Goal: Task Accomplishment & Management: Use online tool/utility

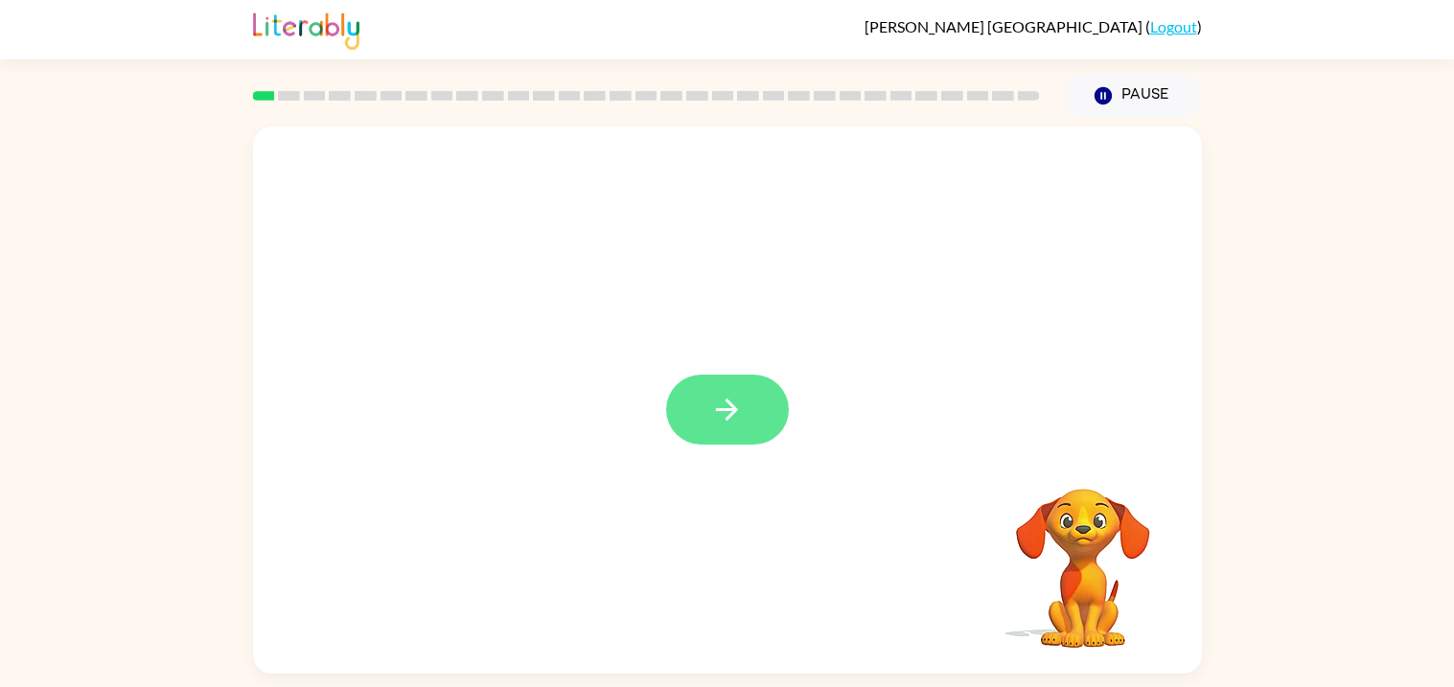
click at [699, 423] on button "button" at bounding box center [727, 410] width 123 height 70
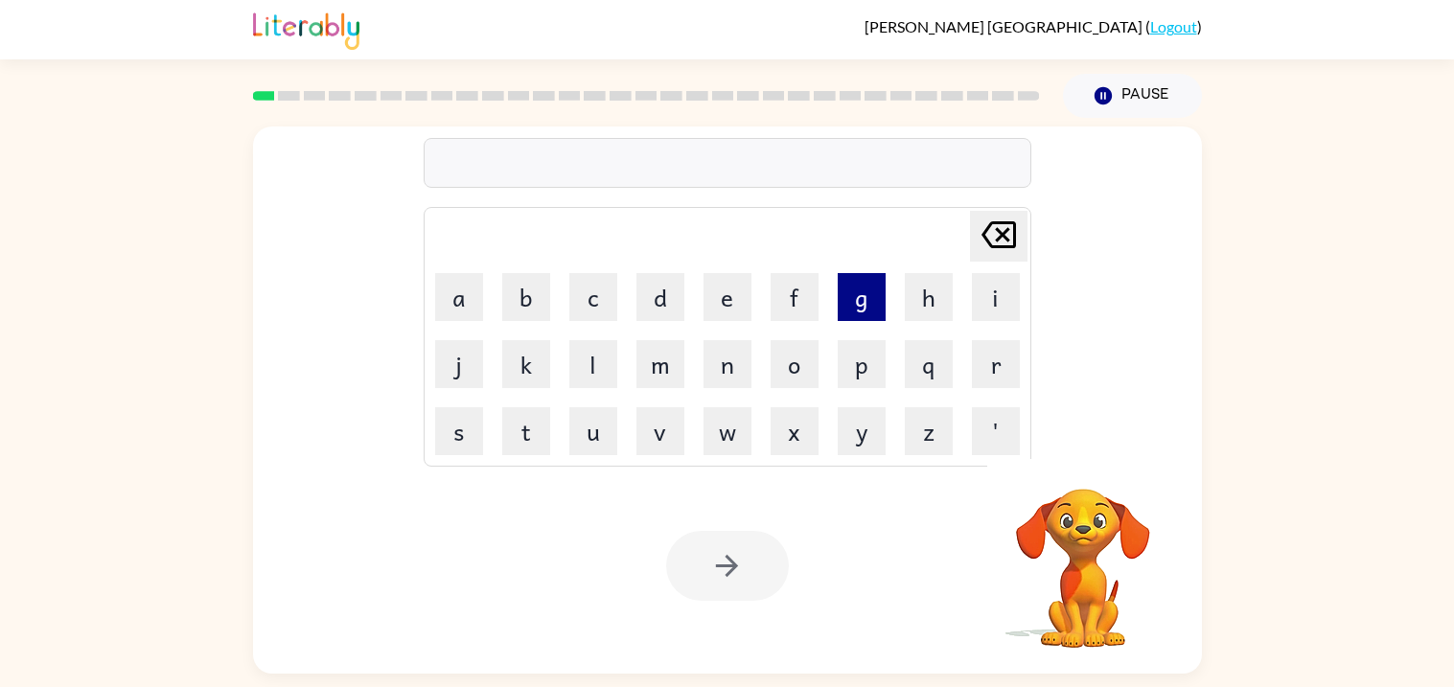
click at [859, 294] on button "g" at bounding box center [862, 297] width 48 height 48
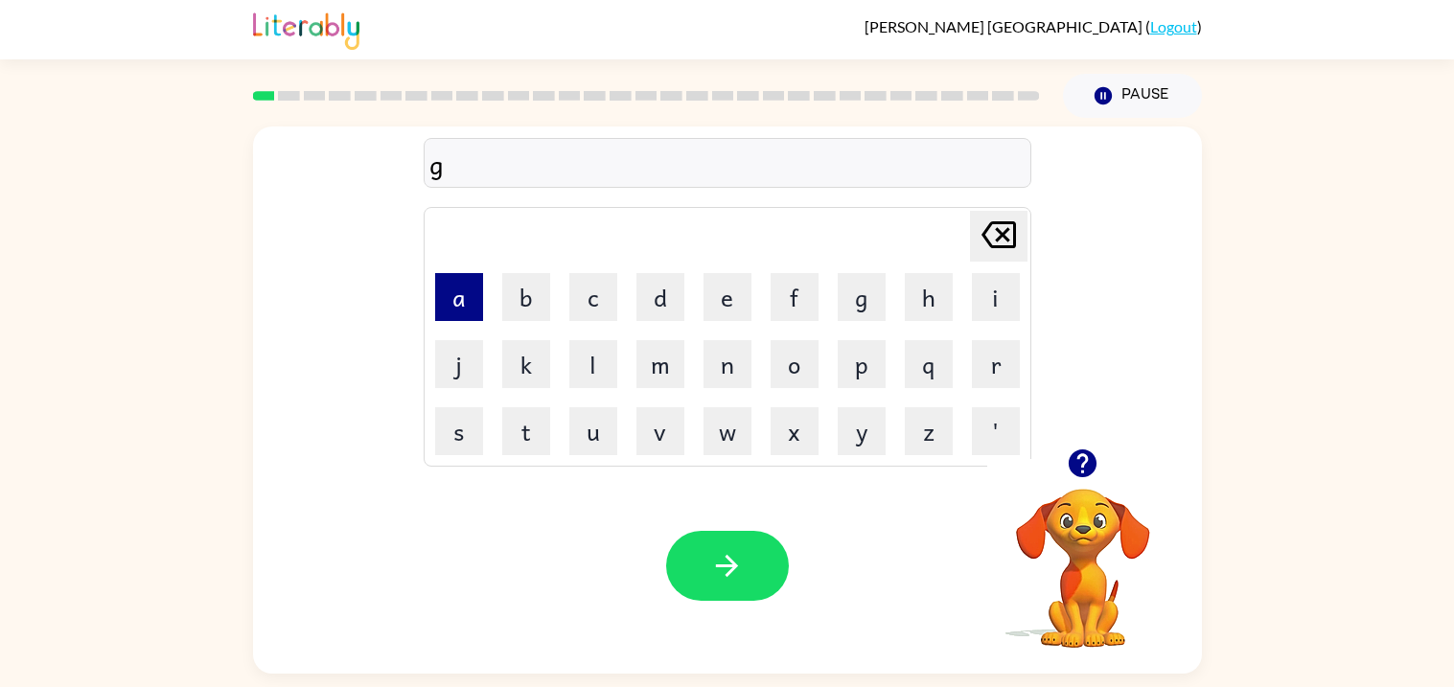
click at [446, 293] on button "a" at bounding box center [459, 297] width 48 height 48
click at [841, 350] on button "p" at bounding box center [862, 364] width 48 height 48
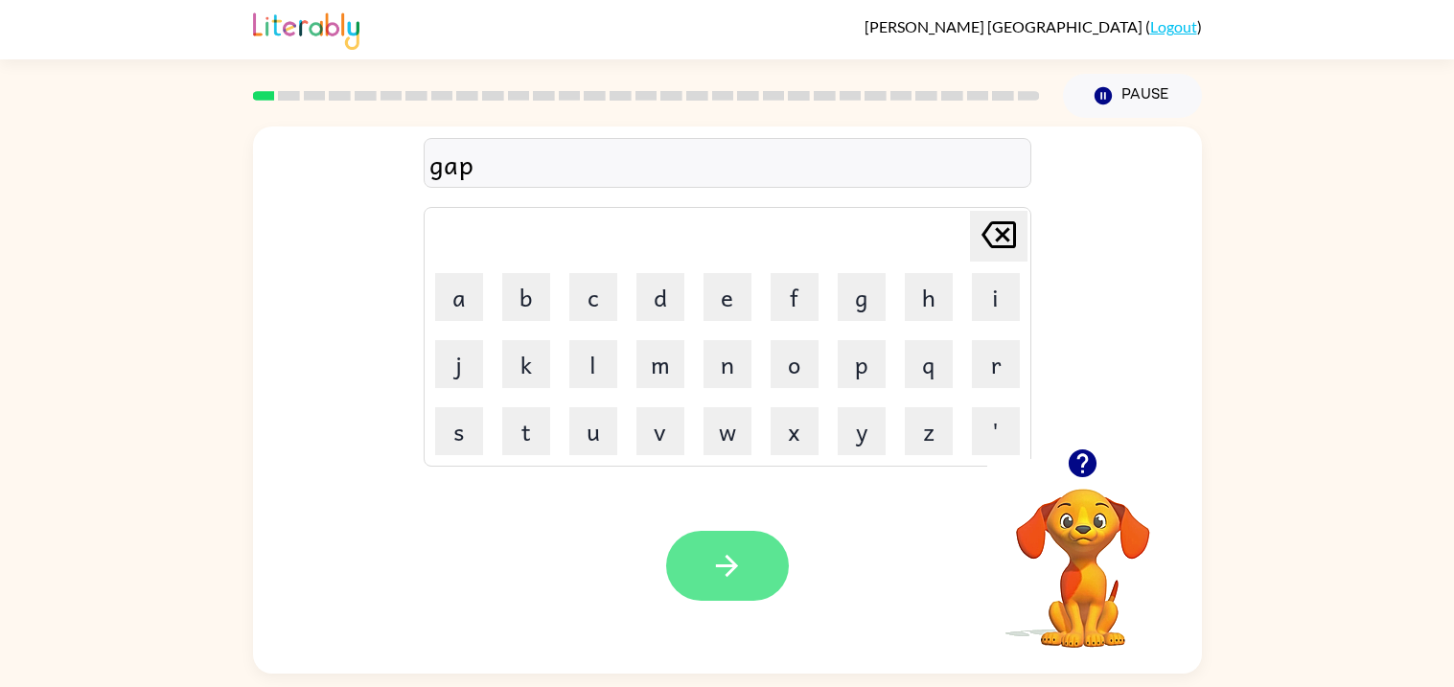
click at [719, 553] on icon "button" at bounding box center [727, 566] width 34 height 34
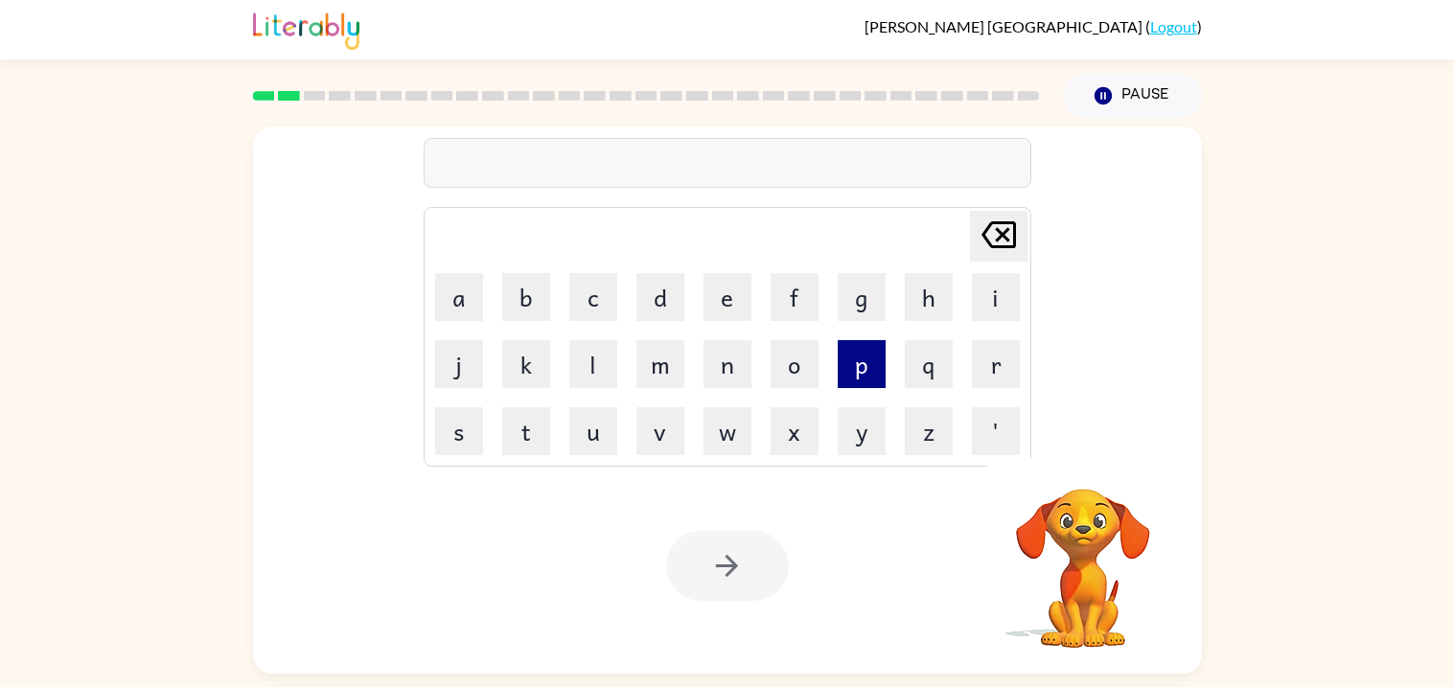
click at [856, 372] on button "p" at bounding box center [862, 364] width 48 height 48
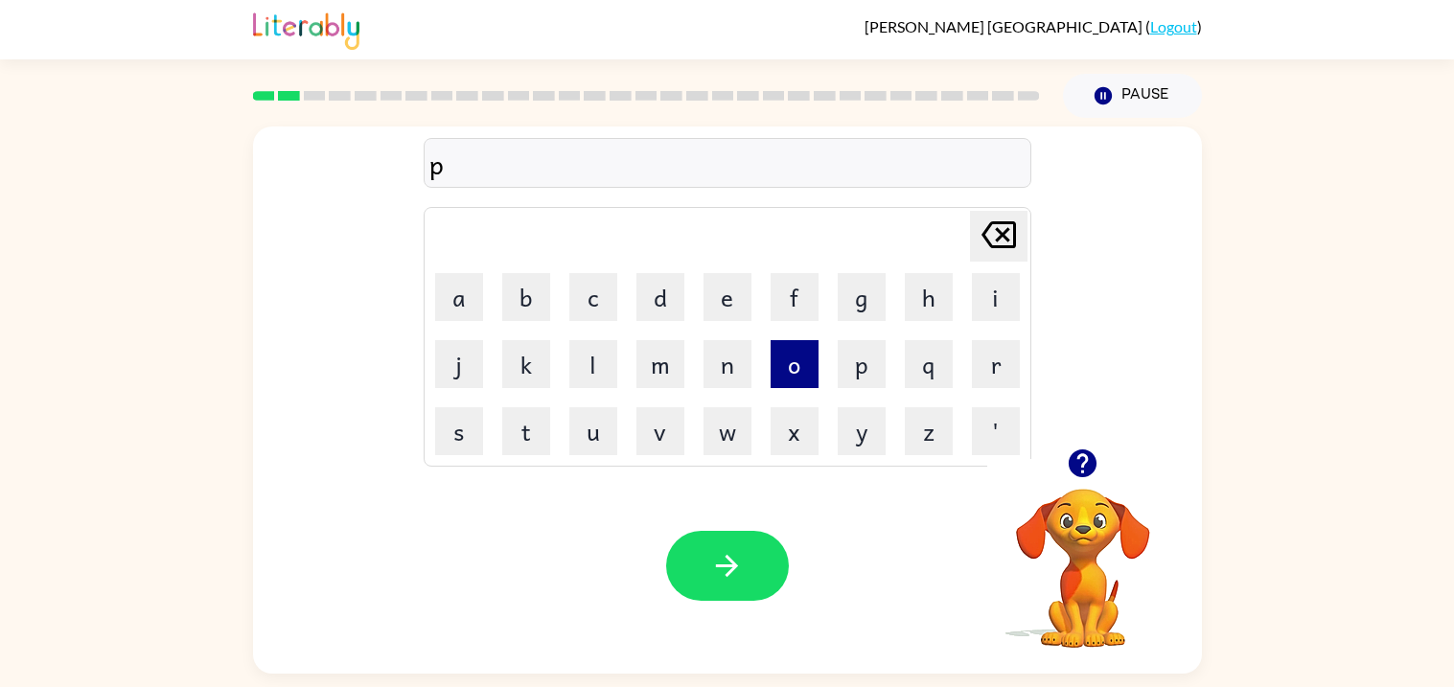
click at [803, 379] on button "o" at bounding box center [795, 364] width 48 height 48
click at [605, 362] on button "l" at bounding box center [594, 364] width 48 height 48
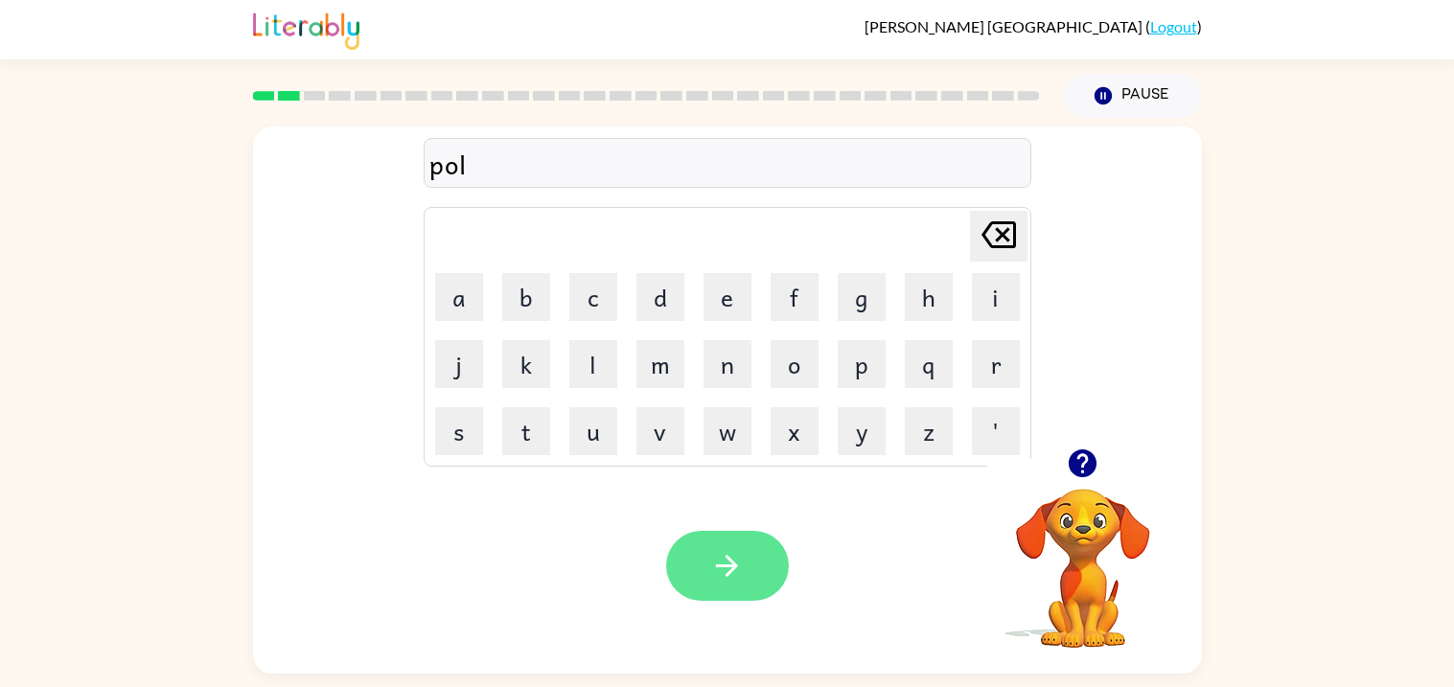
click at [689, 556] on button "button" at bounding box center [727, 566] width 123 height 70
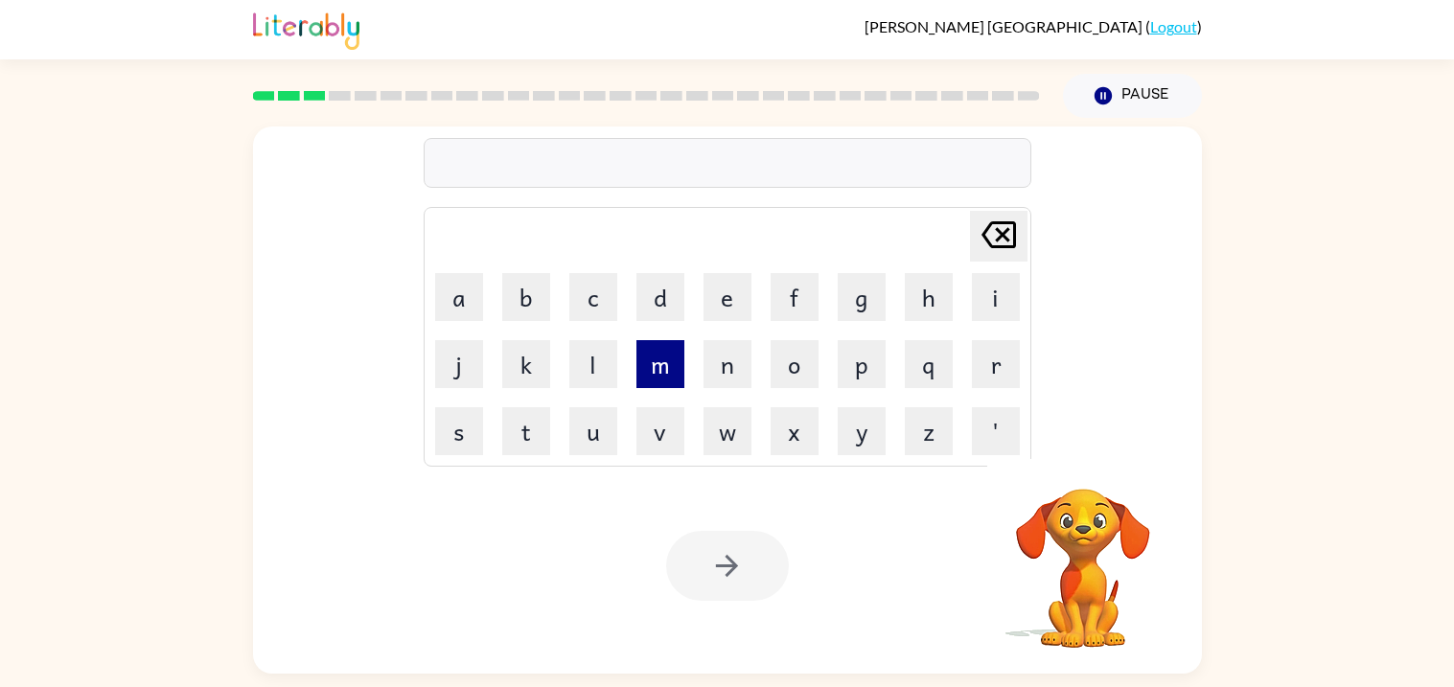
click at [651, 368] on button "m" at bounding box center [661, 364] width 48 height 48
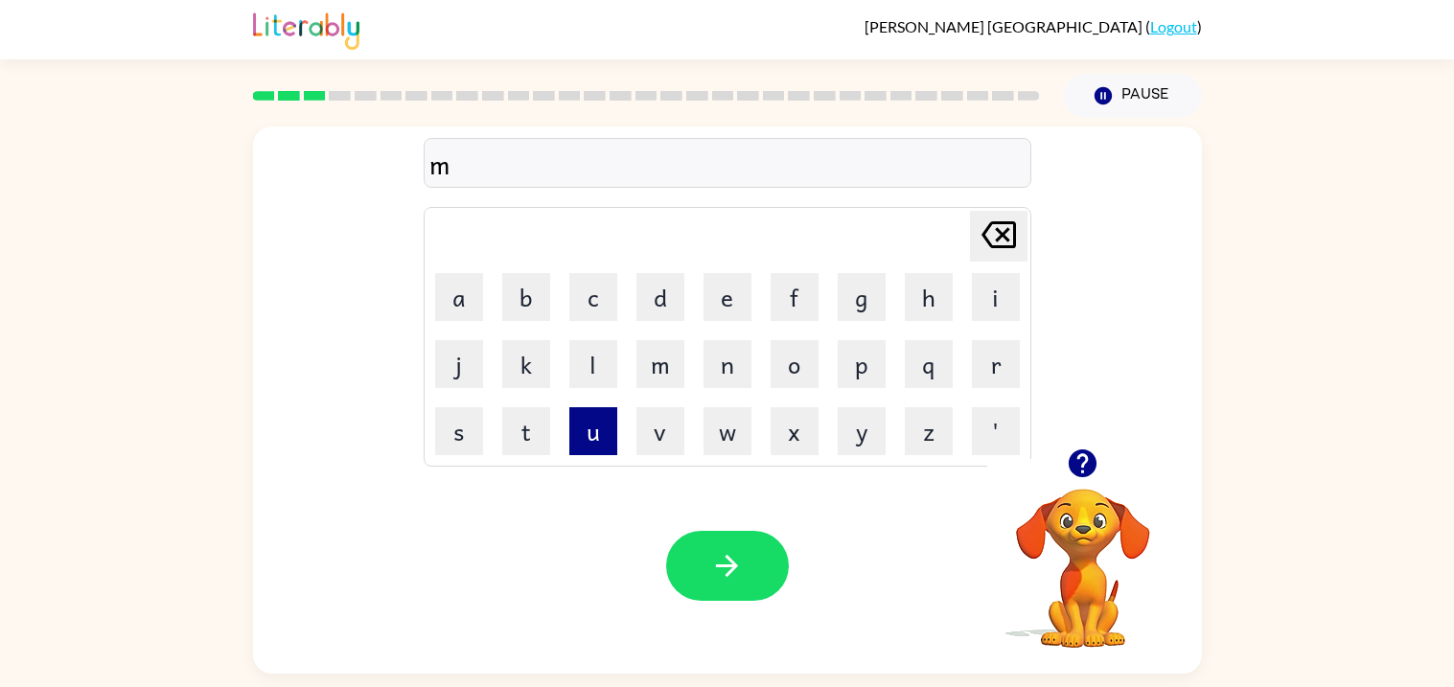
click at [593, 432] on button "u" at bounding box center [594, 431] width 48 height 48
click at [655, 312] on button "d" at bounding box center [661, 297] width 48 height 48
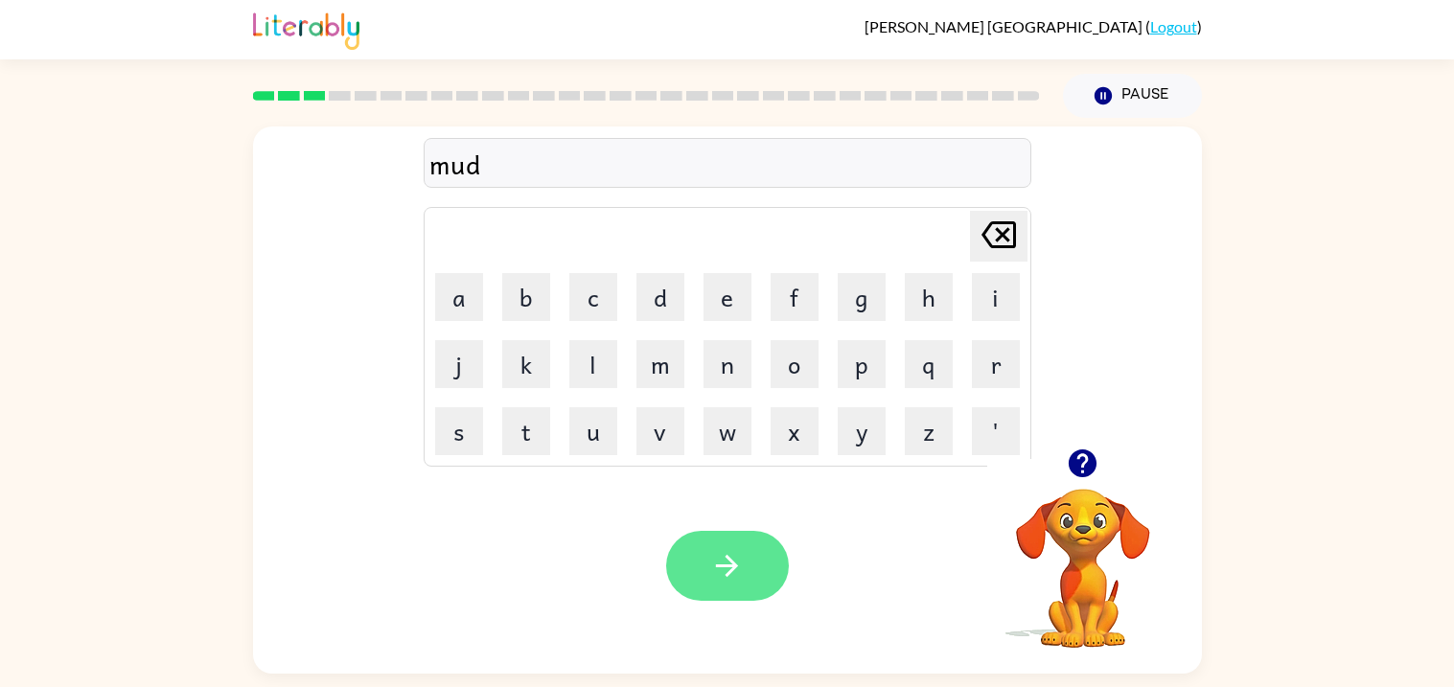
click at [688, 565] on button "button" at bounding box center [727, 566] width 123 height 70
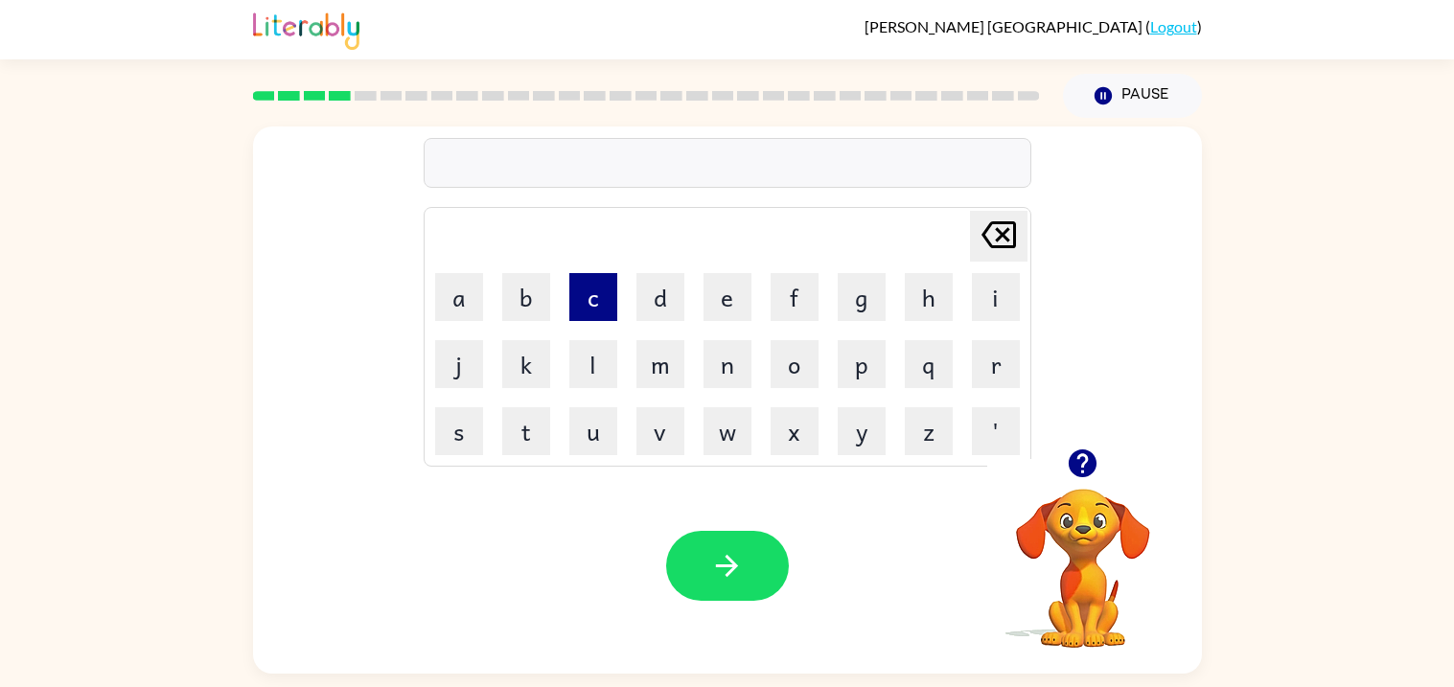
click at [593, 314] on button "c" at bounding box center [594, 297] width 48 height 48
click at [981, 371] on button "r" at bounding box center [996, 364] width 48 height 48
click at [780, 371] on button "o" at bounding box center [795, 364] width 48 height 48
click at [848, 377] on button "p" at bounding box center [862, 364] width 48 height 48
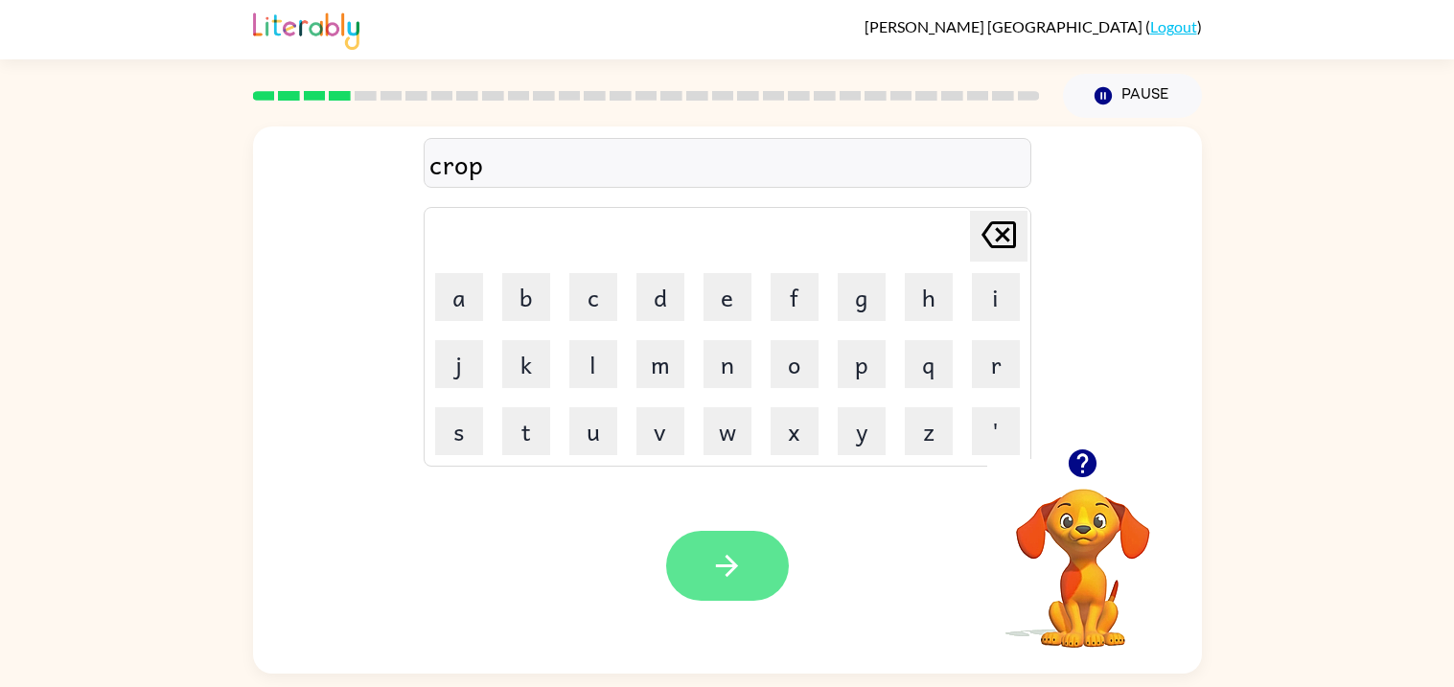
click at [716, 570] on icon "button" at bounding box center [727, 566] width 34 height 34
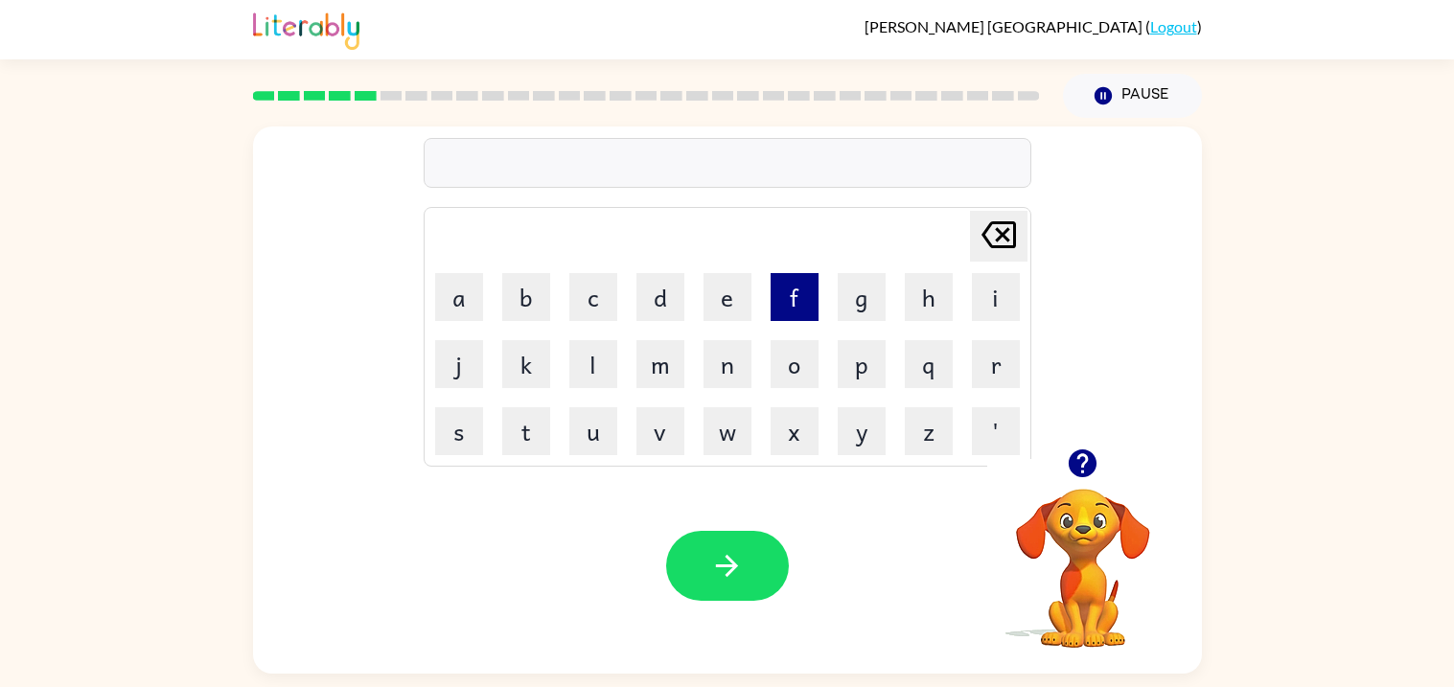
click at [792, 302] on button "f" at bounding box center [795, 297] width 48 height 48
click at [577, 367] on button "l" at bounding box center [594, 364] width 48 height 48
click at [993, 313] on button "i" at bounding box center [996, 297] width 48 height 48
click at [520, 374] on button "k" at bounding box center [526, 364] width 48 height 48
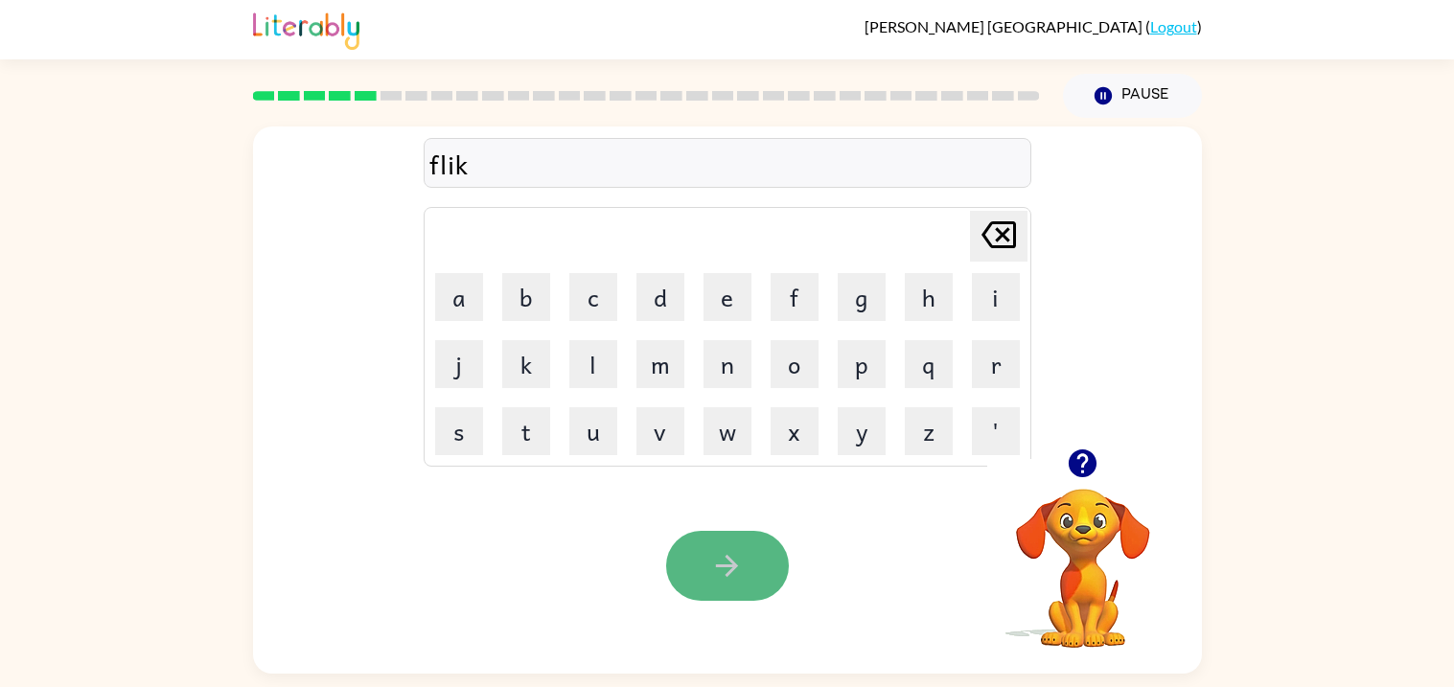
click at [707, 544] on button "button" at bounding box center [727, 566] width 123 height 70
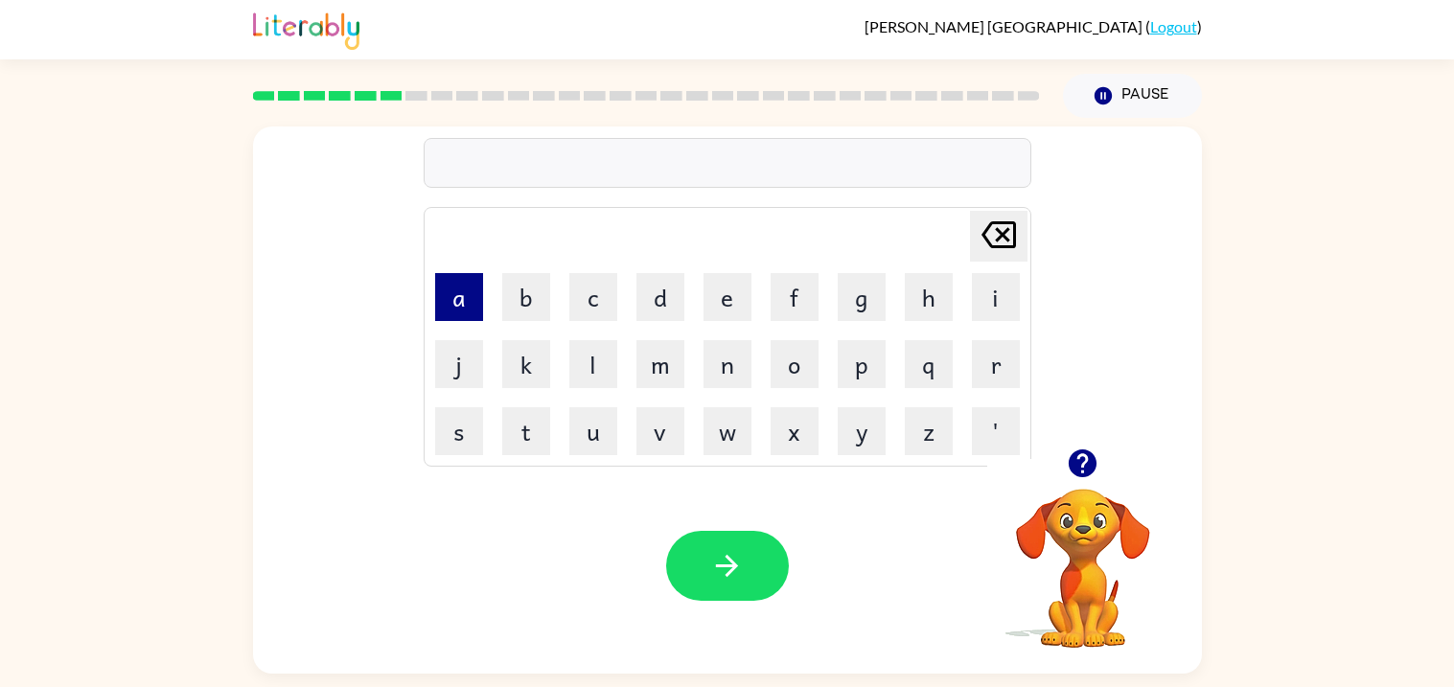
click at [459, 292] on button "a" at bounding box center [459, 297] width 48 height 48
click at [668, 373] on button "m" at bounding box center [661, 364] width 48 height 48
click at [730, 311] on button "e" at bounding box center [728, 297] width 48 height 48
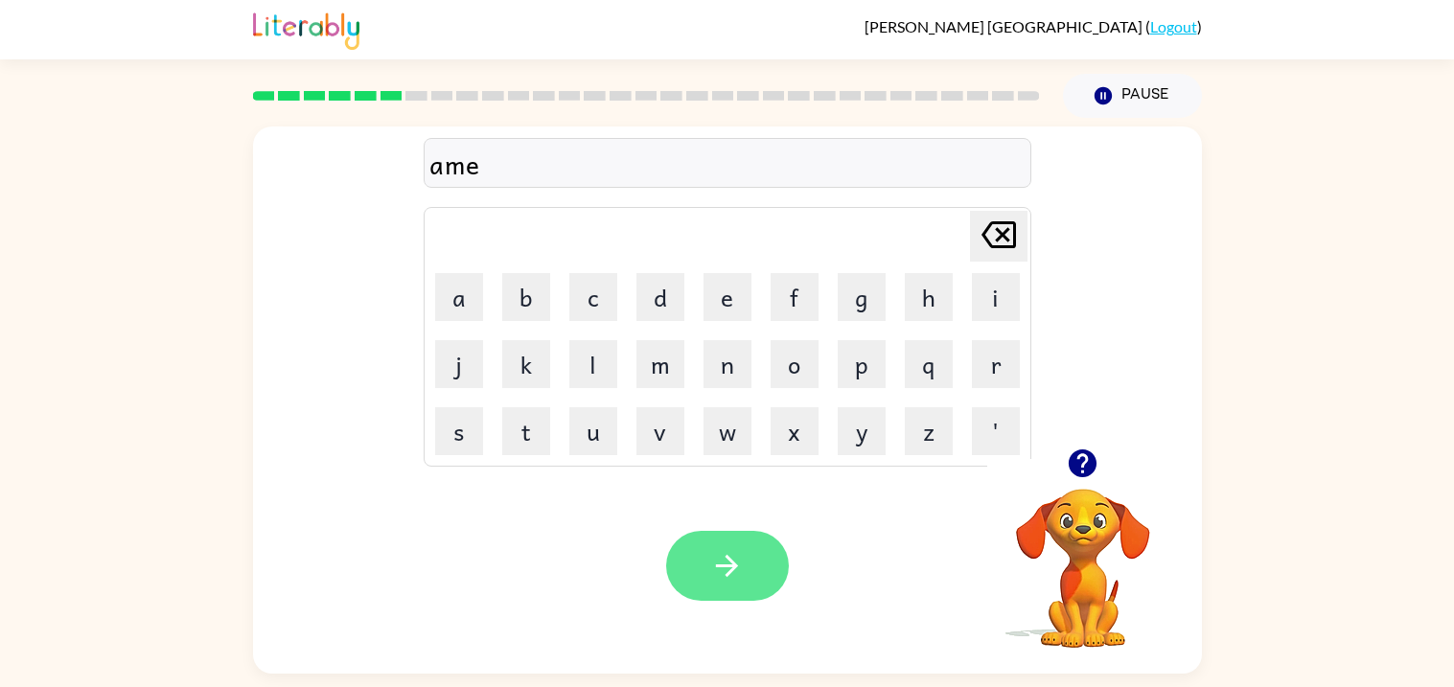
click at [705, 538] on button "button" at bounding box center [727, 566] width 123 height 70
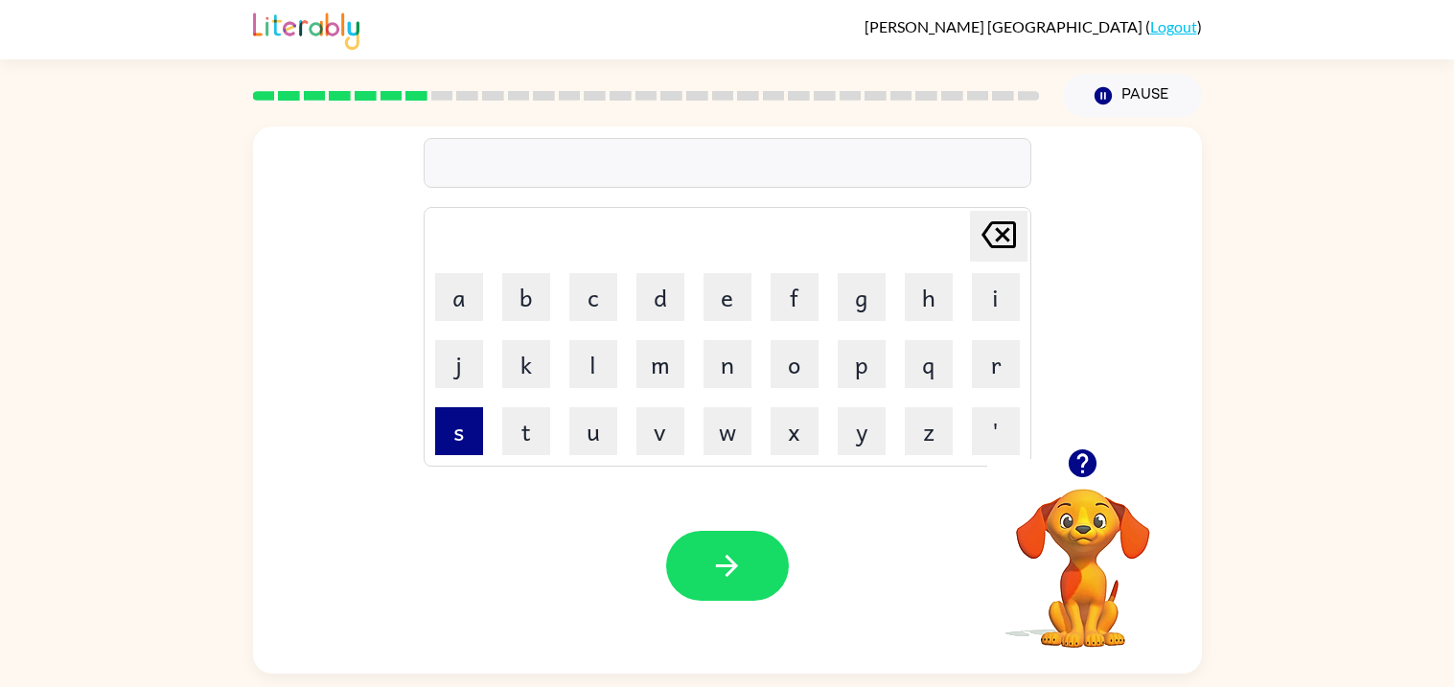
click at [452, 420] on button "s" at bounding box center [459, 431] width 48 height 48
click at [581, 315] on button "c" at bounding box center [594, 297] width 48 height 48
click at [989, 368] on button "r" at bounding box center [996, 364] width 48 height 48
click at [977, 293] on button "i" at bounding box center [996, 297] width 48 height 48
click at [539, 305] on button "b" at bounding box center [526, 297] width 48 height 48
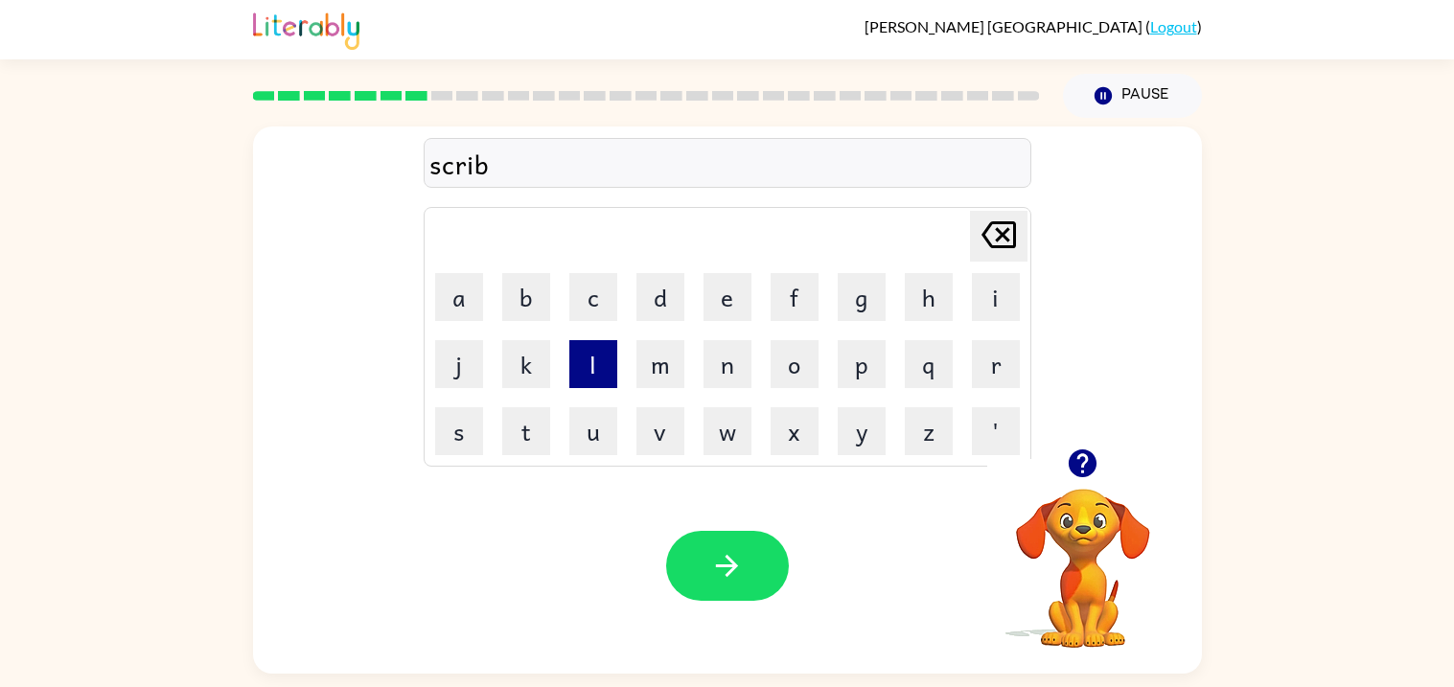
click at [604, 357] on button "l" at bounding box center [594, 364] width 48 height 48
click at [727, 300] on button "e" at bounding box center [728, 297] width 48 height 48
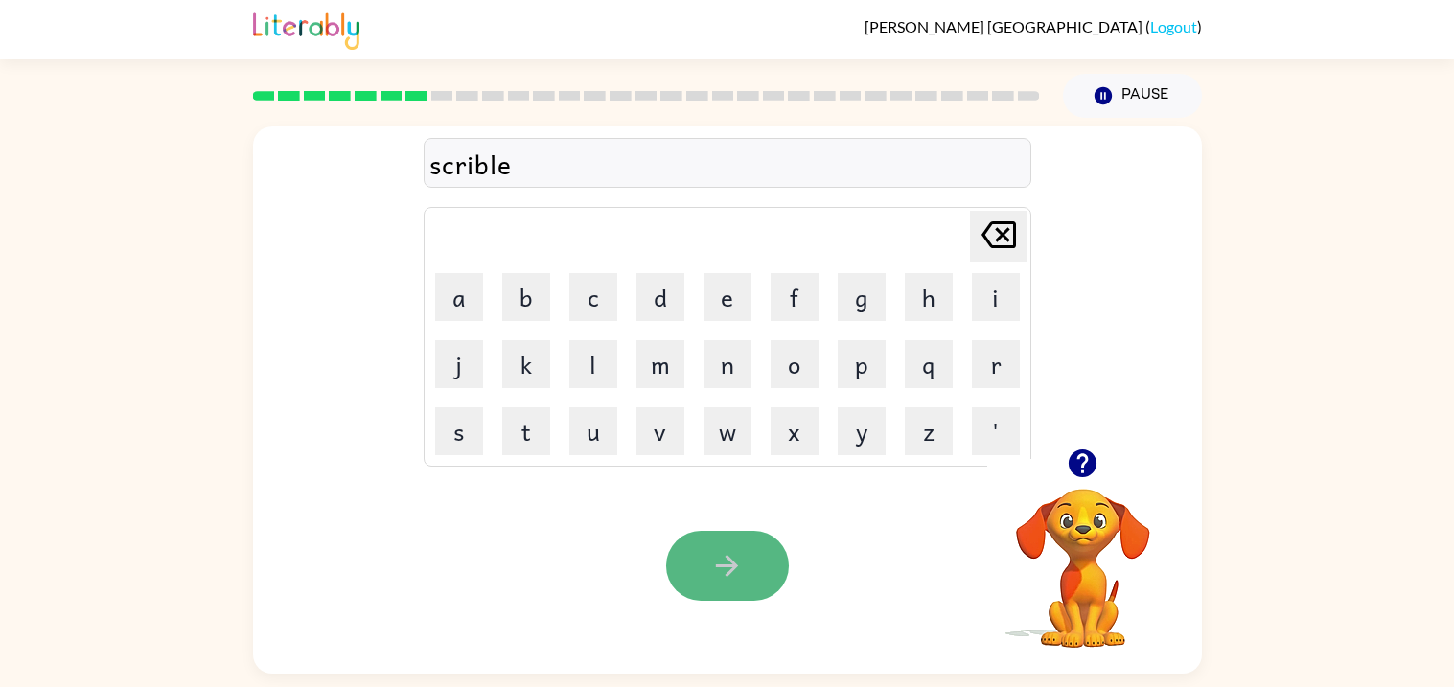
click at [685, 556] on button "button" at bounding box center [727, 566] width 123 height 70
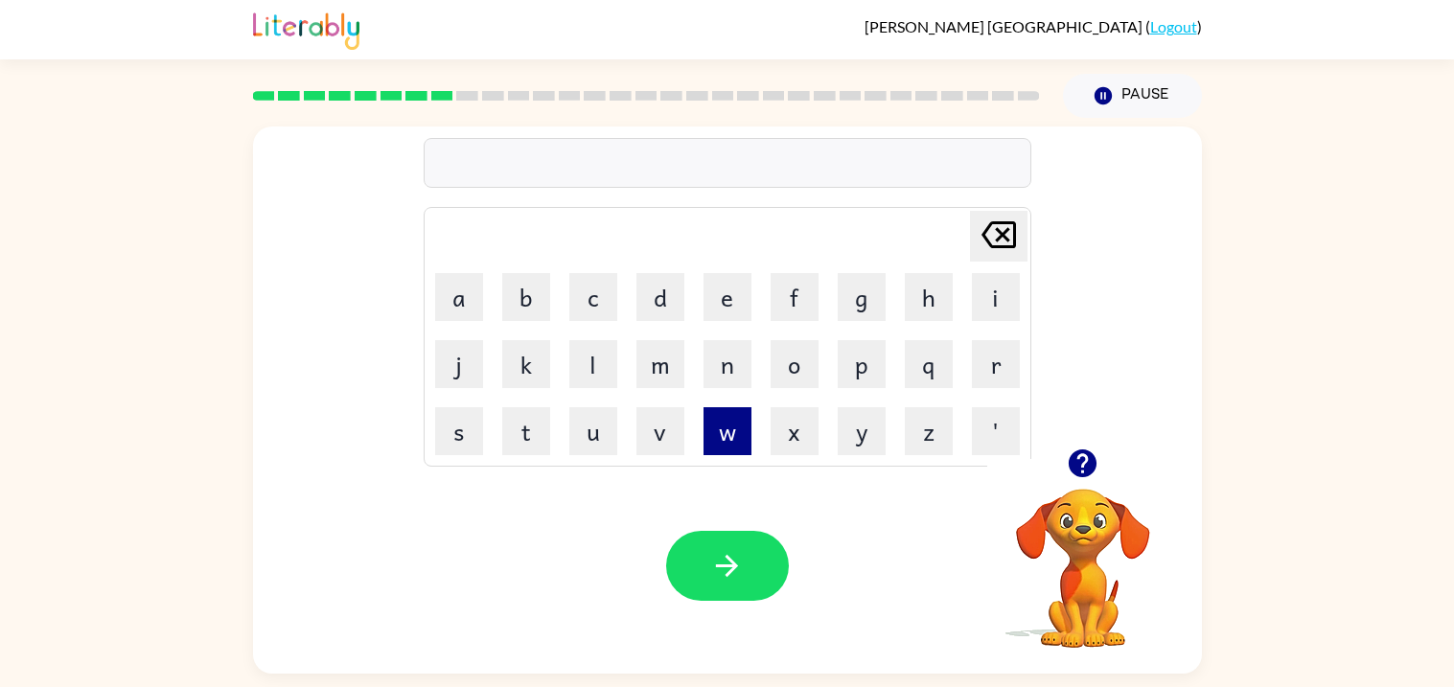
click at [724, 425] on button "w" at bounding box center [728, 431] width 48 height 48
click at [984, 294] on button "i" at bounding box center [996, 297] width 48 height 48
click at [454, 435] on button "s" at bounding box center [459, 431] width 48 height 48
click at [914, 301] on button "h" at bounding box center [929, 297] width 48 height 48
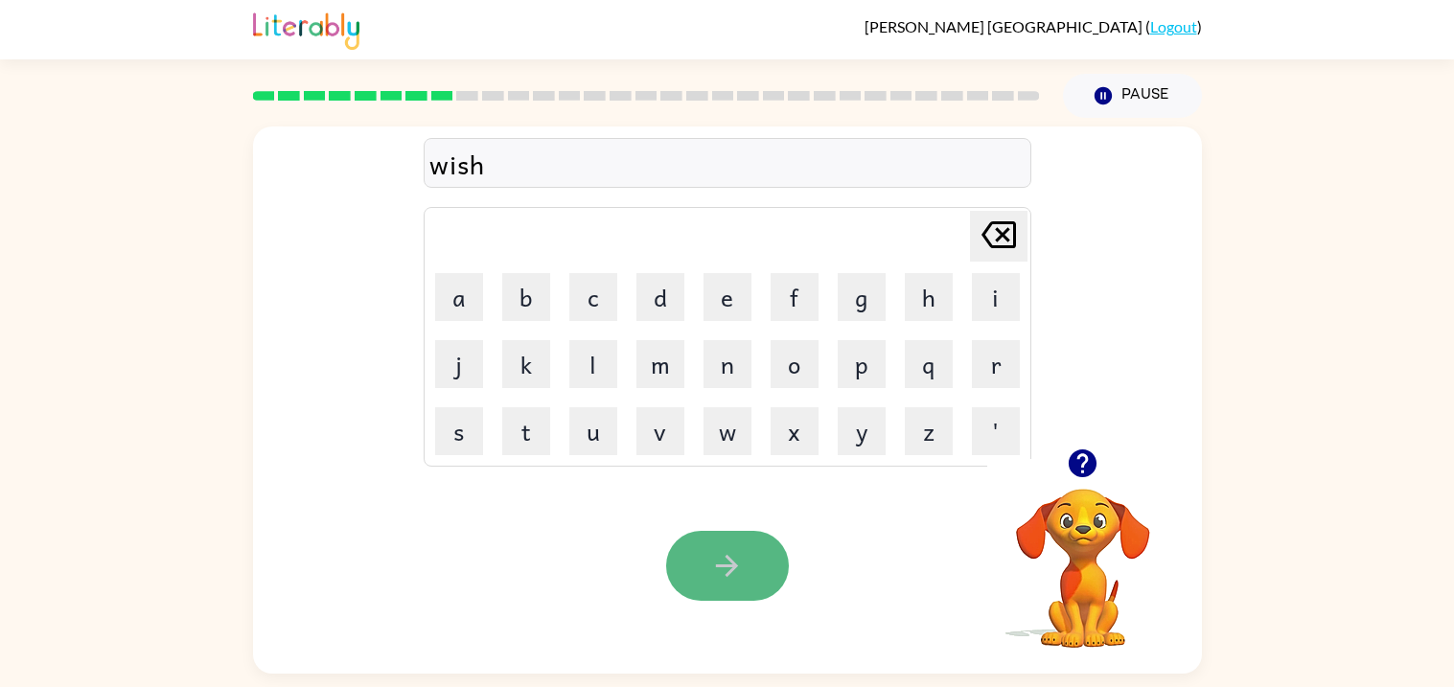
click at [720, 566] on icon "button" at bounding box center [727, 566] width 22 height 22
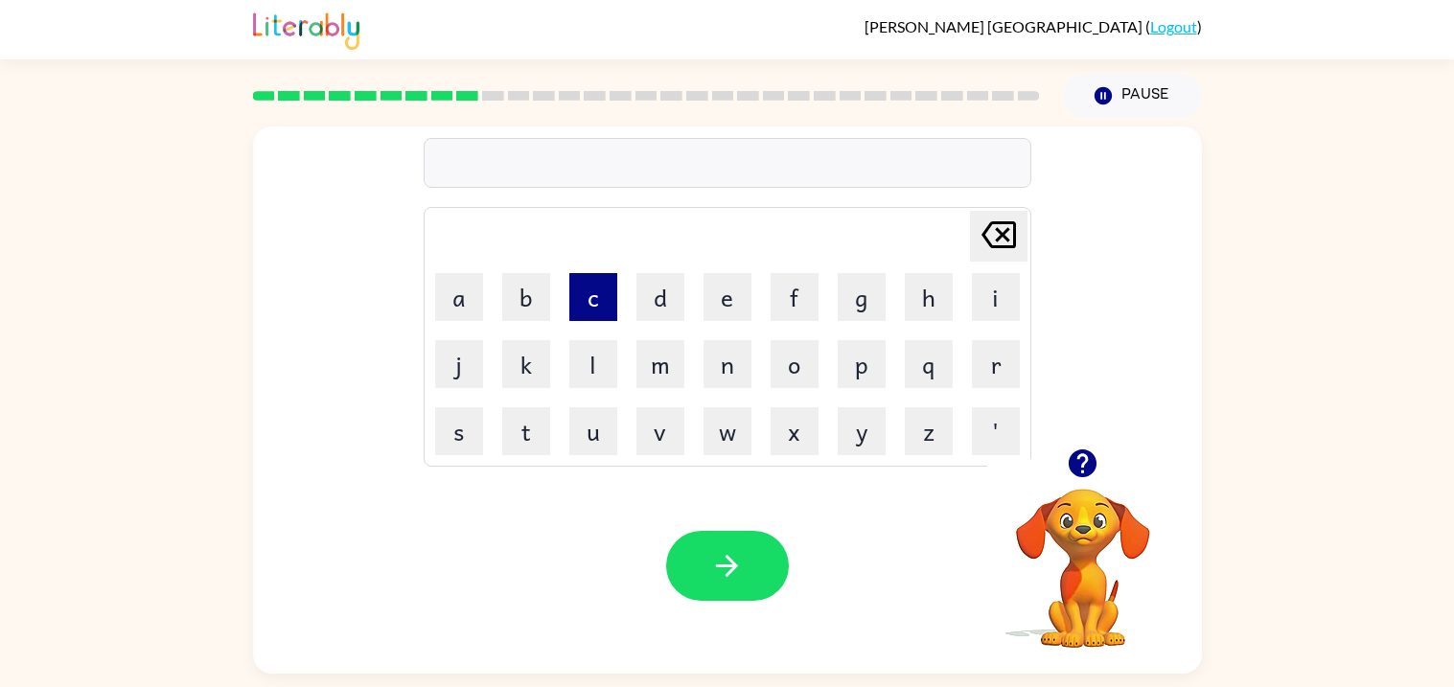
click at [596, 303] on button "c" at bounding box center [594, 297] width 48 height 48
click at [789, 367] on button "o" at bounding box center [795, 364] width 48 height 48
click at [849, 433] on button "y" at bounding box center [862, 431] width 48 height 48
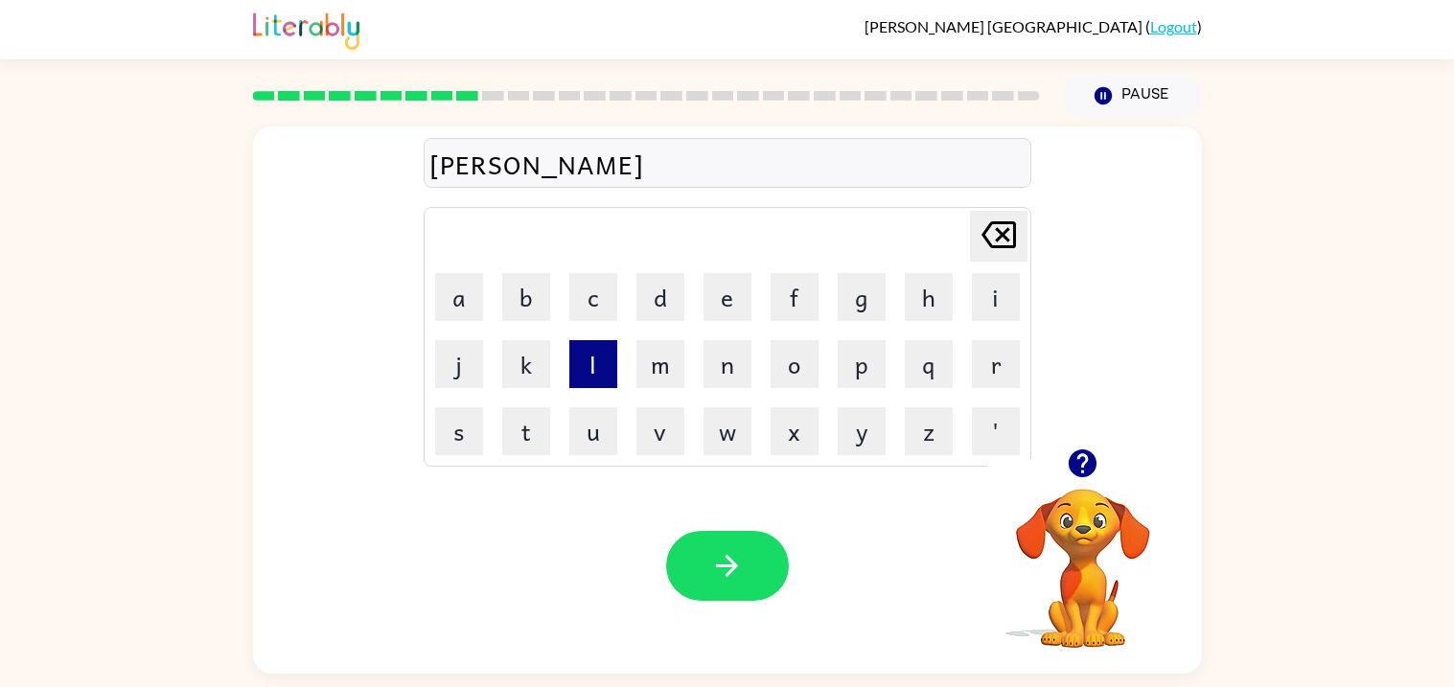
click at [593, 348] on button "l" at bounding box center [594, 364] width 48 height 48
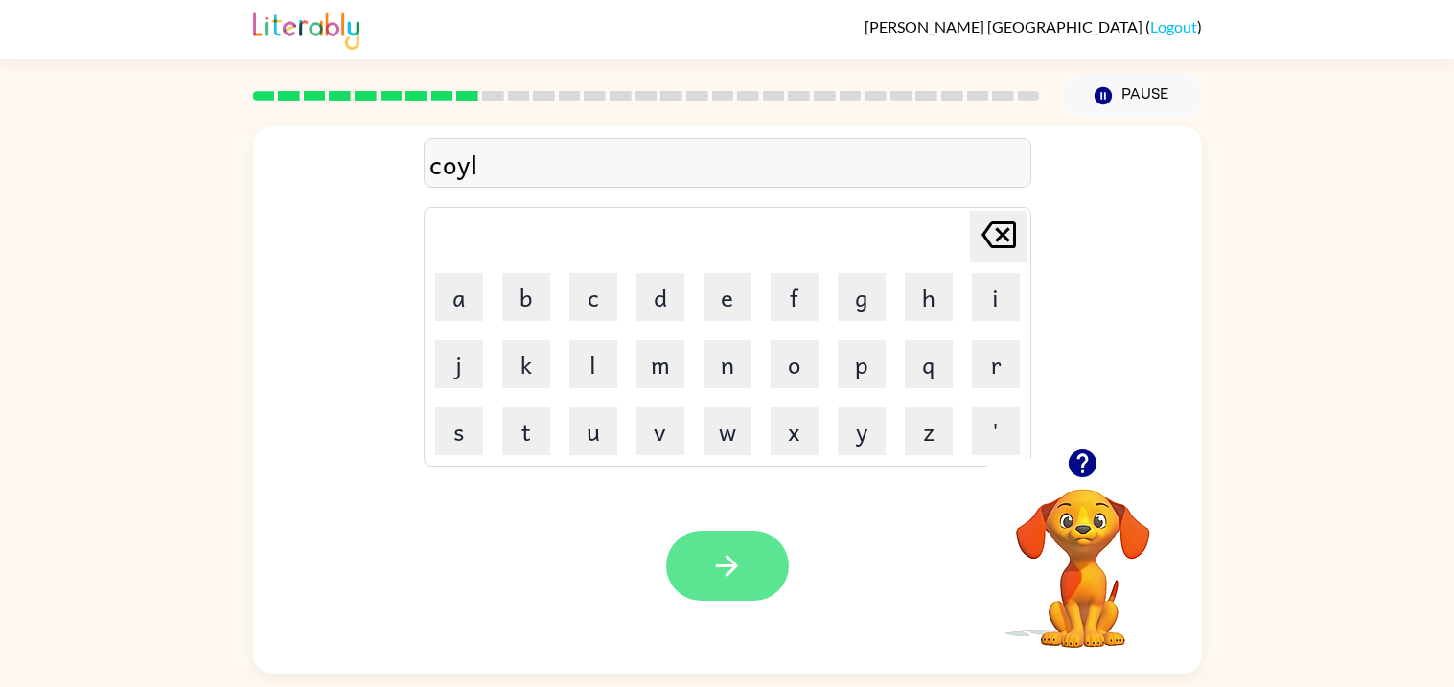
click at [689, 566] on button "button" at bounding box center [727, 566] width 123 height 70
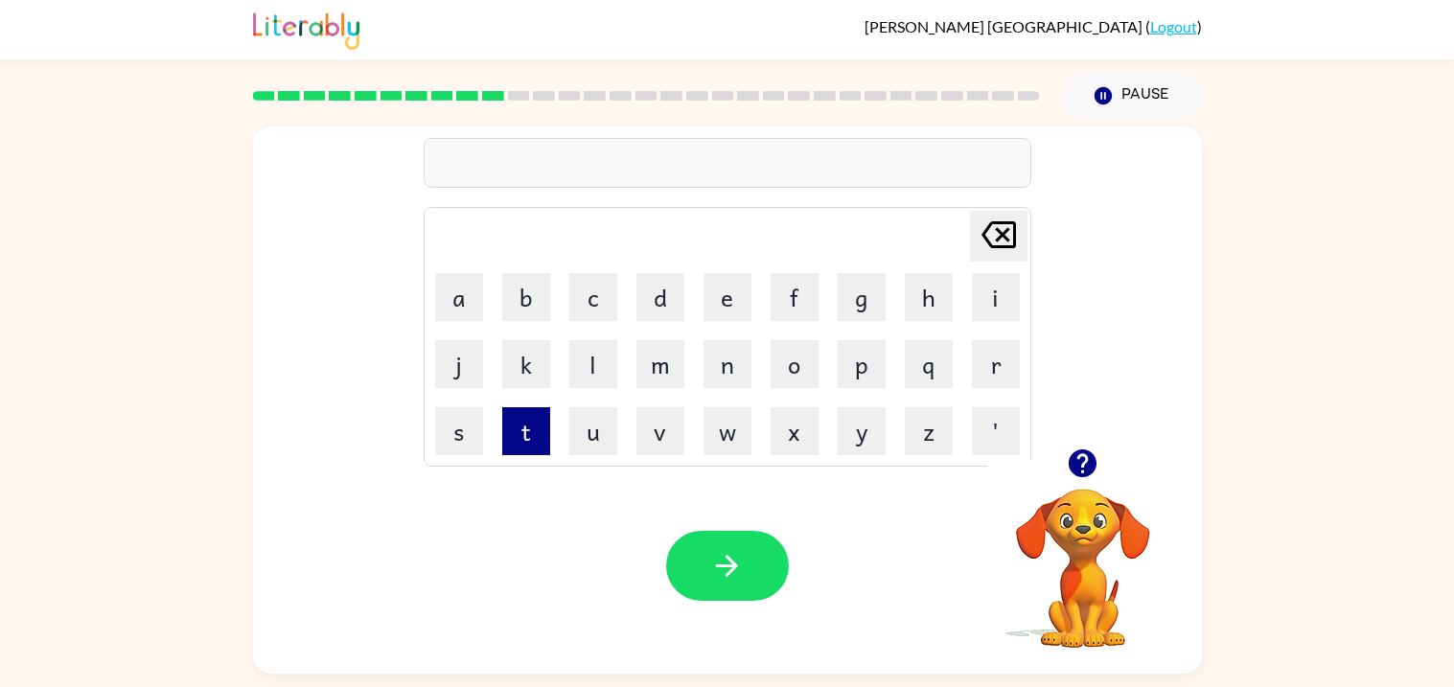
click at [533, 430] on button "t" at bounding box center [526, 431] width 48 height 48
click at [926, 301] on button "h" at bounding box center [929, 297] width 48 height 48
click at [987, 311] on button "i" at bounding box center [996, 297] width 48 height 48
click at [725, 361] on button "n" at bounding box center [728, 364] width 48 height 48
click at [850, 310] on button "g" at bounding box center [862, 297] width 48 height 48
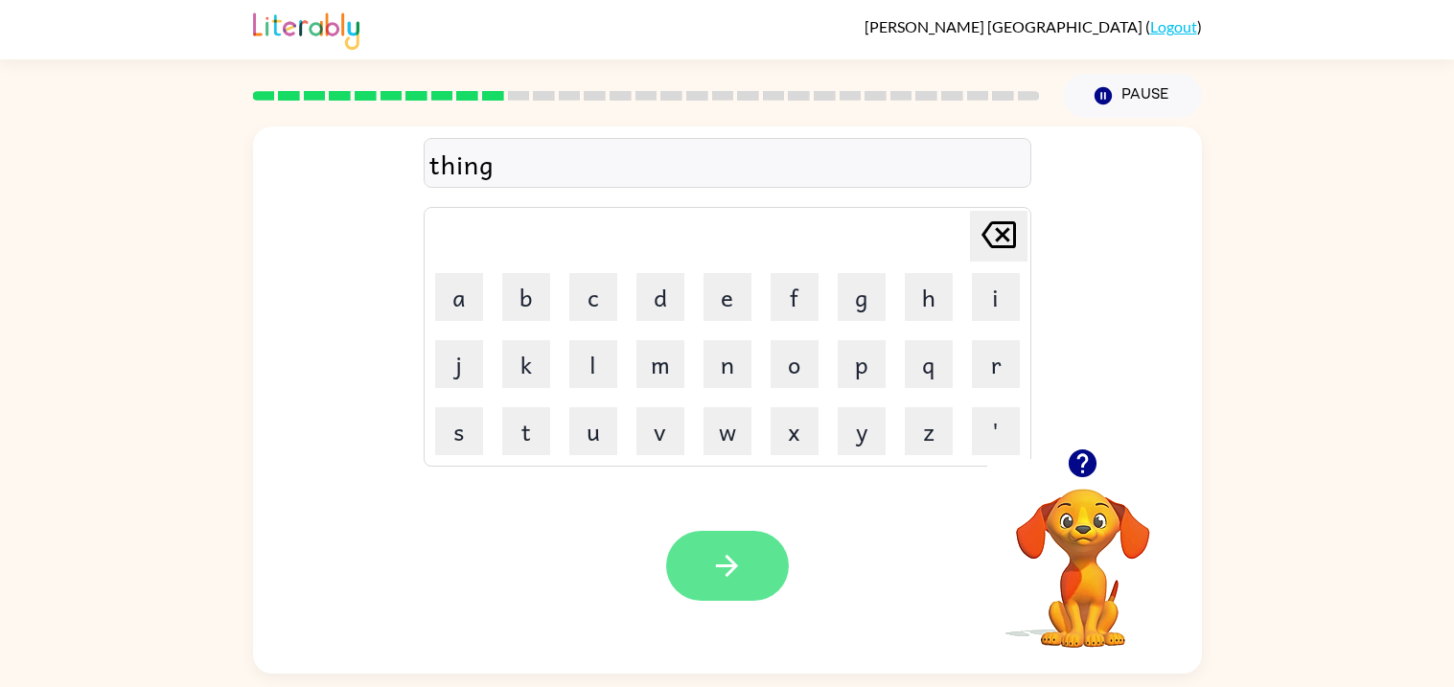
click at [750, 581] on button "button" at bounding box center [727, 566] width 123 height 70
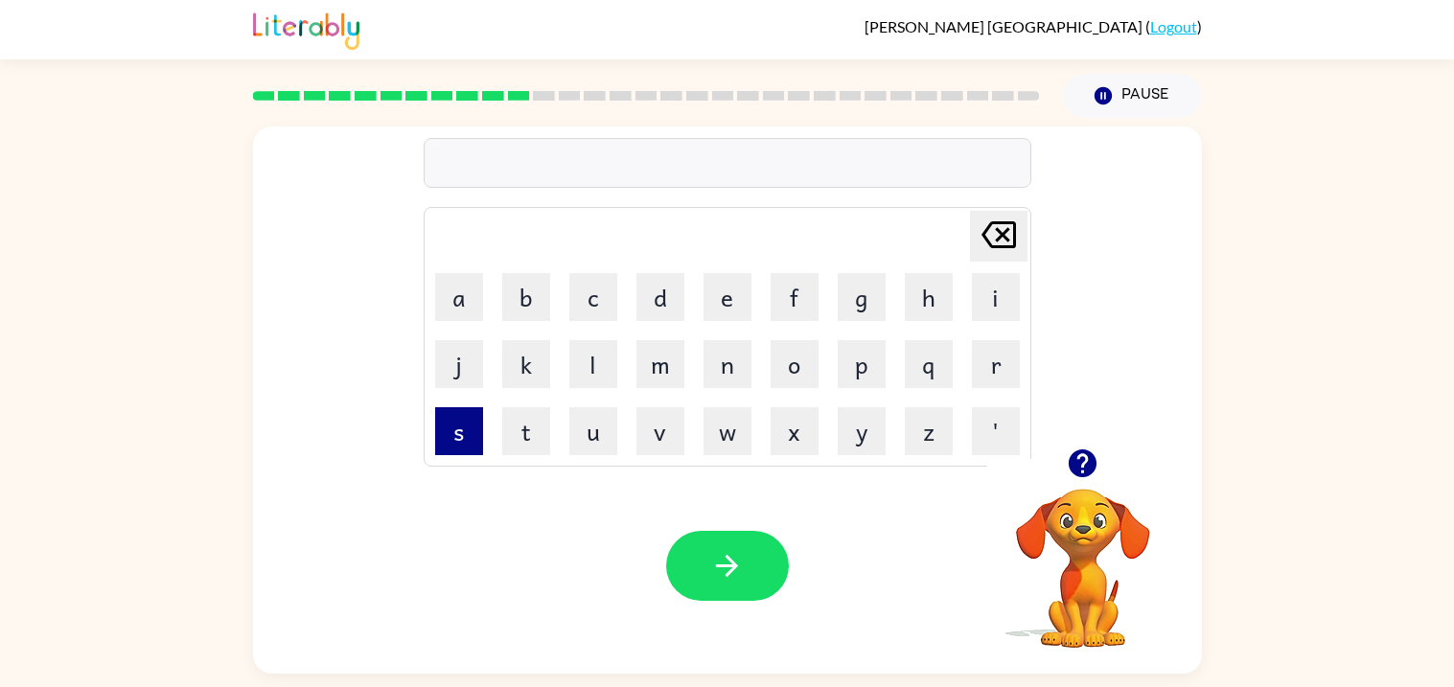
click at [465, 430] on button "s" at bounding box center [459, 431] width 48 height 48
click at [681, 375] on button "m" at bounding box center [661, 364] width 48 height 48
click at [803, 375] on button "o" at bounding box center [795, 364] width 48 height 48
click at [599, 309] on button "c" at bounding box center [594, 297] width 48 height 48
click at [532, 359] on button "k" at bounding box center [526, 364] width 48 height 48
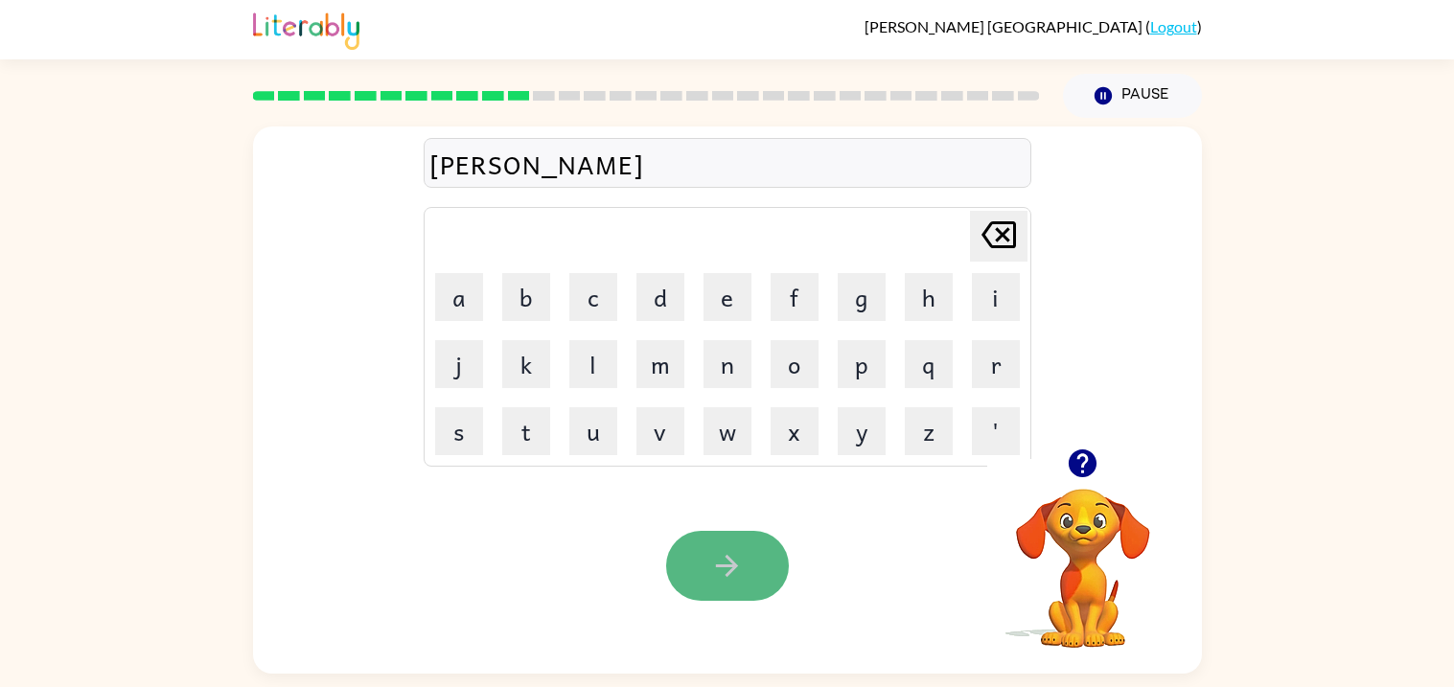
click at [693, 549] on button "button" at bounding box center [727, 566] width 123 height 70
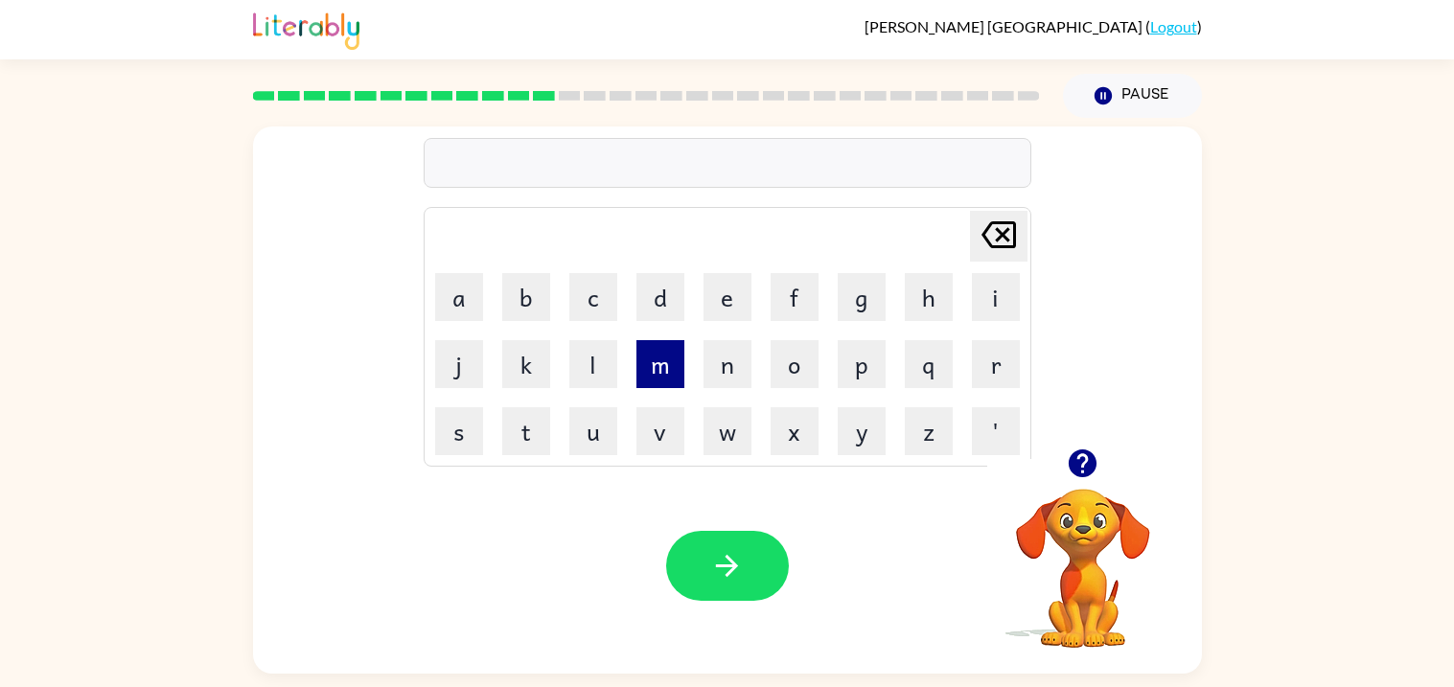
click at [659, 373] on button "m" at bounding box center [661, 364] width 48 height 48
click at [462, 291] on button "a" at bounding box center [459, 297] width 48 height 48
click at [463, 429] on button "s" at bounding box center [459, 431] width 48 height 48
click at [516, 424] on button "t" at bounding box center [526, 431] width 48 height 48
click at [464, 310] on button "a" at bounding box center [459, 297] width 48 height 48
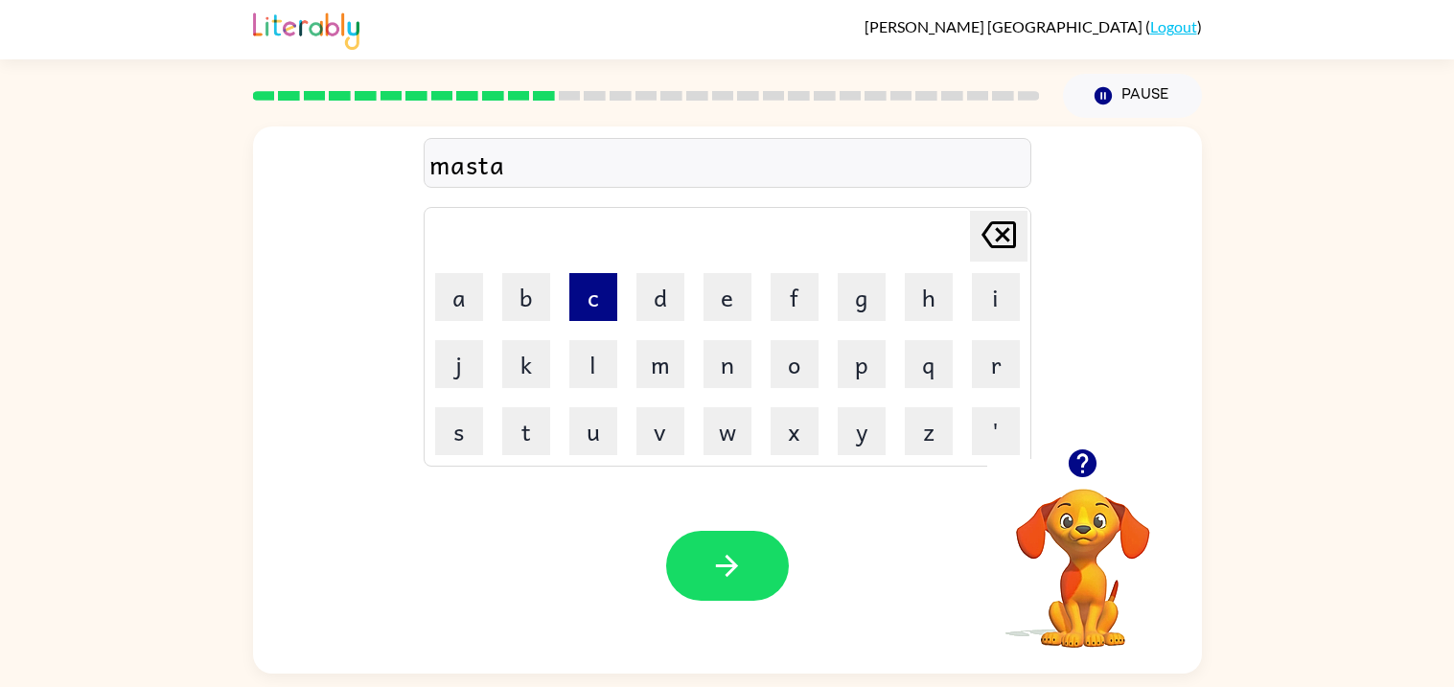
click at [591, 302] on button "c" at bounding box center [594, 297] width 48 height 48
click at [525, 358] on button "k" at bounding box center [526, 364] width 48 height 48
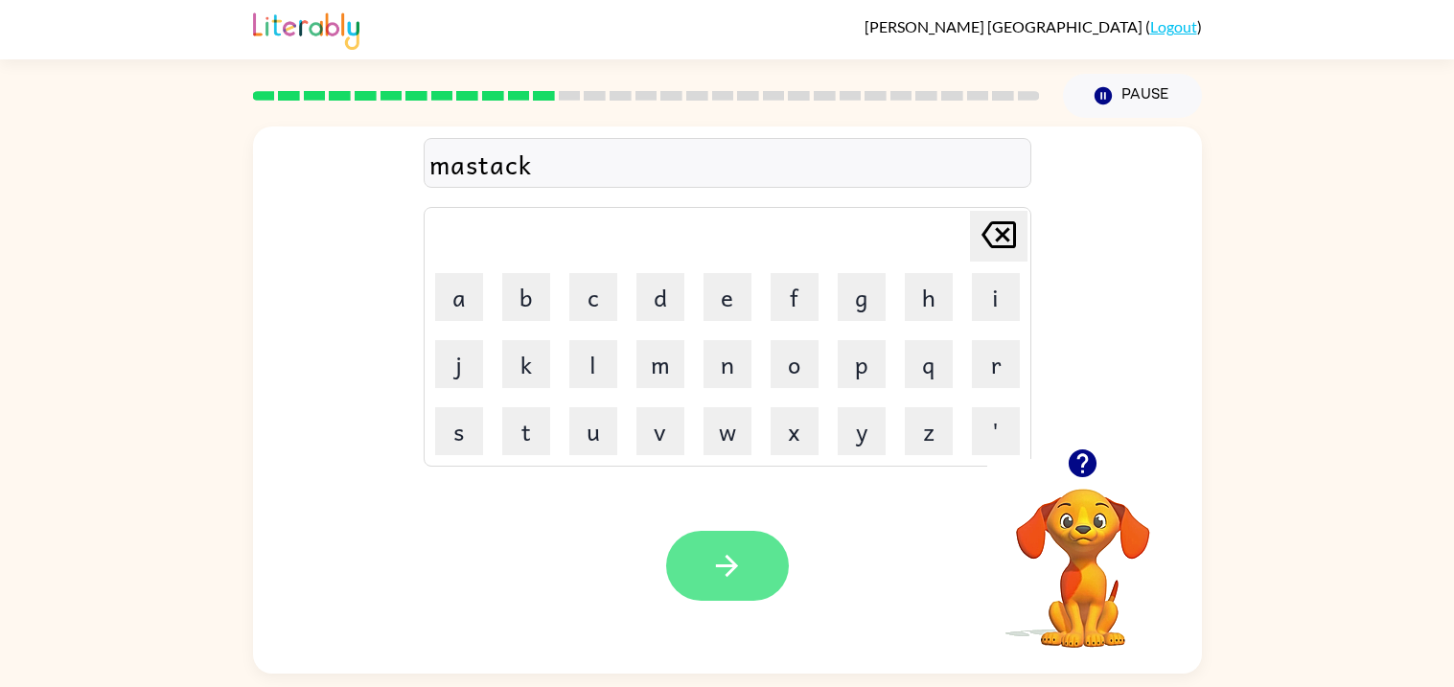
click at [710, 552] on icon "button" at bounding box center [727, 566] width 34 height 34
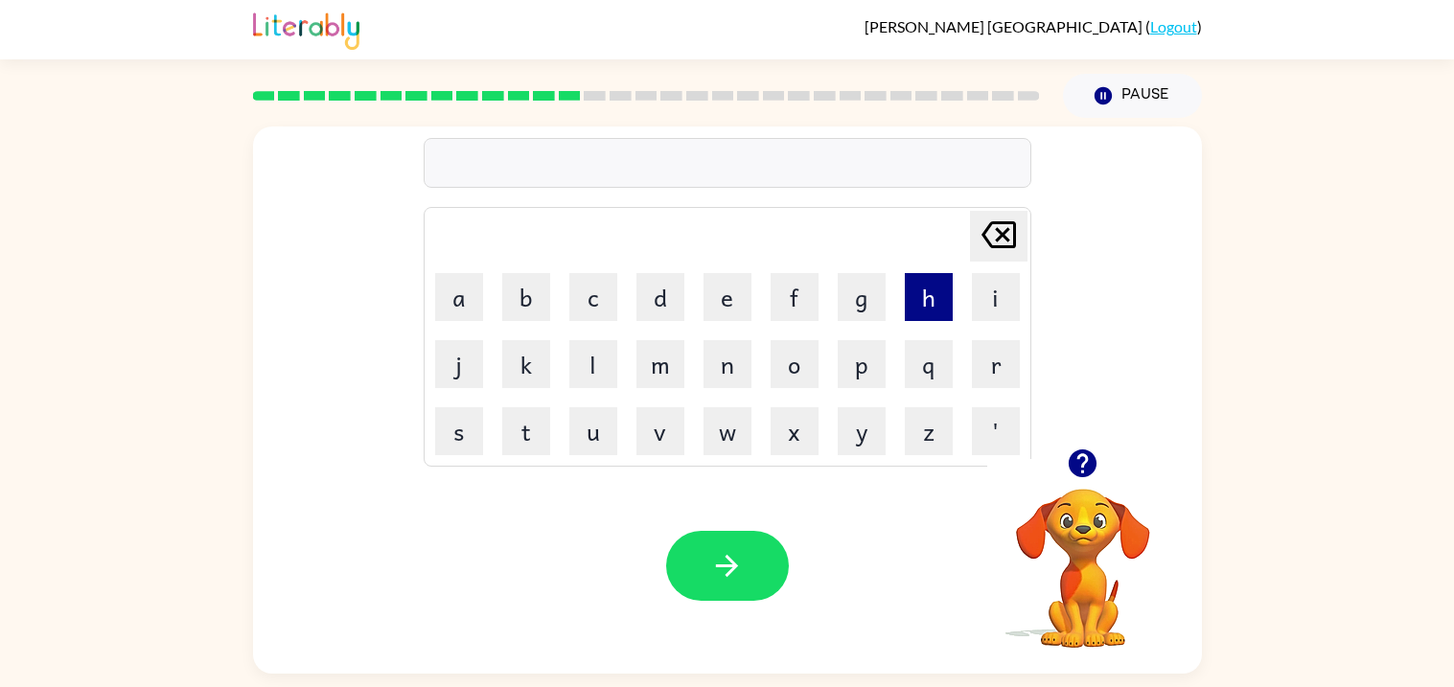
click at [948, 292] on button "h" at bounding box center [929, 297] width 48 height 48
click at [727, 308] on button "e" at bounding box center [728, 297] width 48 height 48
click at [583, 361] on button "l" at bounding box center [594, 364] width 48 height 48
click at [864, 373] on button "p" at bounding box center [862, 364] width 48 height 48
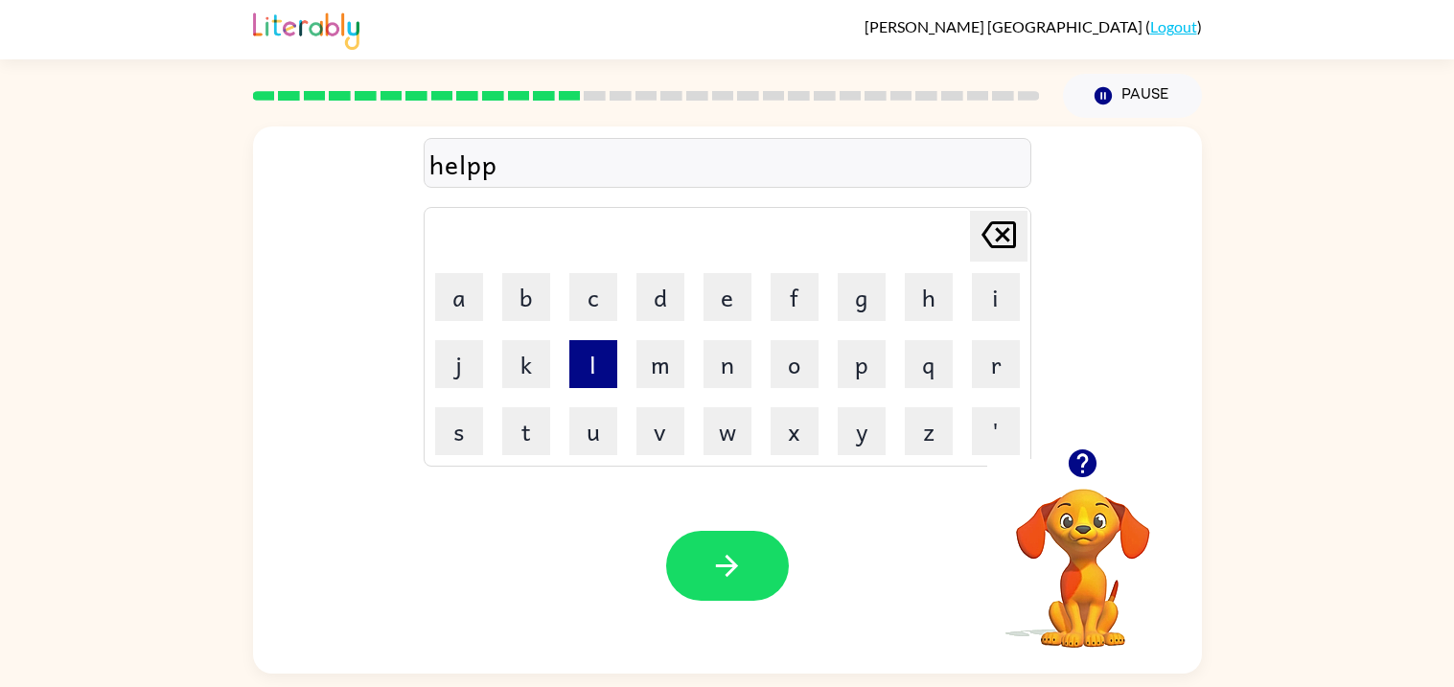
click at [583, 375] on button "l" at bounding box center [594, 364] width 48 height 48
click at [735, 294] on button "e" at bounding box center [728, 297] width 48 height 48
click at [469, 427] on button "s" at bounding box center [459, 431] width 48 height 48
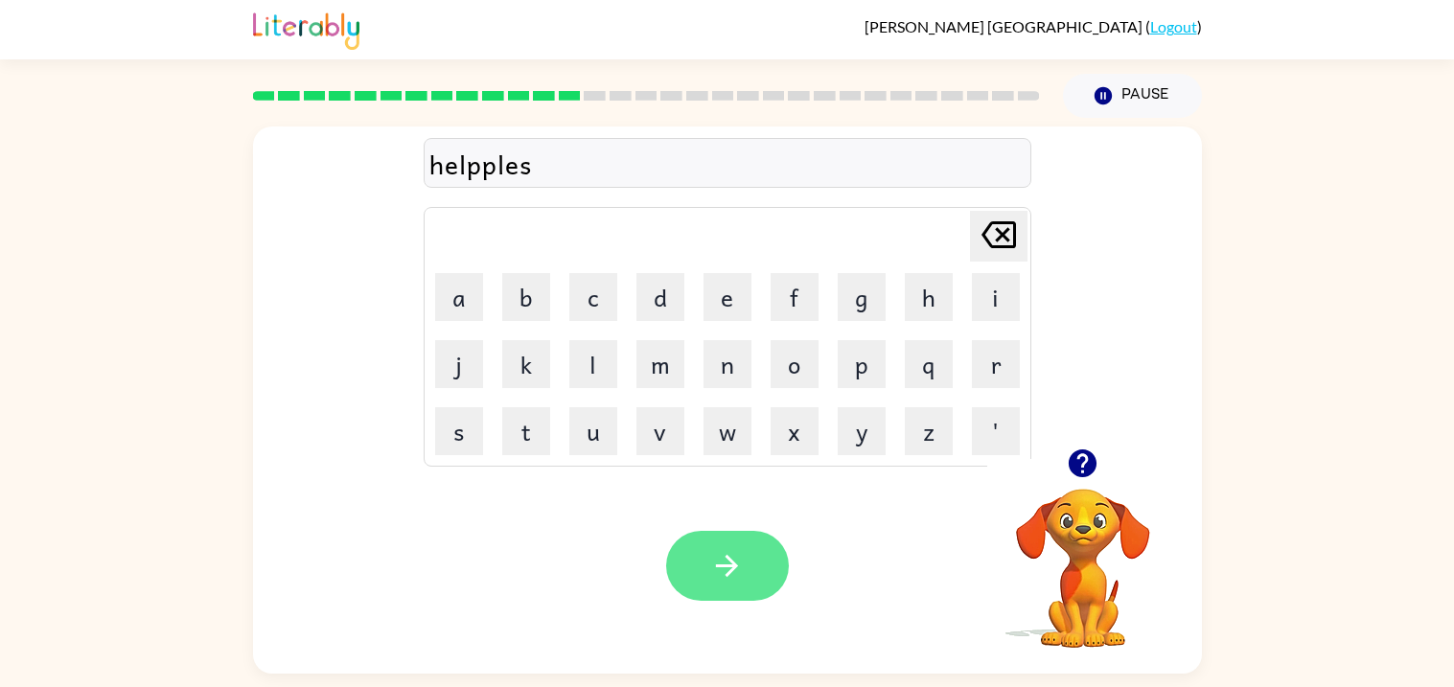
click at [738, 551] on icon "button" at bounding box center [727, 566] width 34 height 34
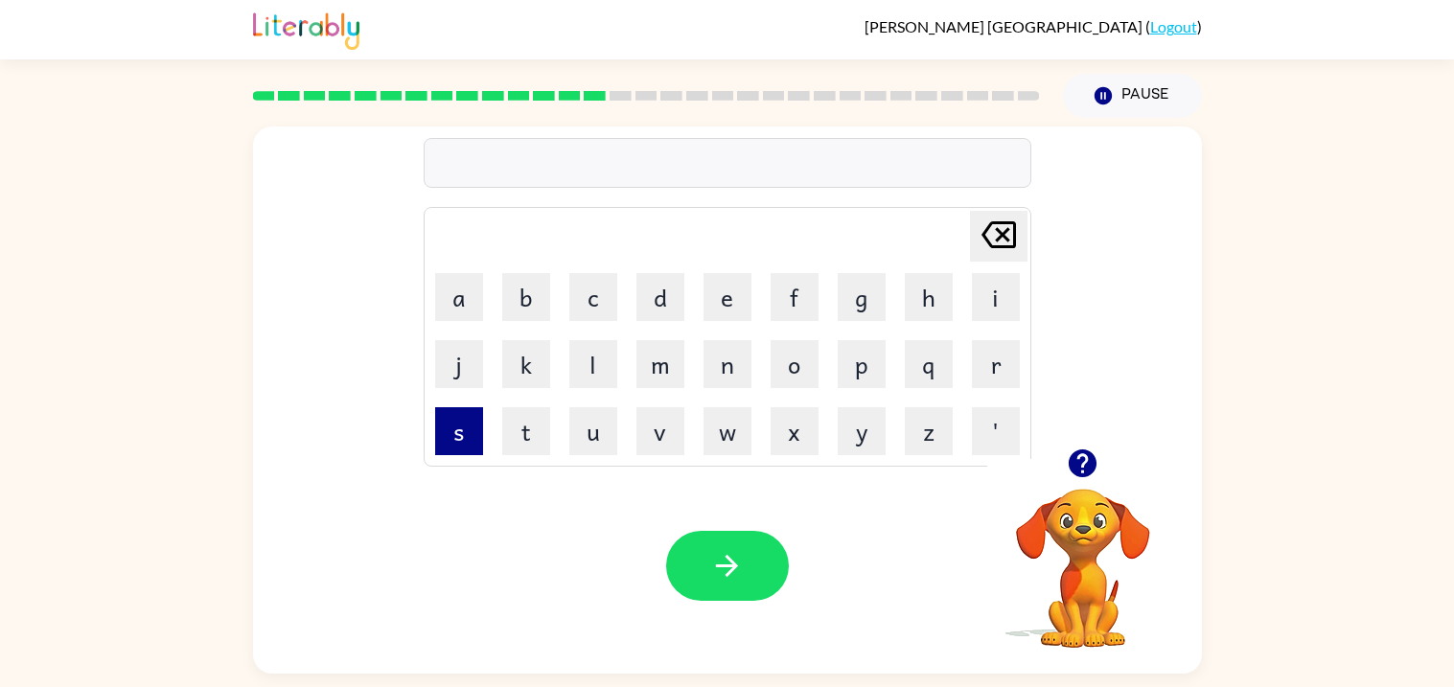
click at [444, 426] on button "s" at bounding box center [459, 431] width 48 height 48
click at [512, 426] on button "t" at bounding box center [526, 431] width 48 height 48
click at [613, 445] on button "u" at bounding box center [594, 431] width 48 height 48
click at [654, 299] on button "d" at bounding box center [661, 297] width 48 height 48
click at [722, 307] on button "e" at bounding box center [728, 297] width 48 height 48
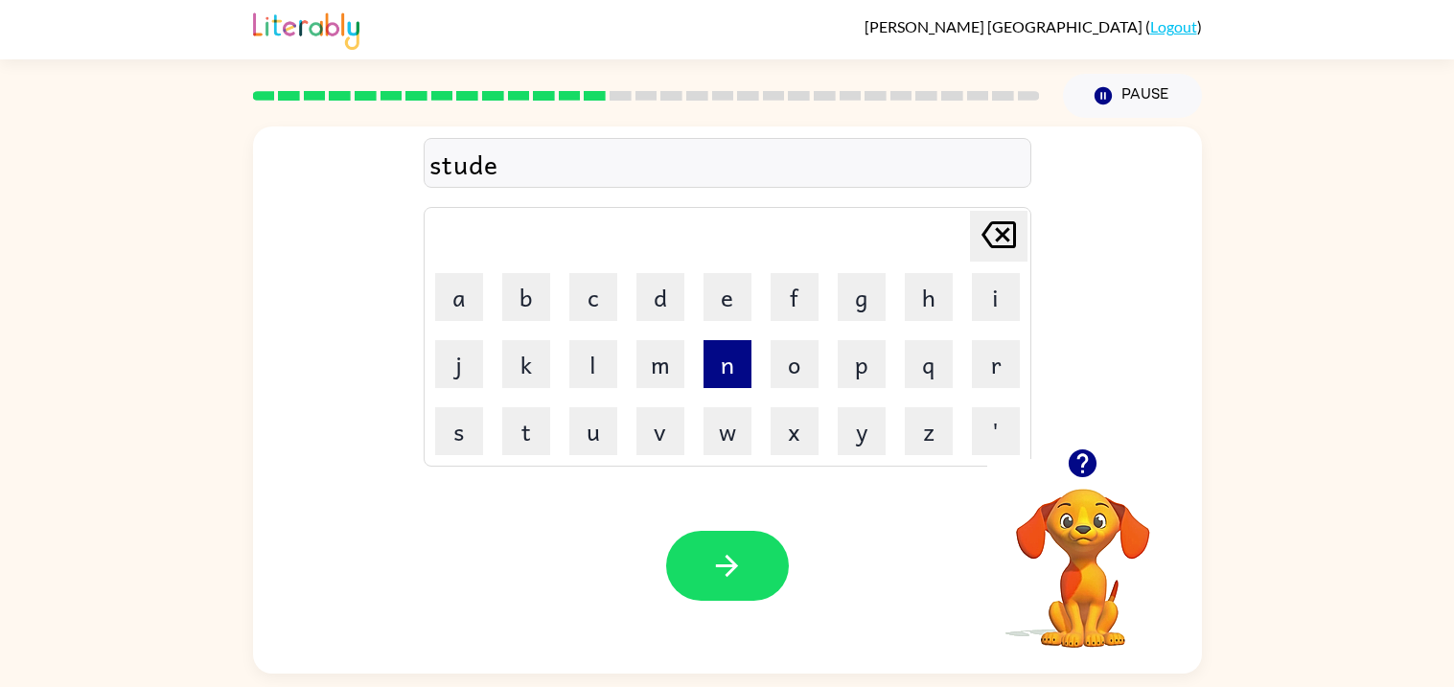
click at [722, 355] on button "n" at bounding box center [728, 364] width 48 height 48
click at [522, 442] on button "t" at bounding box center [526, 431] width 48 height 48
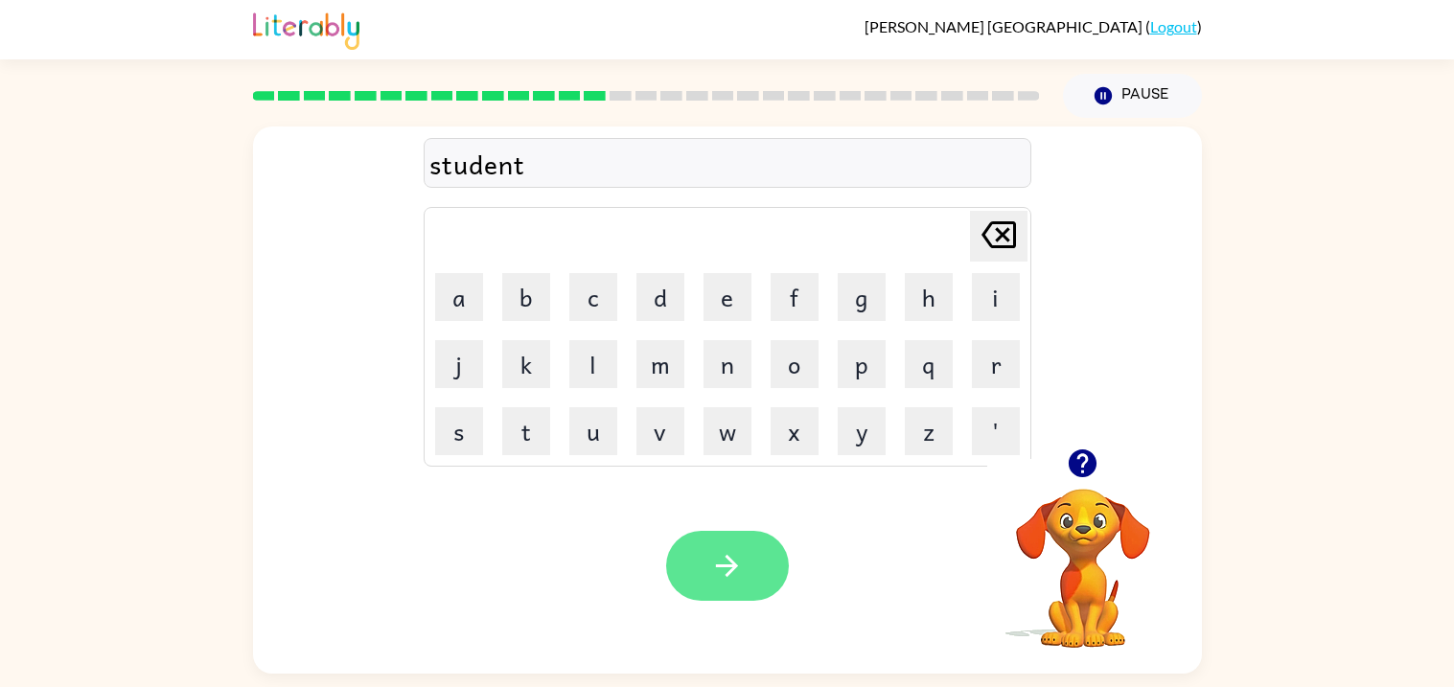
click at [686, 547] on button "button" at bounding box center [727, 566] width 123 height 70
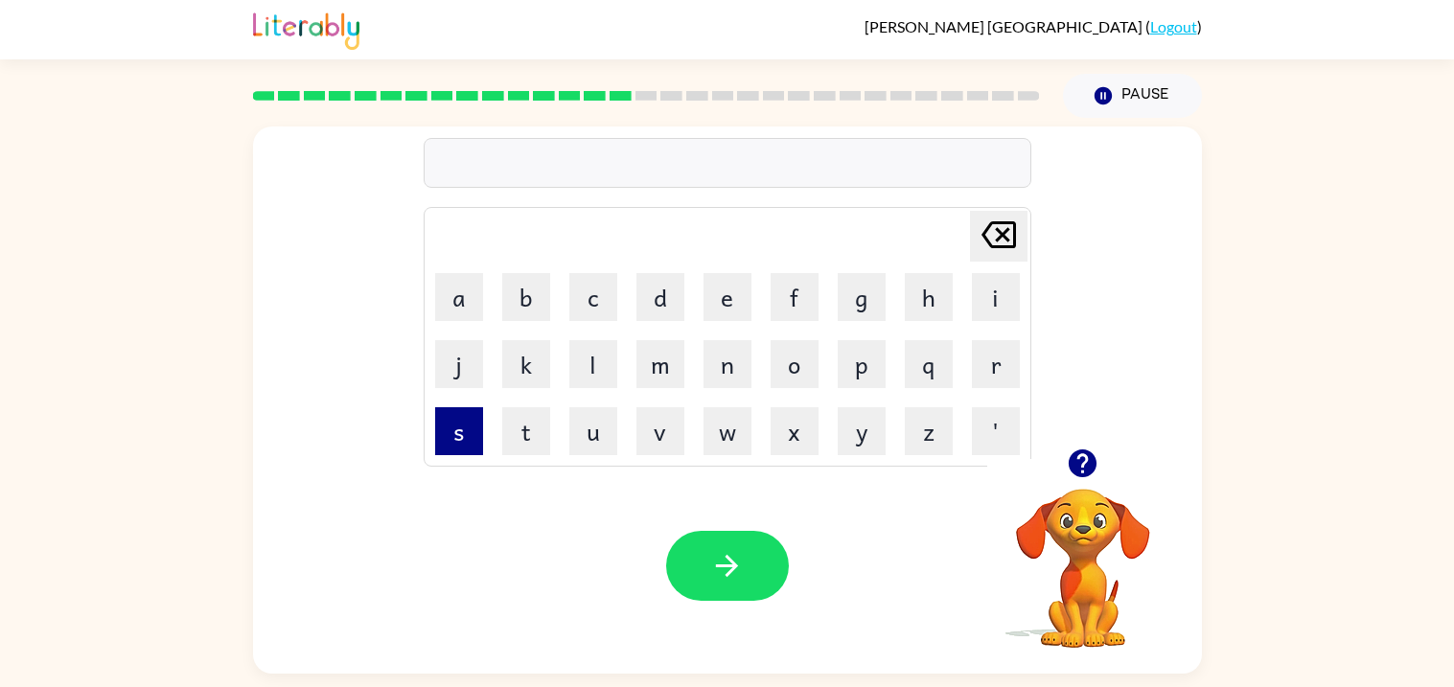
click at [465, 428] on button "s" at bounding box center [459, 431] width 48 height 48
click at [525, 430] on button "t" at bounding box center [526, 431] width 48 height 48
click at [465, 301] on button "a" at bounding box center [459, 297] width 48 height 48
click at [977, 372] on button "r" at bounding box center [996, 364] width 48 height 48
click at [717, 305] on button "e" at bounding box center [728, 297] width 48 height 48
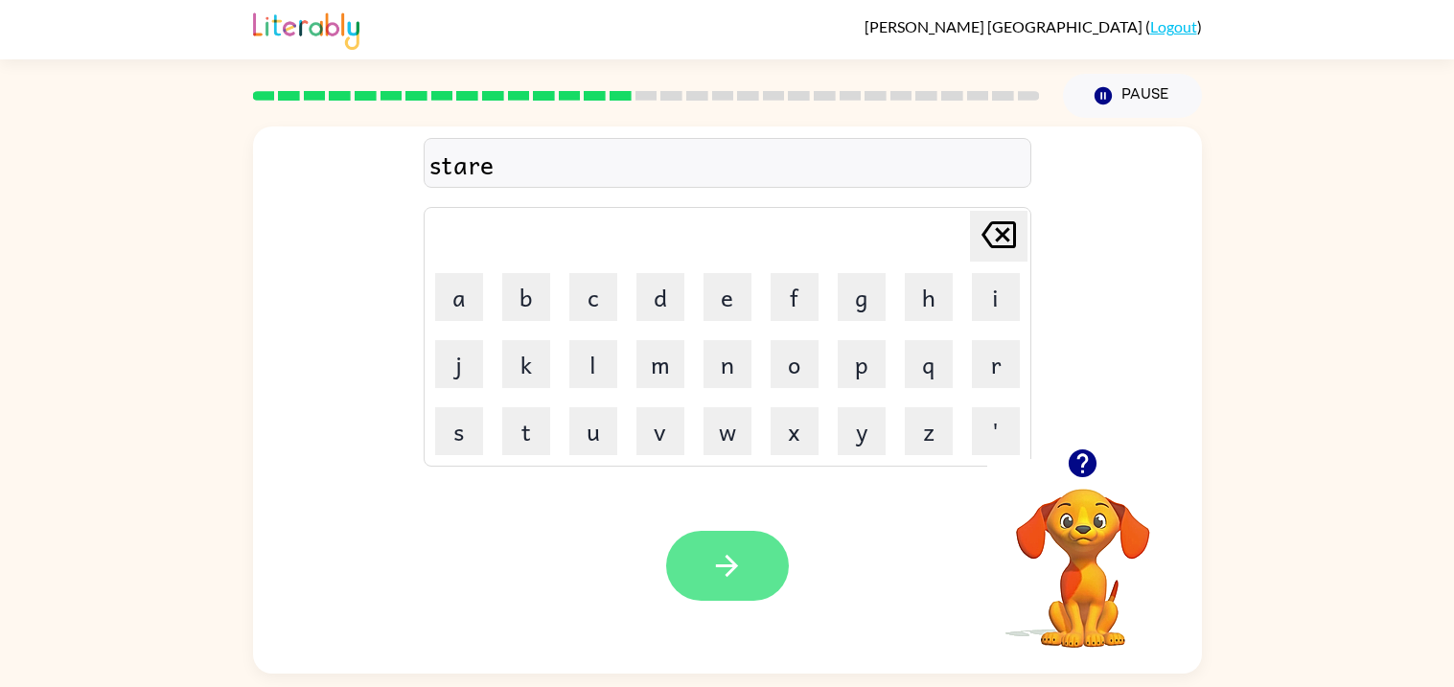
click at [695, 554] on button "button" at bounding box center [727, 566] width 123 height 70
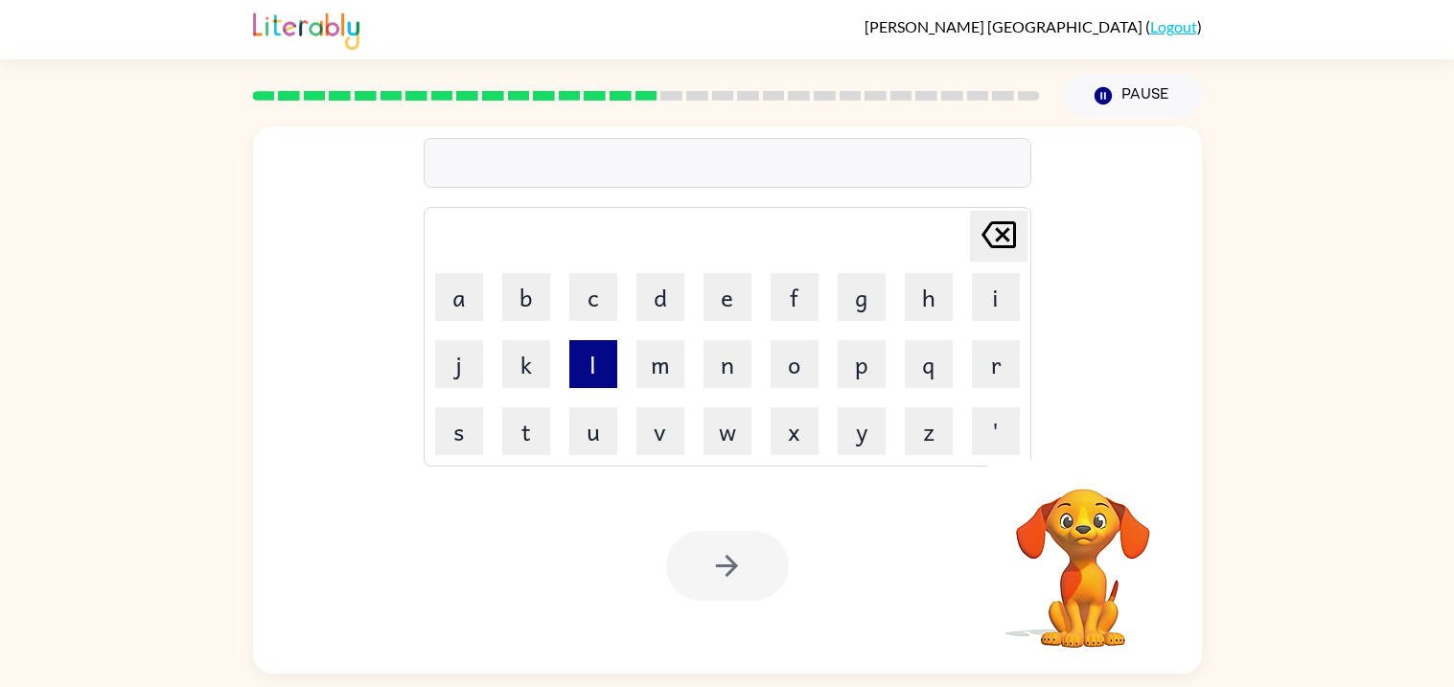
click at [592, 370] on button "l" at bounding box center [594, 364] width 48 height 48
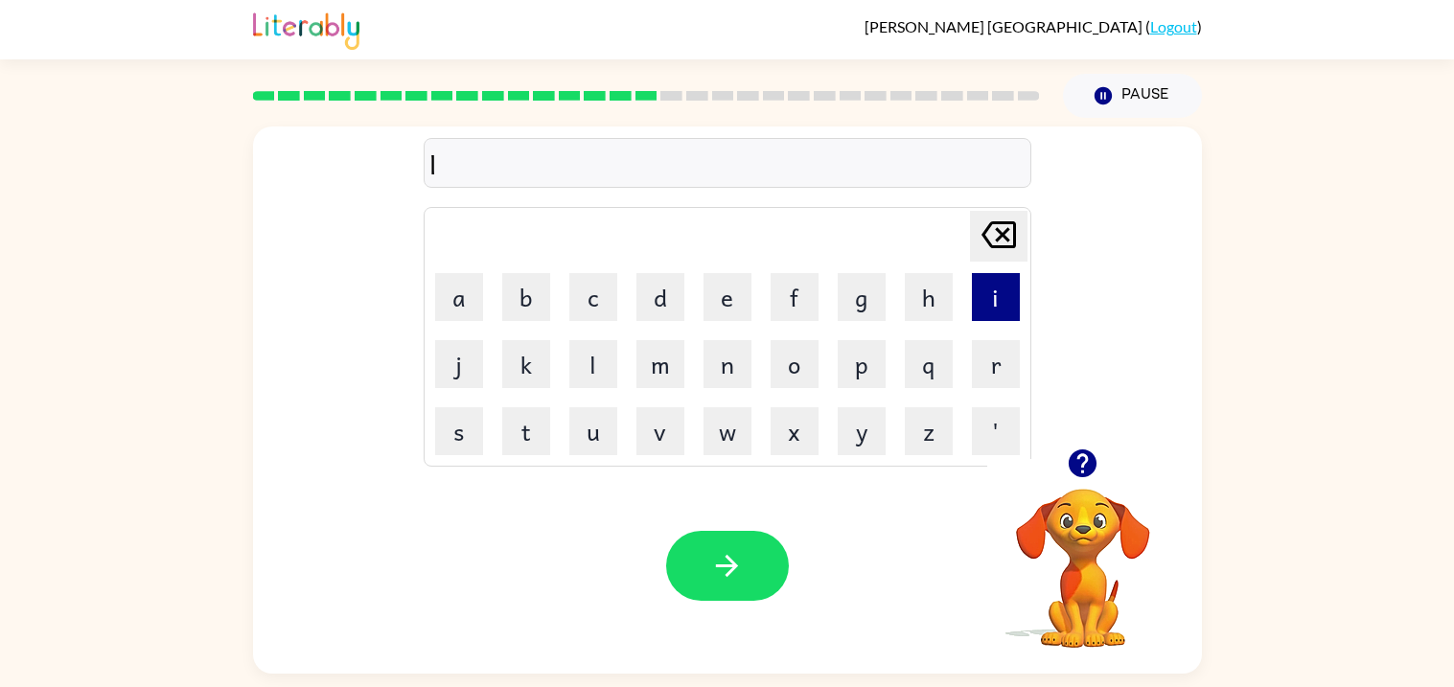
click at [993, 314] on button "i" at bounding box center [996, 297] width 48 height 48
click at [539, 431] on button "t" at bounding box center [526, 431] width 48 height 48
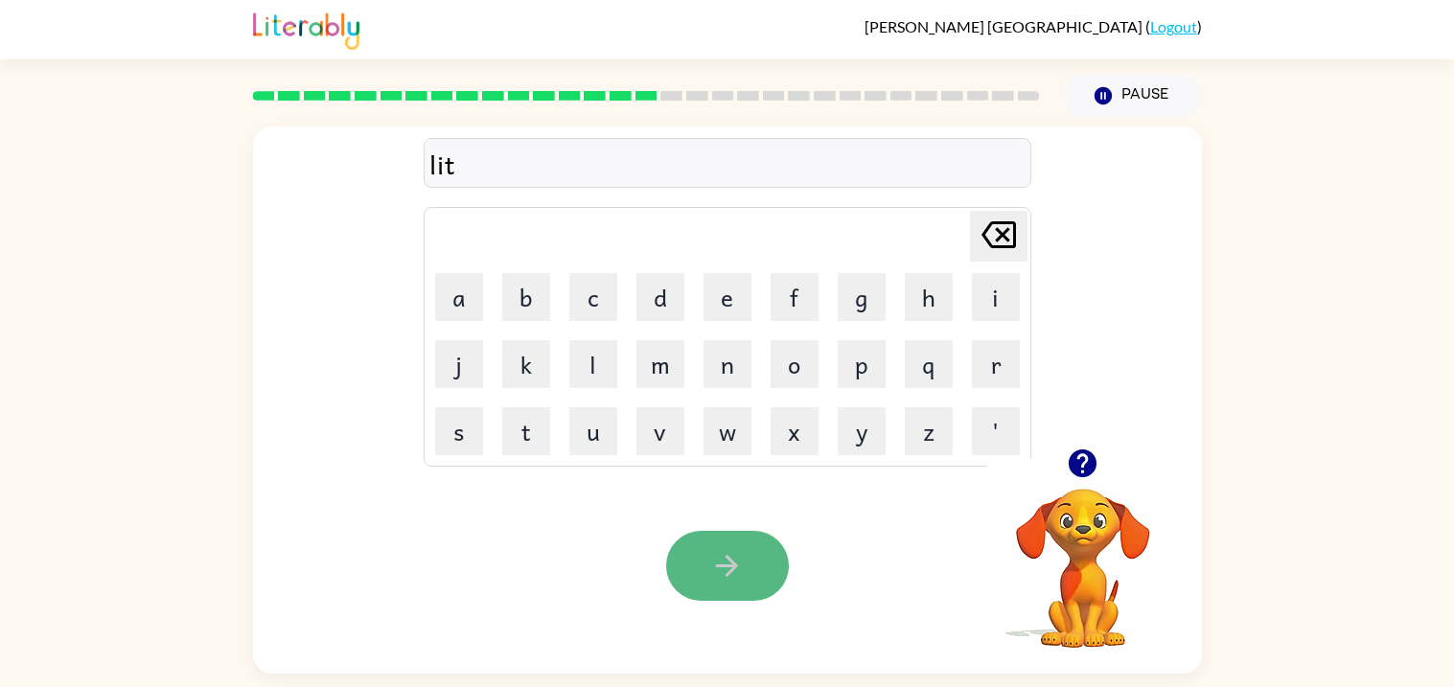
click at [691, 565] on button "button" at bounding box center [727, 566] width 123 height 70
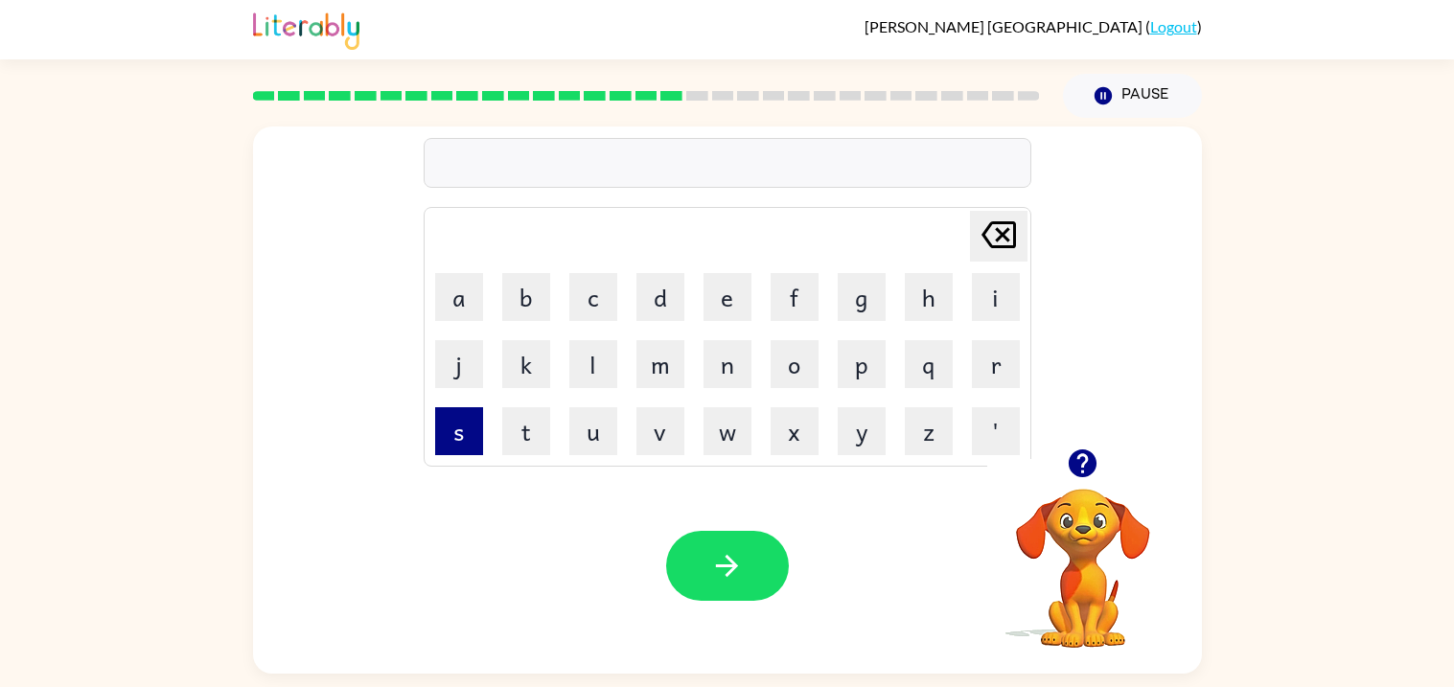
click at [467, 442] on button "s" at bounding box center [459, 431] width 48 height 48
click at [734, 446] on button "w" at bounding box center [728, 431] width 48 height 48
click at [993, 315] on button "i" at bounding box center [996, 297] width 48 height 48
click at [794, 314] on button "f" at bounding box center [795, 297] width 48 height 48
click at [516, 424] on button "t" at bounding box center [526, 431] width 48 height 48
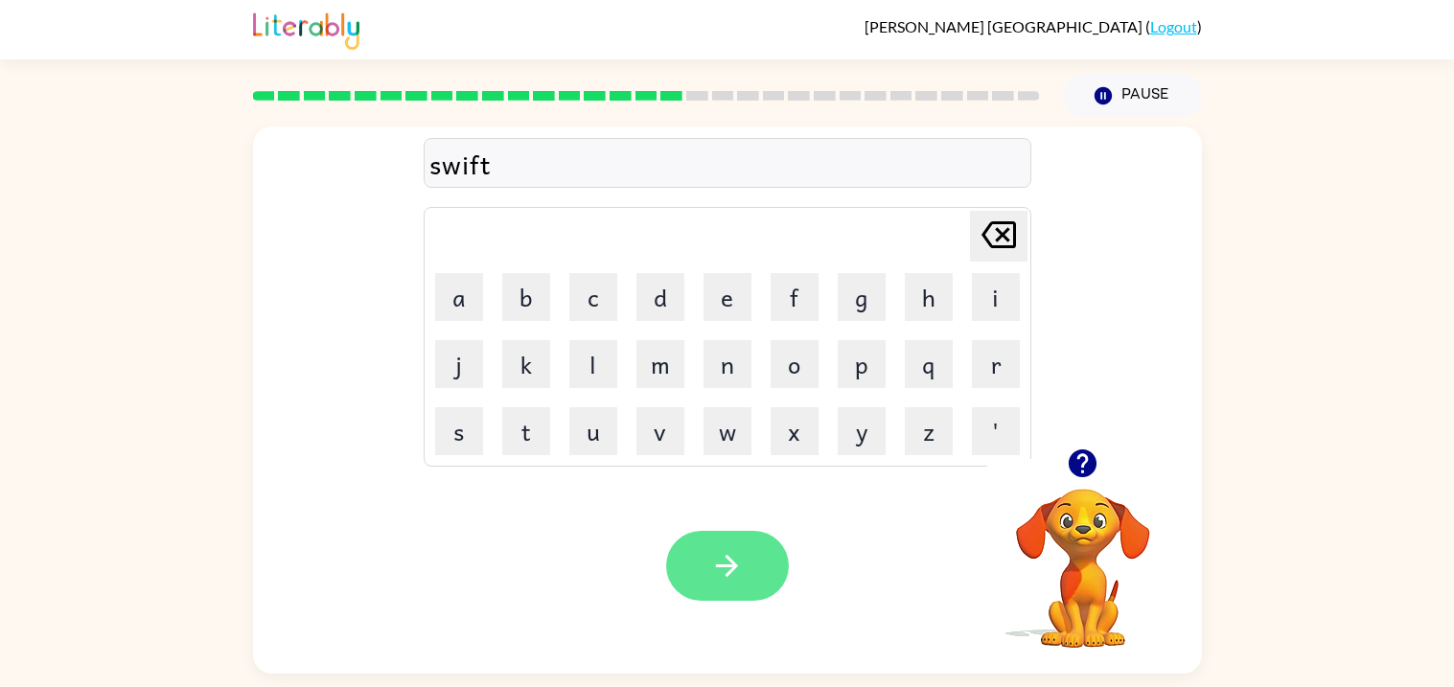
click at [705, 554] on button "button" at bounding box center [727, 566] width 123 height 70
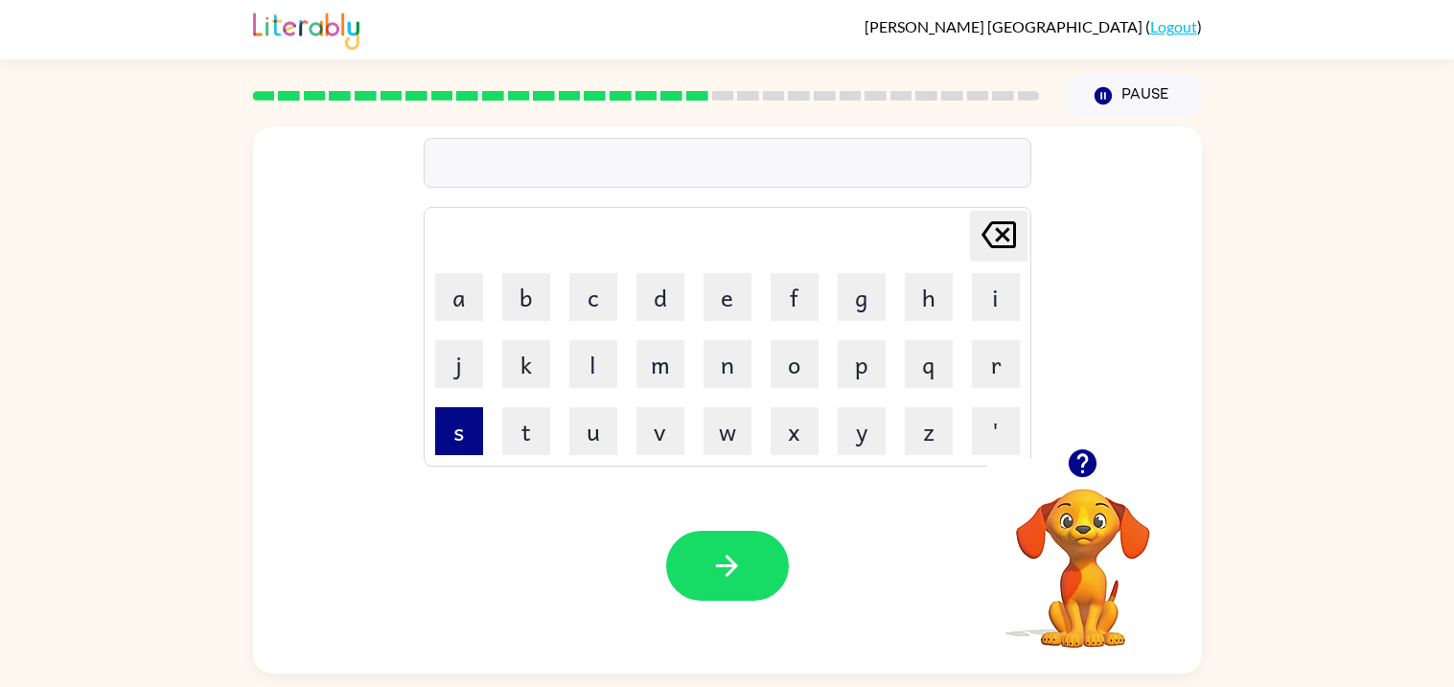
click at [471, 421] on button "s" at bounding box center [459, 431] width 48 height 48
click at [911, 303] on button "h" at bounding box center [929, 297] width 48 height 48
click at [727, 316] on button "e" at bounding box center [728, 297] width 48 height 48
click at [977, 358] on button "r" at bounding box center [996, 364] width 48 height 48
click at [522, 428] on button "t" at bounding box center [526, 431] width 48 height 48
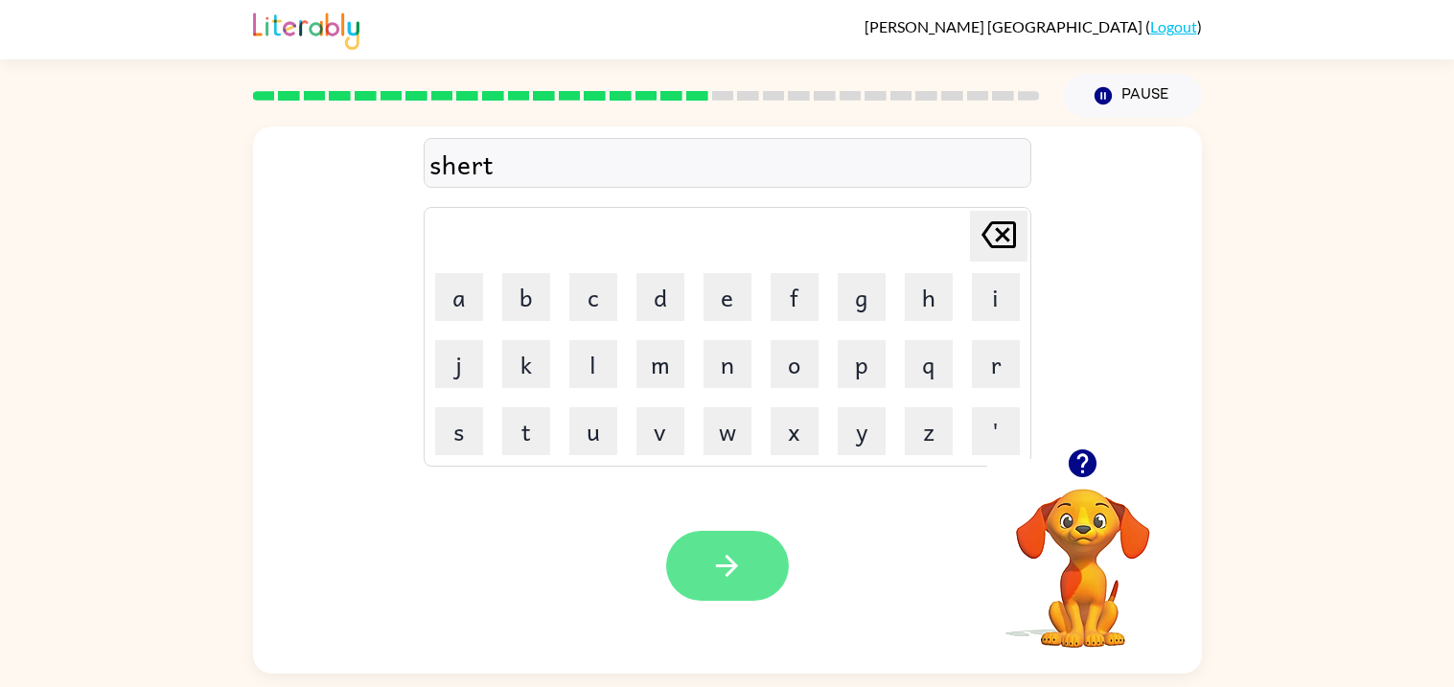
click at [717, 547] on button "button" at bounding box center [727, 566] width 123 height 70
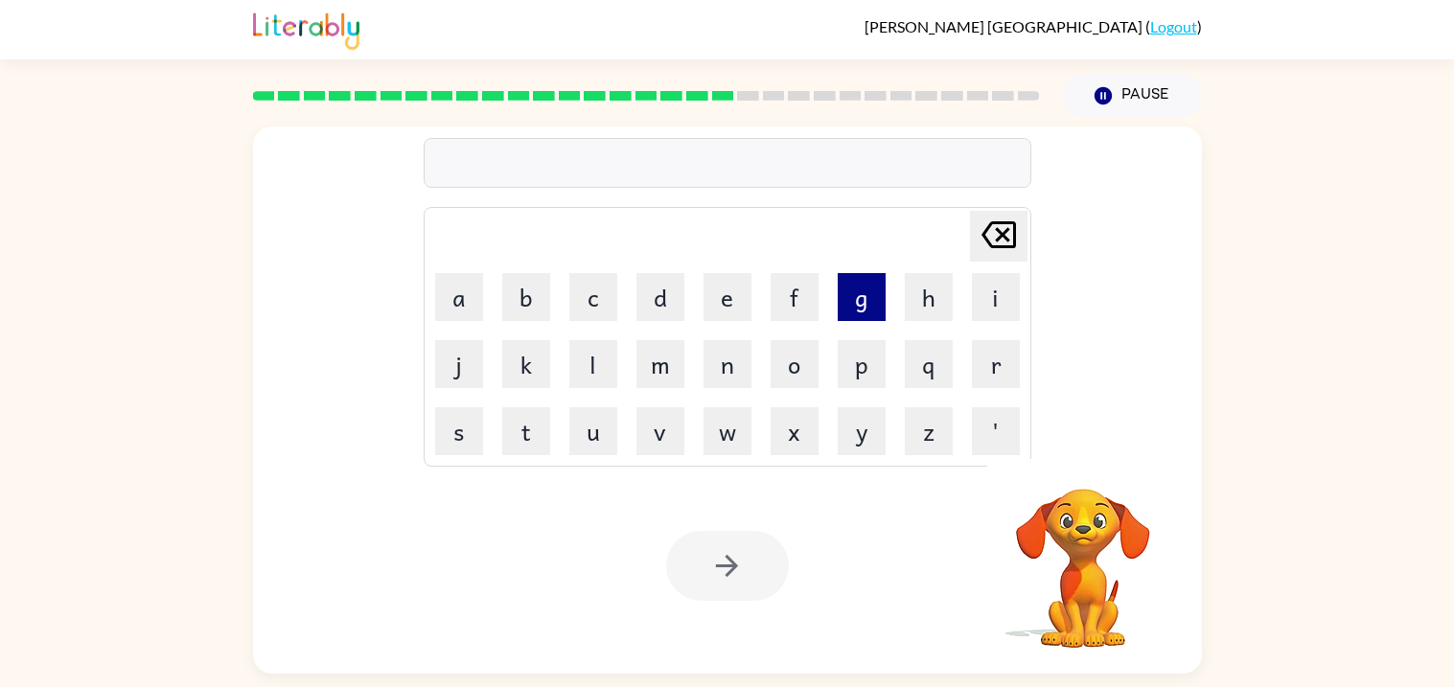
click at [853, 289] on button "g" at bounding box center [862, 297] width 48 height 48
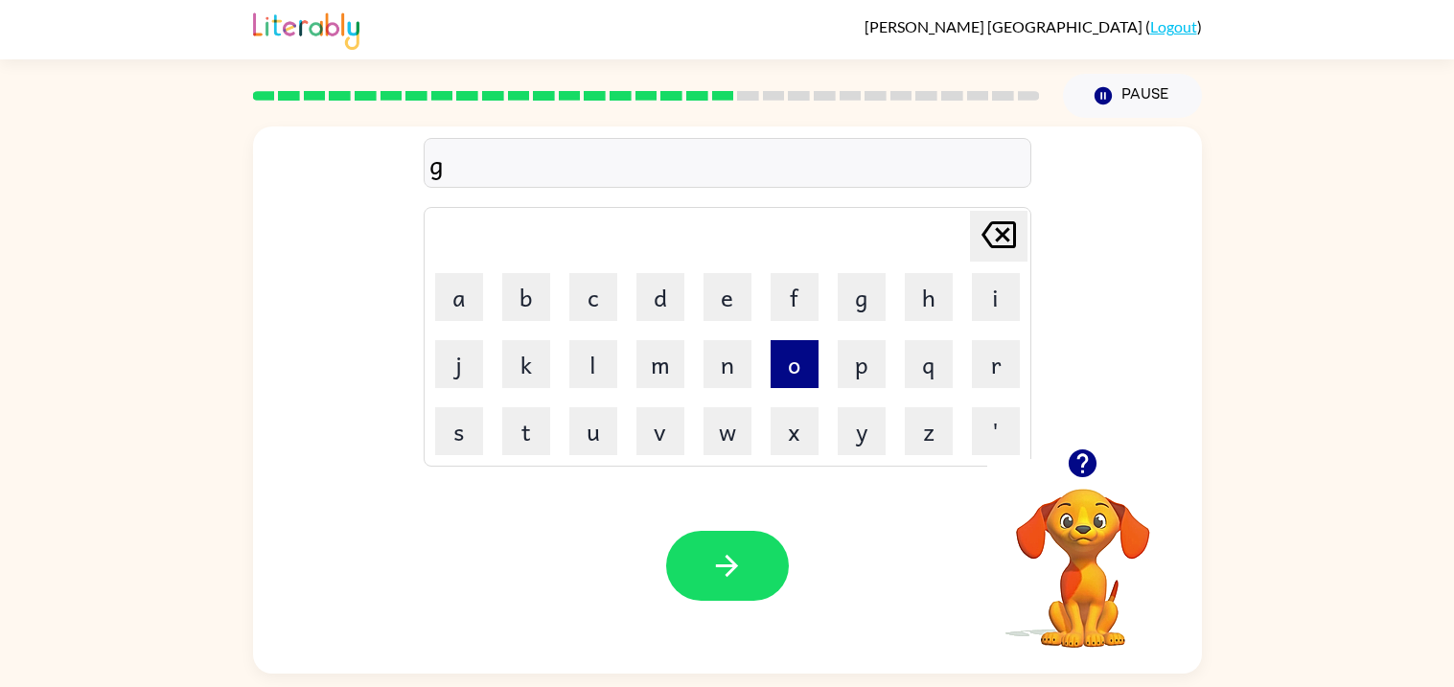
click at [779, 366] on button "o" at bounding box center [795, 364] width 48 height 48
click at [545, 277] on button "b" at bounding box center [526, 297] width 48 height 48
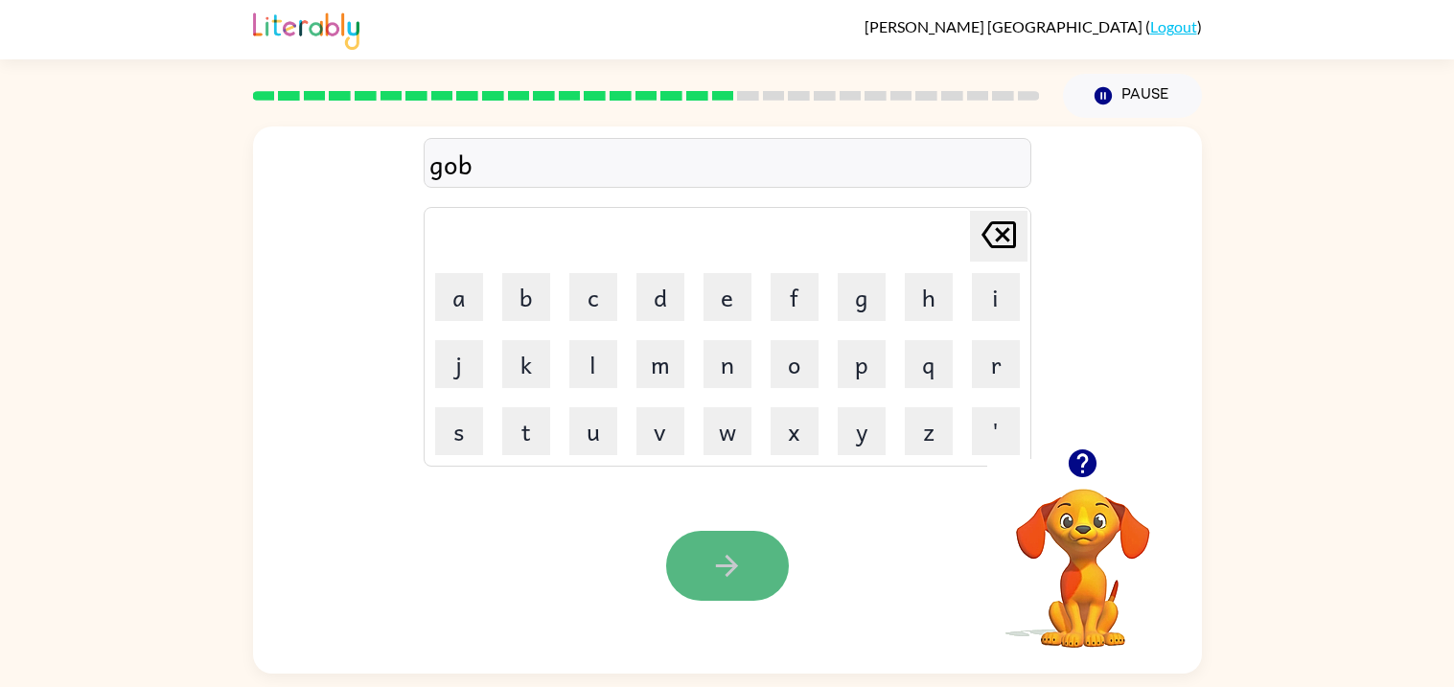
click at [686, 554] on button "button" at bounding box center [727, 566] width 123 height 70
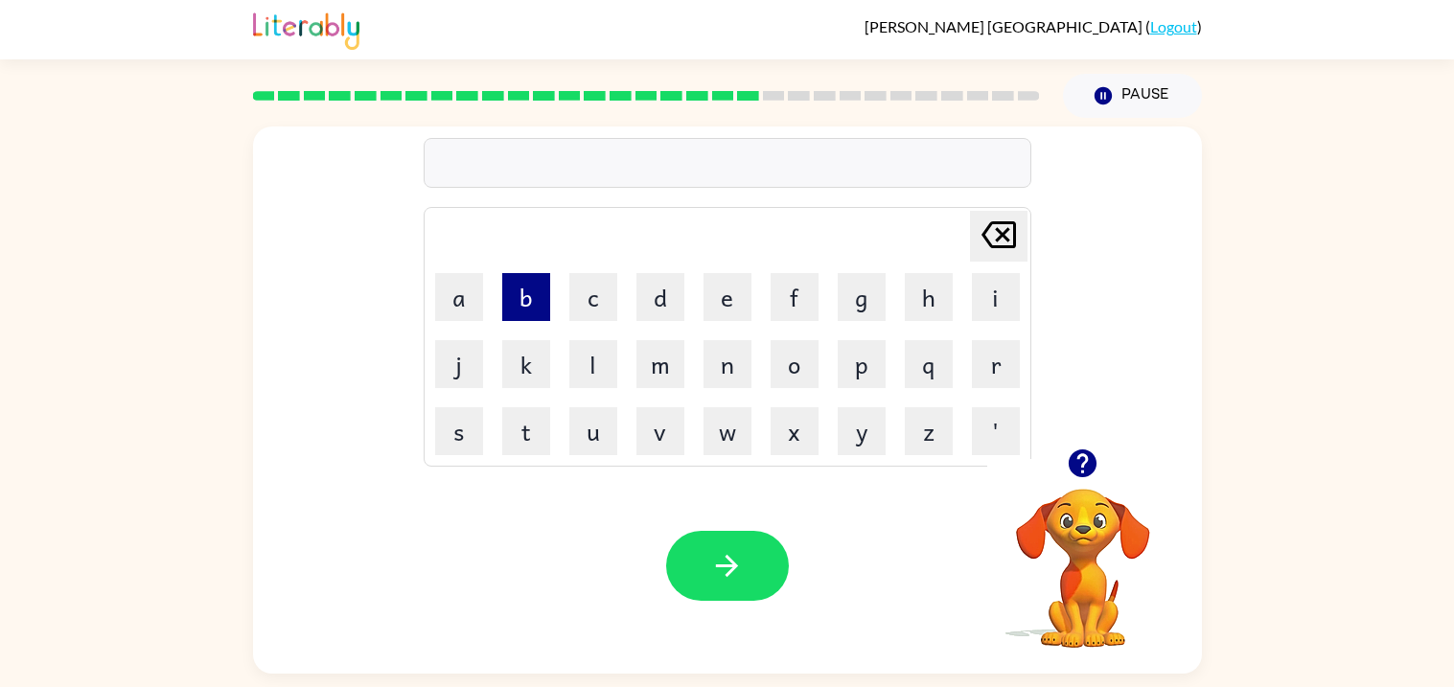
click at [533, 295] on button "b" at bounding box center [526, 297] width 48 height 48
click at [780, 371] on button "o" at bounding box center [795, 364] width 48 height 48
click at [784, 428] on button "x" at bounding box center [795, 431] width 48 height 48
click at [735, 312] on button "e" at bounding box center [728, 297] width 48 height 48
click at [467, 448] on button "s" at bounding box center [459, 431] width 48 height 48
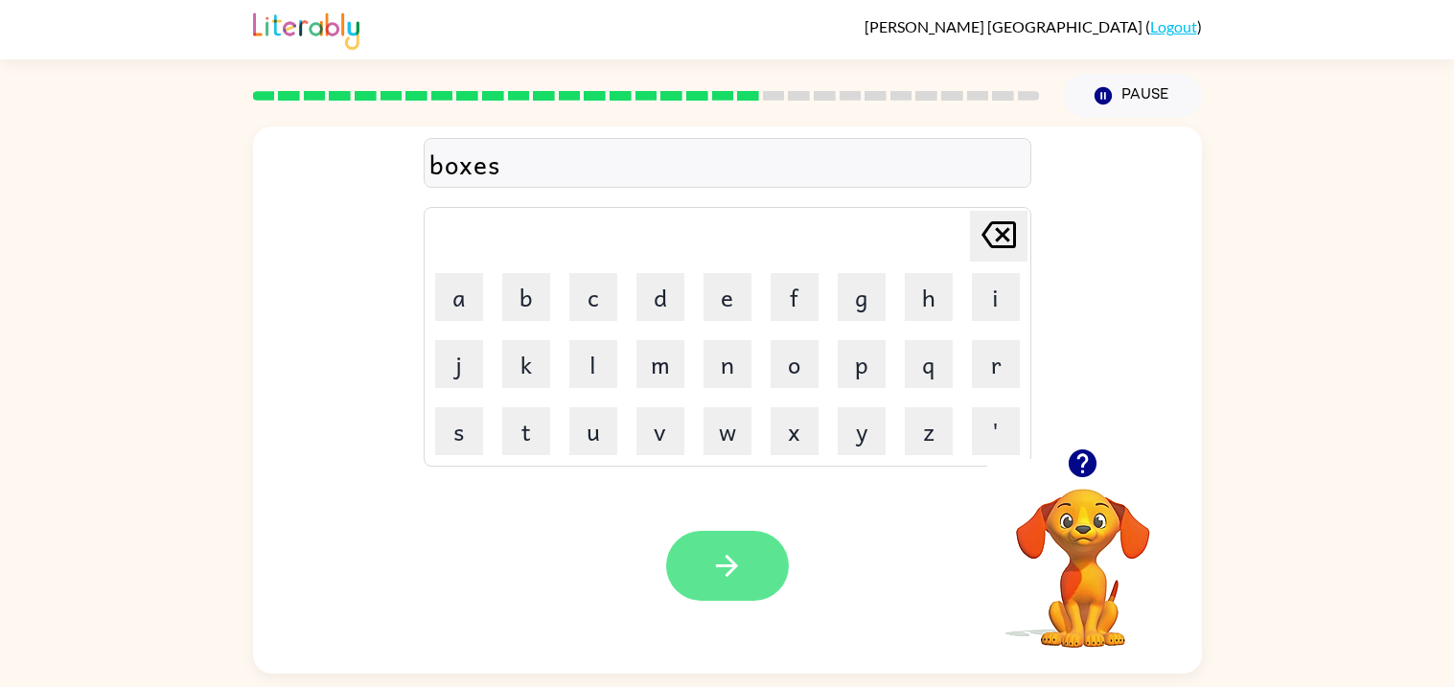
click at [710, 569] on icon "button" at bounding box center [727, 566] width 34 height 34
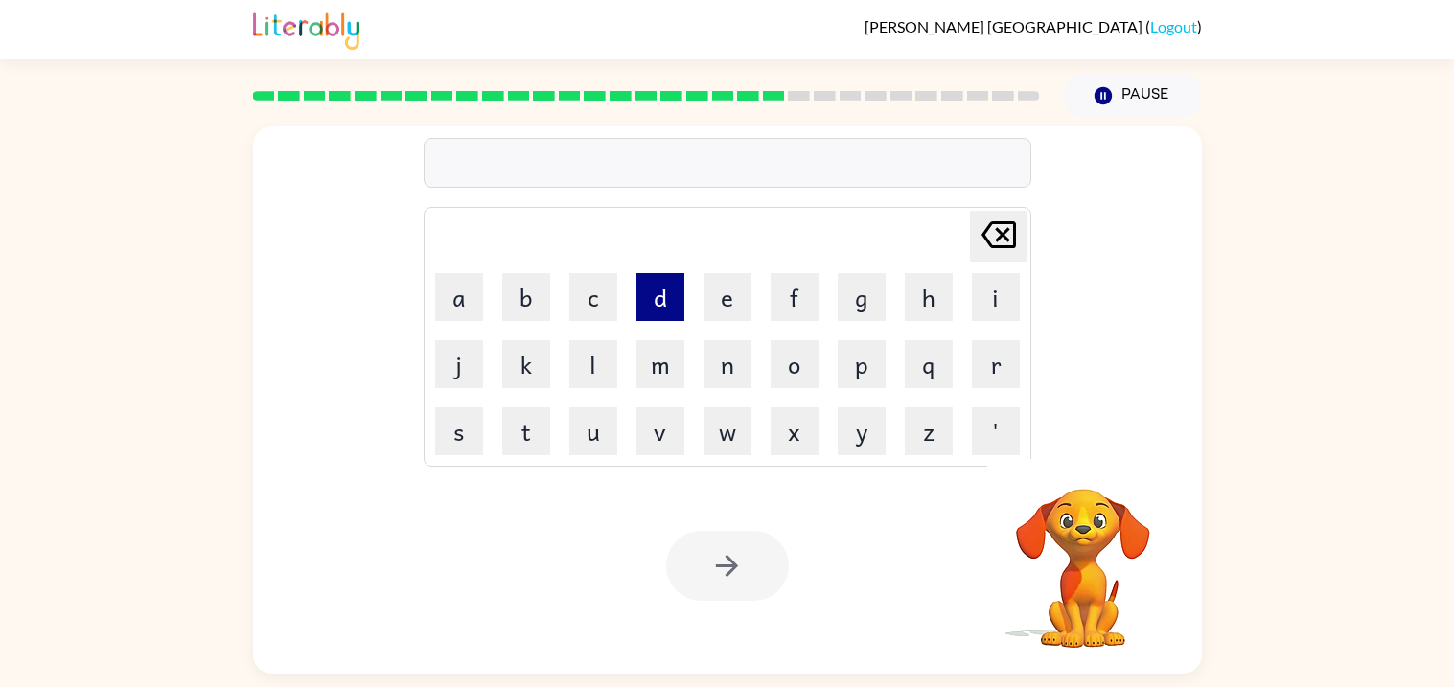
click at [670, 306] on button "d" at bounding box center [661, 297] width 48 height 48
click at [1005, 308] on button "i" at bounding box center [996, 297] width 48 height 48
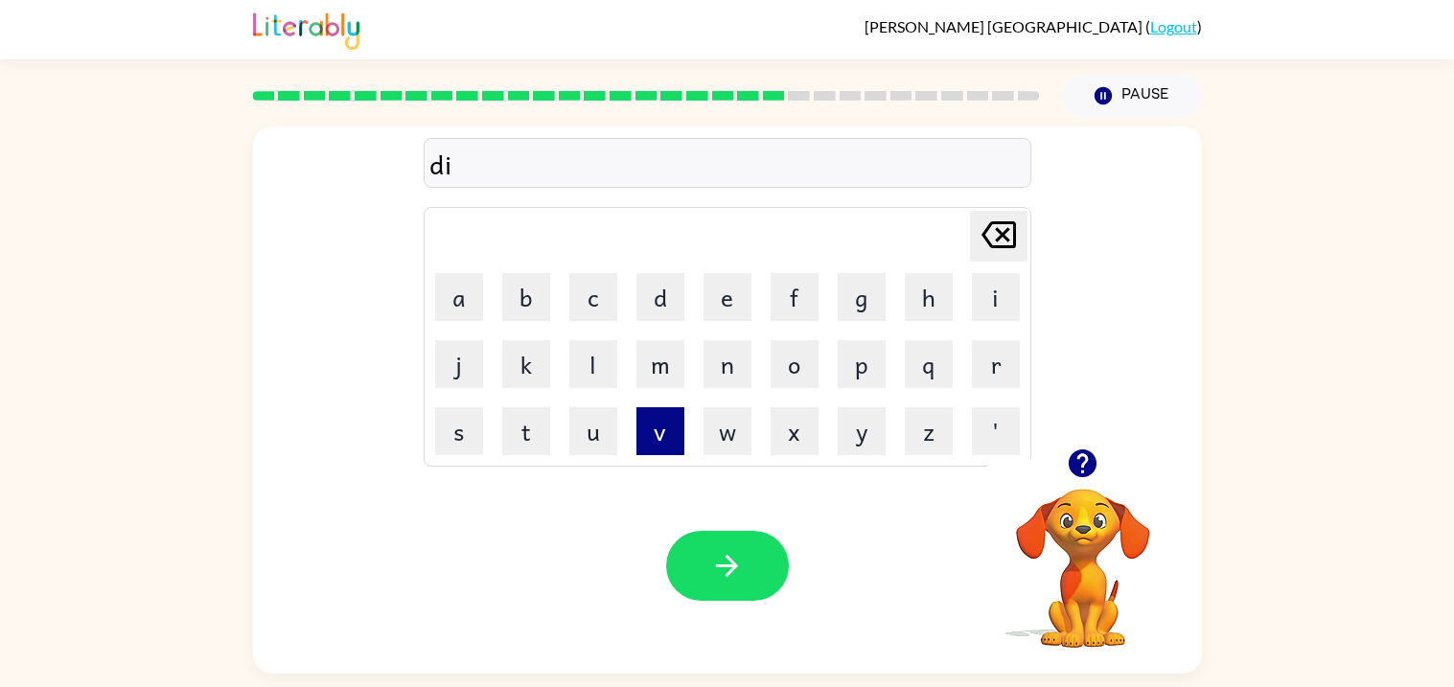
click at [672, 415] on button "v" at bounding box center [661, 431] width 48 height 48
click at [734, 296] on button "e" at bounding box center [728, 297] width 48 height 48
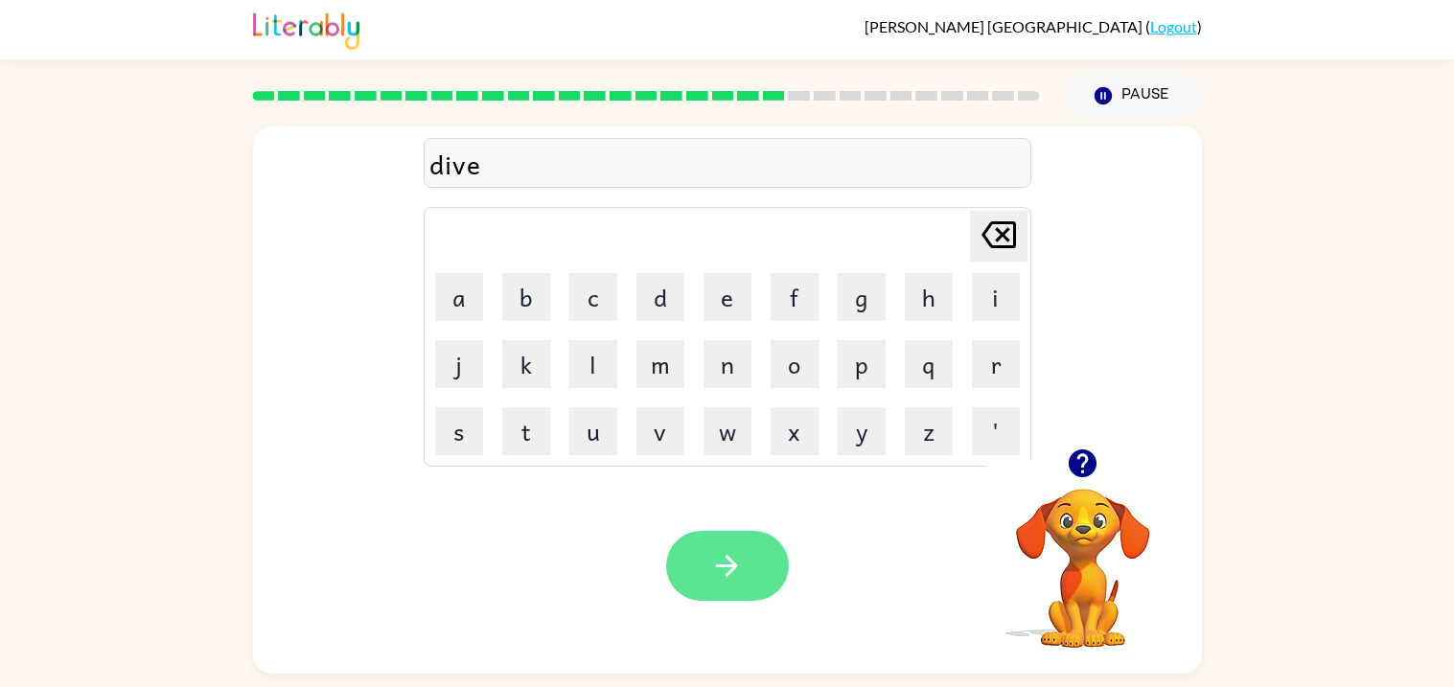
click at [719, 593] on button "button" at bounding box center [727, 566] width 123 height 70
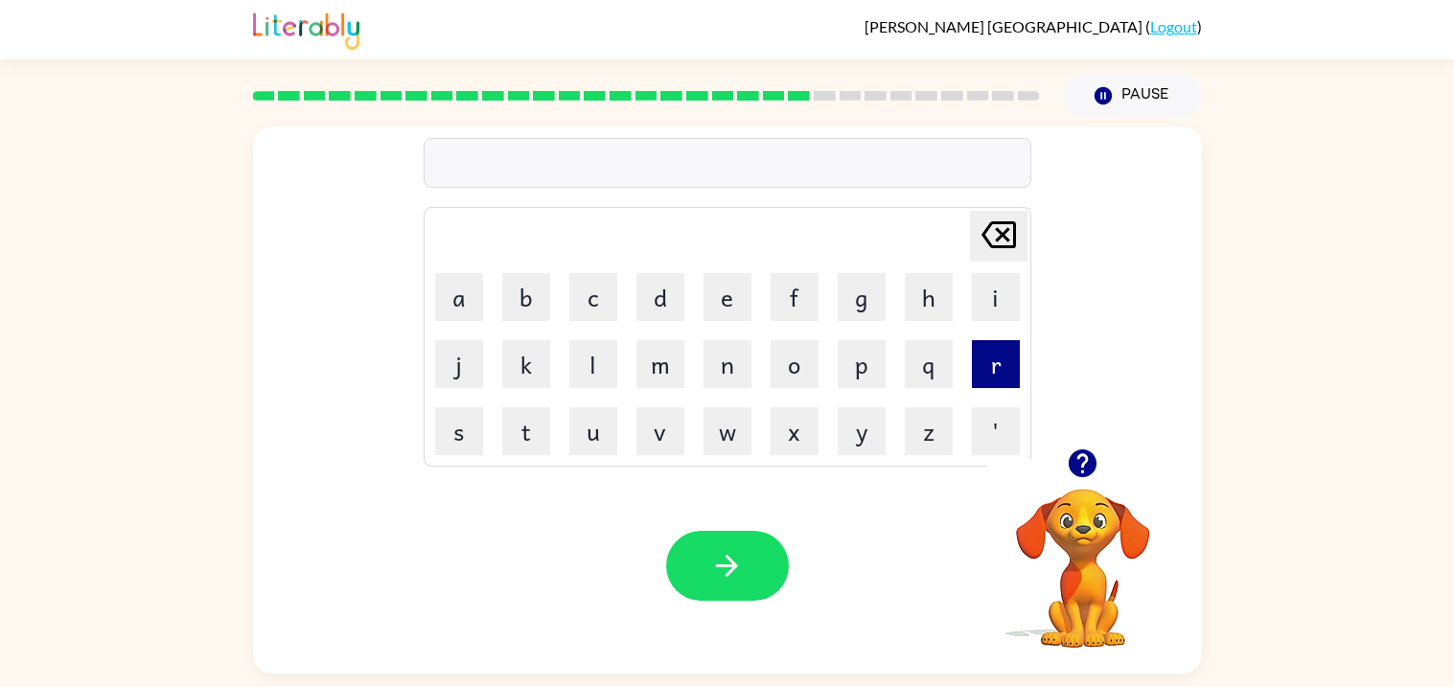
click at [985, 361] on button "r" at bounding box center [996, 364] width 48 height 48
click at [783, 358] on button "o" at bounding box center [795, 364] width 48 height 48
click at [648, 315] on button "d" at bounding box center [661, 297] width 48 height 48
click at [716, 435] on button "w" at bounding box center [728, 431] width 48 height 48
click at [478, 300] on button "a" at bounding box center [459, 297] width 48 height 48
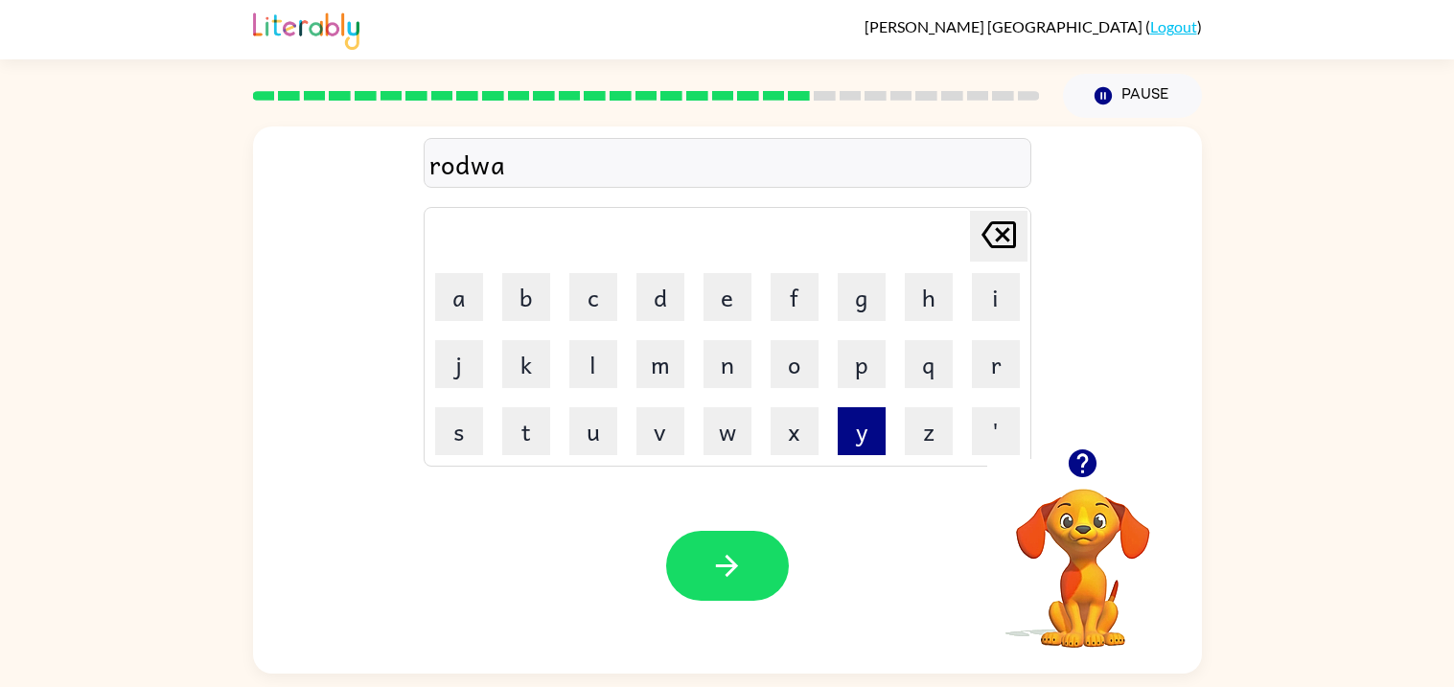
click at [878, 444] on button "y" at bounding box center [862, 431] width 48 height 48
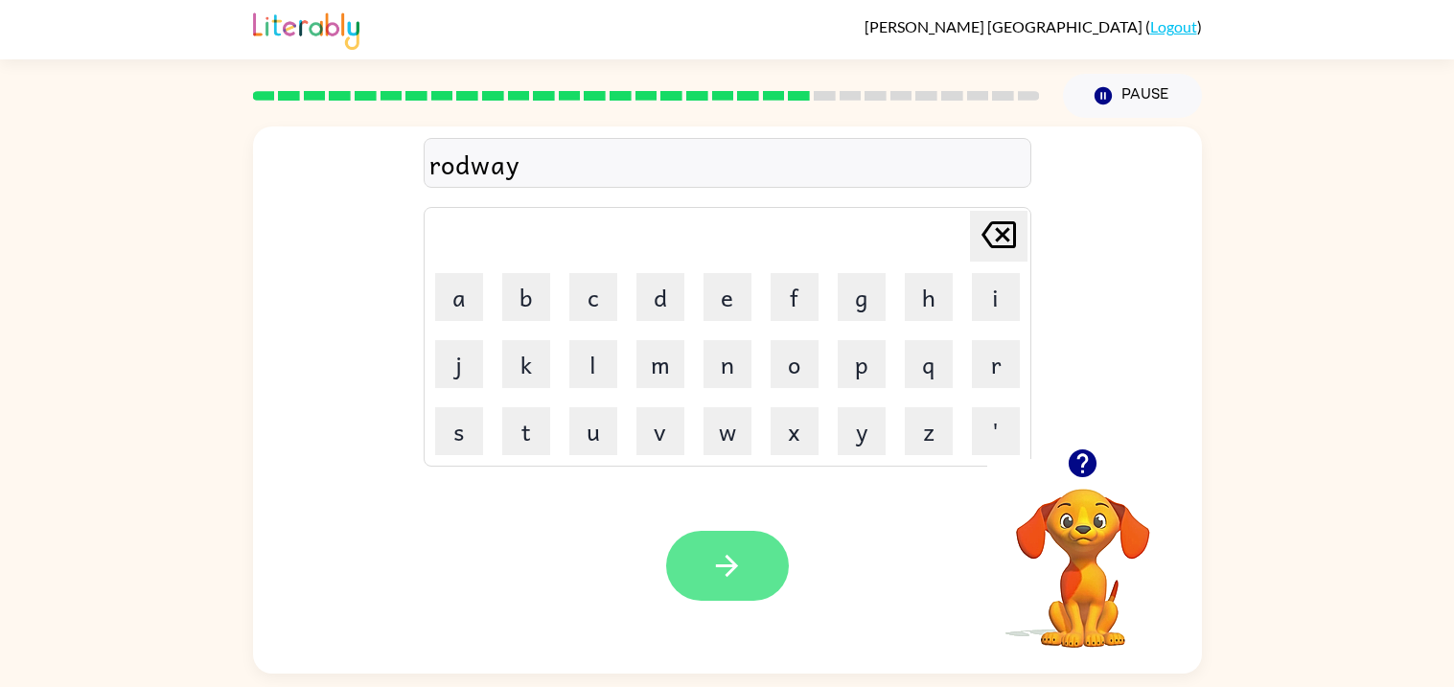
click at [684, 547] on button "button" at bounding box center [727, 566] width 123 height 70
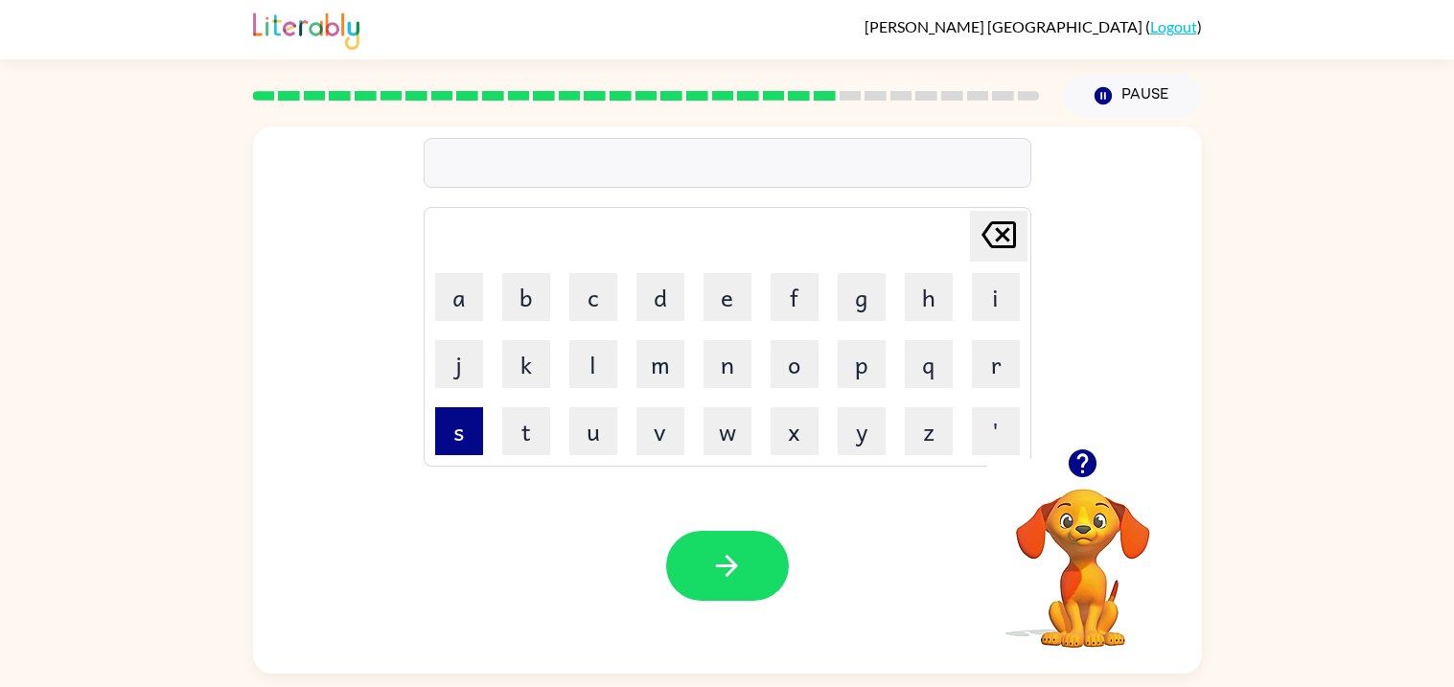
click at [479, 442] on button "s" at bounding box center [459, 431] width 48 height 48
click at [920, 313] on button "h" at bounding box center [929, 297] width 48 height 48
click at [972, 306] on button "i" at bounding box center [996, 297] width 48 height 48
click at [655, 429] on button "v" at bounding box center [661, 431] width 48 height 48
click at [726, 309] on button "e" at bounding box center [728, 297] width 48 height 48
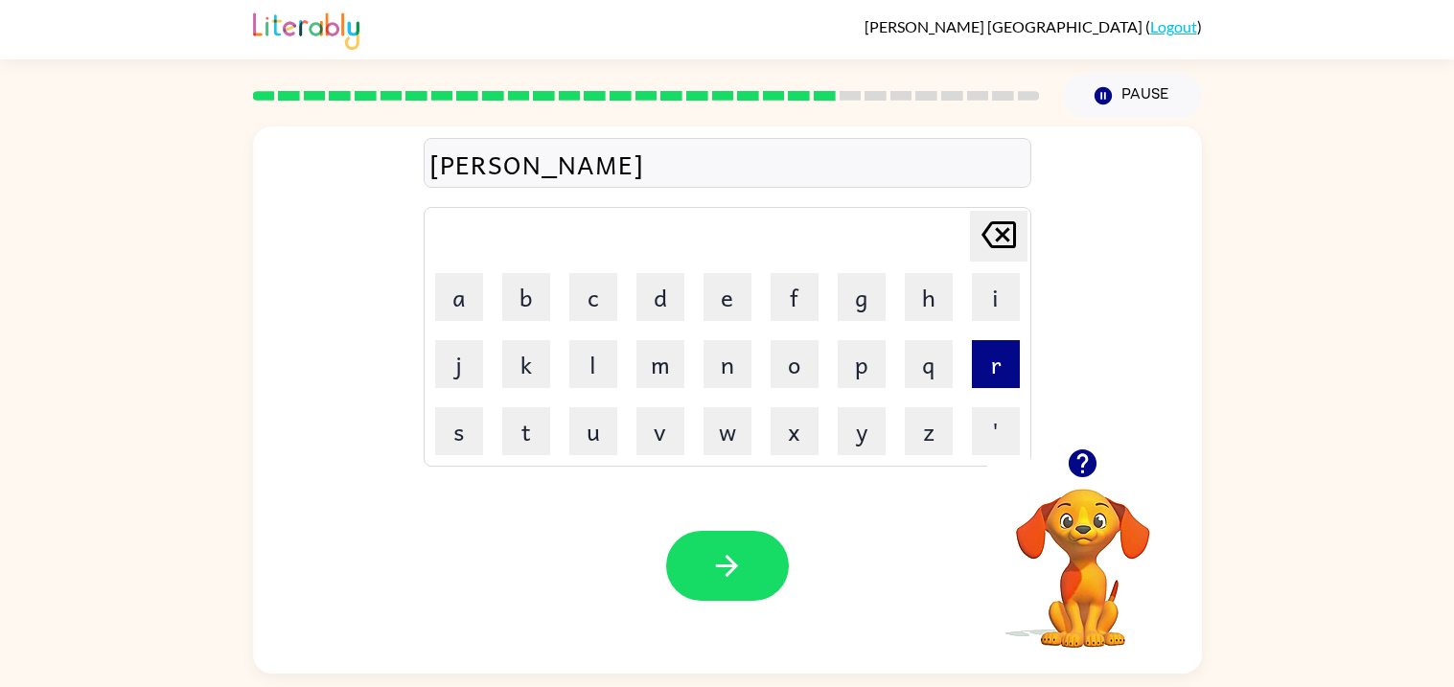
click at [997, 350] on button "r" at bounding box center [996, 364] width 48 height 48
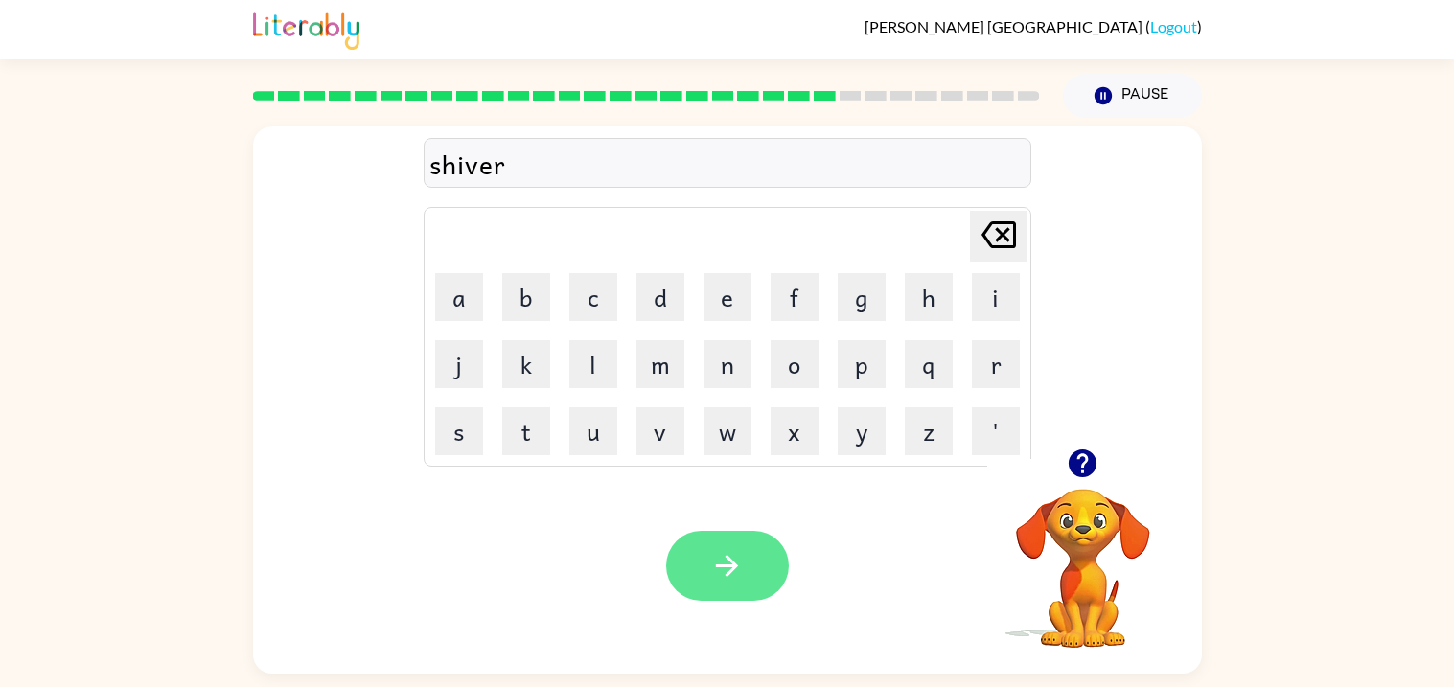
click at [722, 569] on icon "button" at bounding box center [727, 566] width 34 height 34
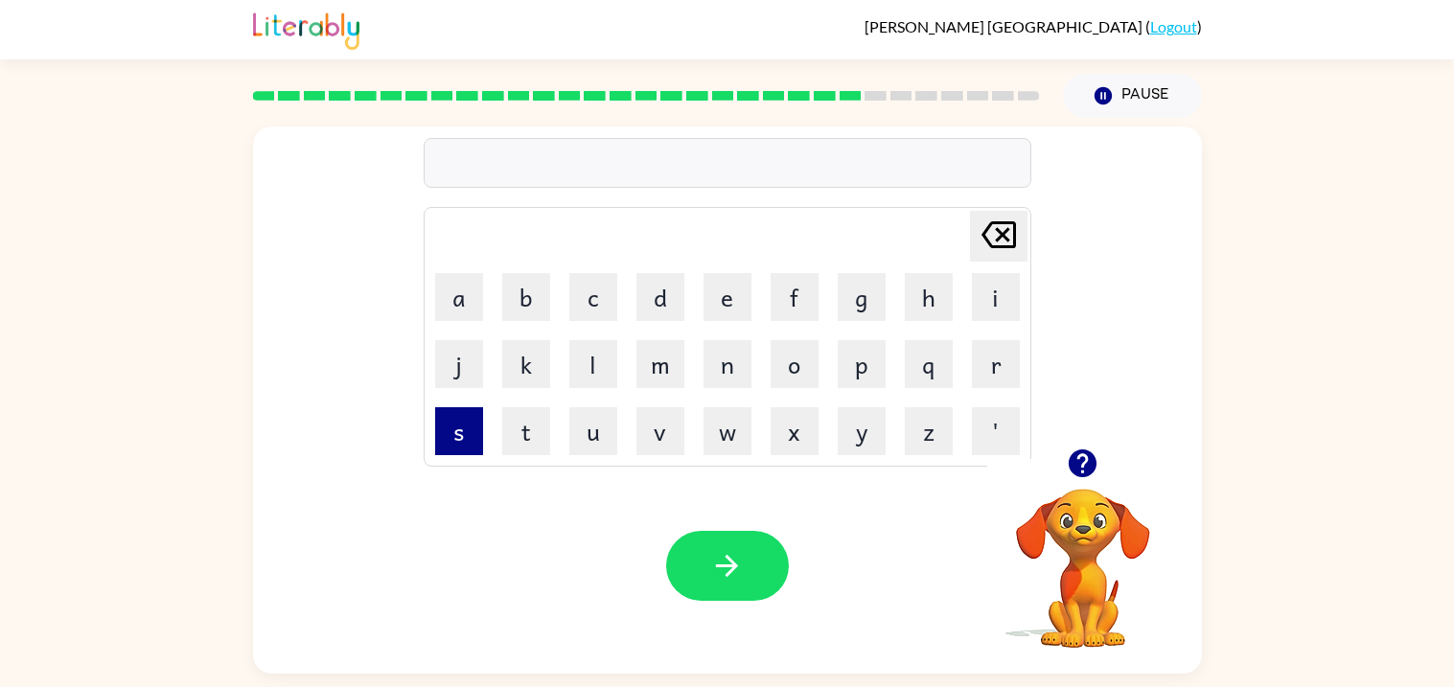
click at [452, 420] on button "s" at bounding box center [459, 431] width 48 height 48
click at [910, 301] on button "h" at bounding box center [929, 297] width 48 height 48
click at [463, 299] on button "a" at bounding box center [459, 297] width 48 height 48
click at [593, 286] on button "c" at bounding box center [594, 297] width 48 height 48
click at [517, 346] on button "k" at bounding box center [526, 364] width 48 height 48
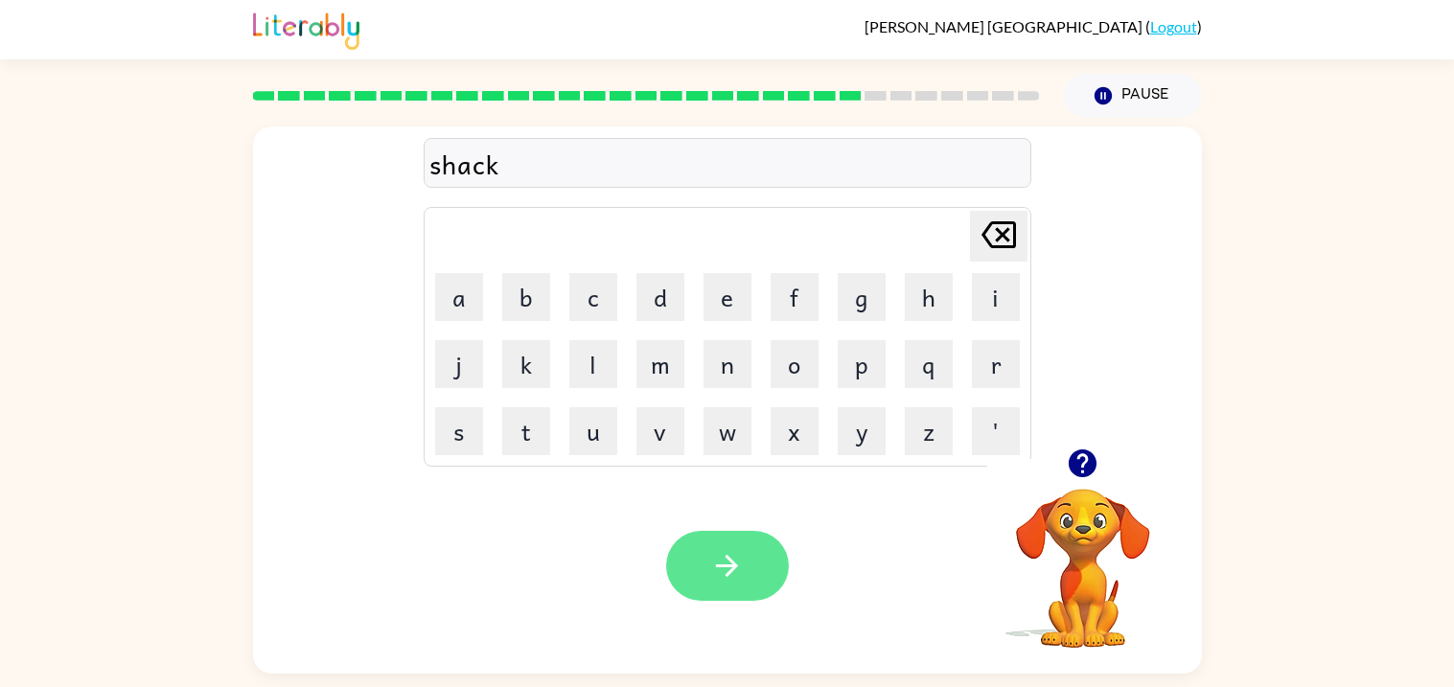
click at [693, 584] on button "button" at bounding box center [727, 566] width 123 height 70
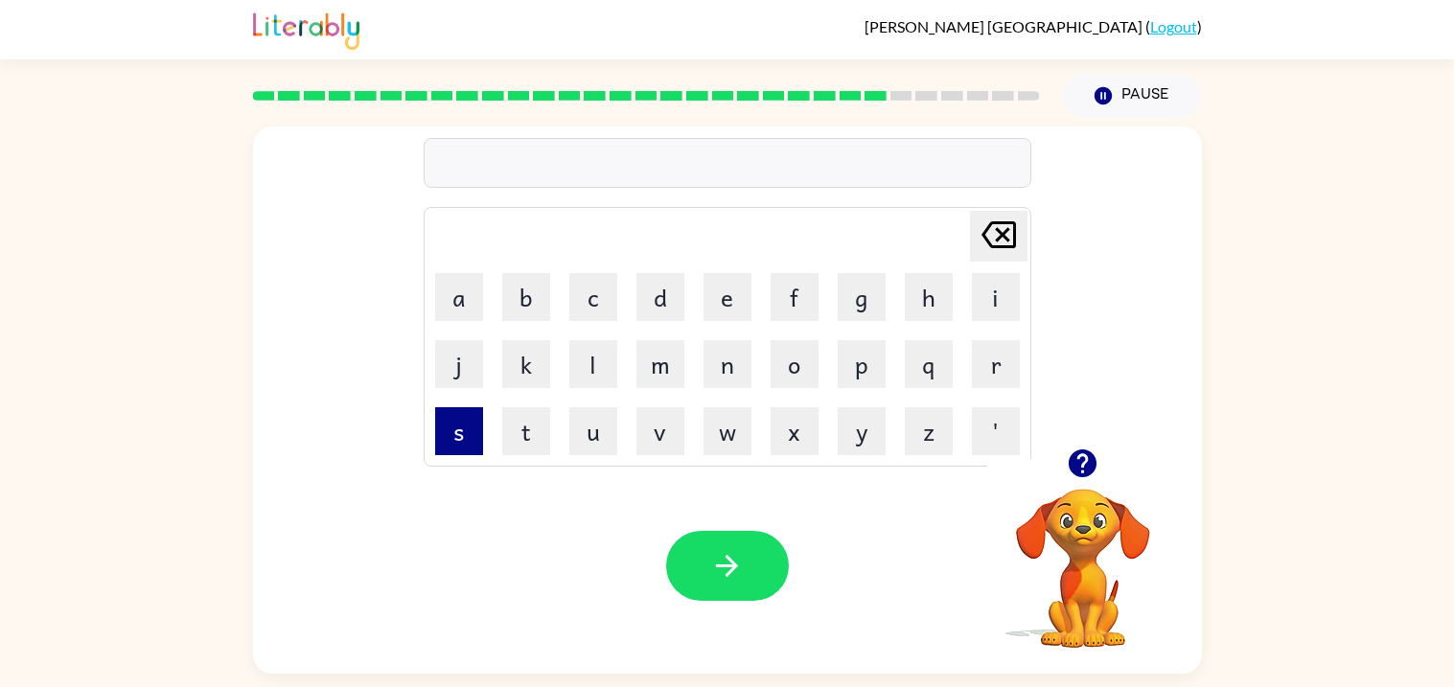
click at [465, 415] on button "s" at bounding box center [459, 431] width 48 height 48
click at [584, 446] on button "u" at bounding box center [594, 431] width 48 height 48
click at [728, 361] on button "n" at bounding box center [728, 364] width 48 height 48
click at [568, 353] on td "l" at bounding box center [593, 364] width 65 height 65
click at [588, 357] on button "l" at bounding box center [594, 364] width 48 height 48
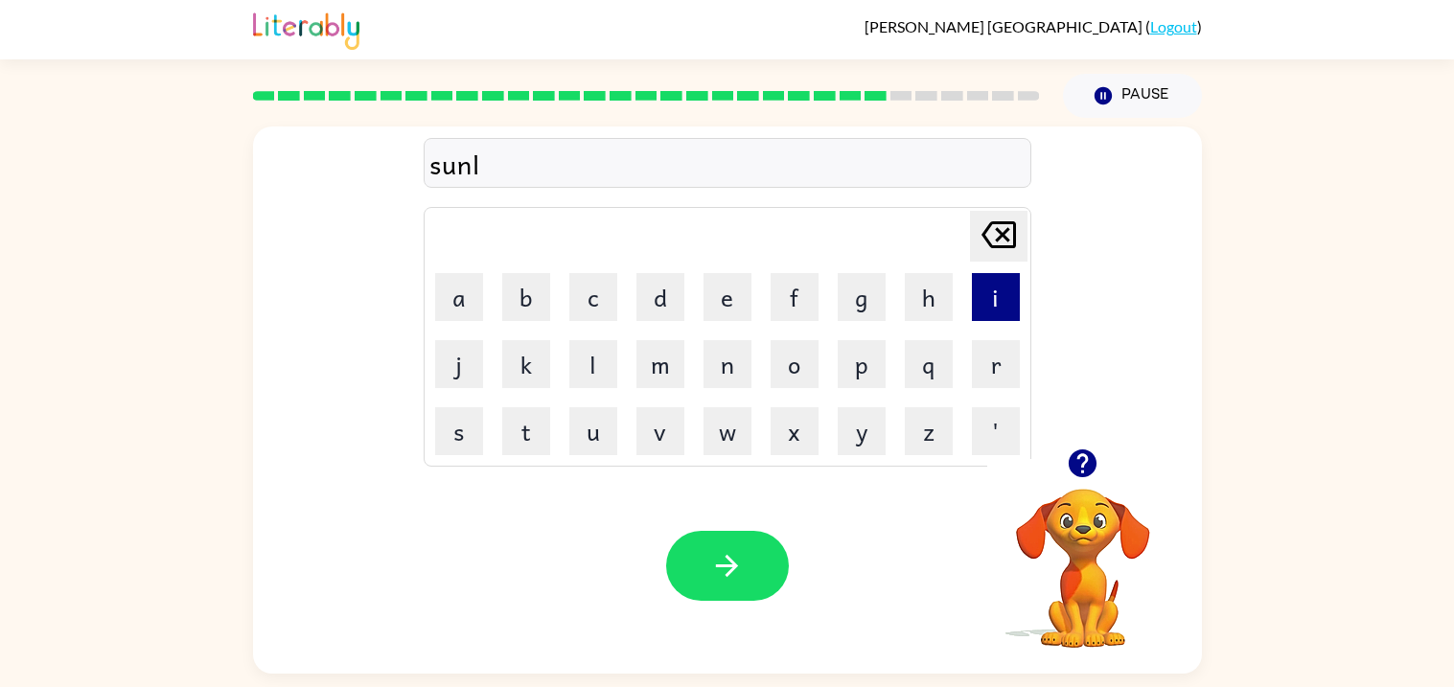
click at [987, 298] on button "i" at bounding box center [996, 297] width 48 height 48
click at [537, 432] on button "t" at bounding box center [526, 431] width 48 height 48
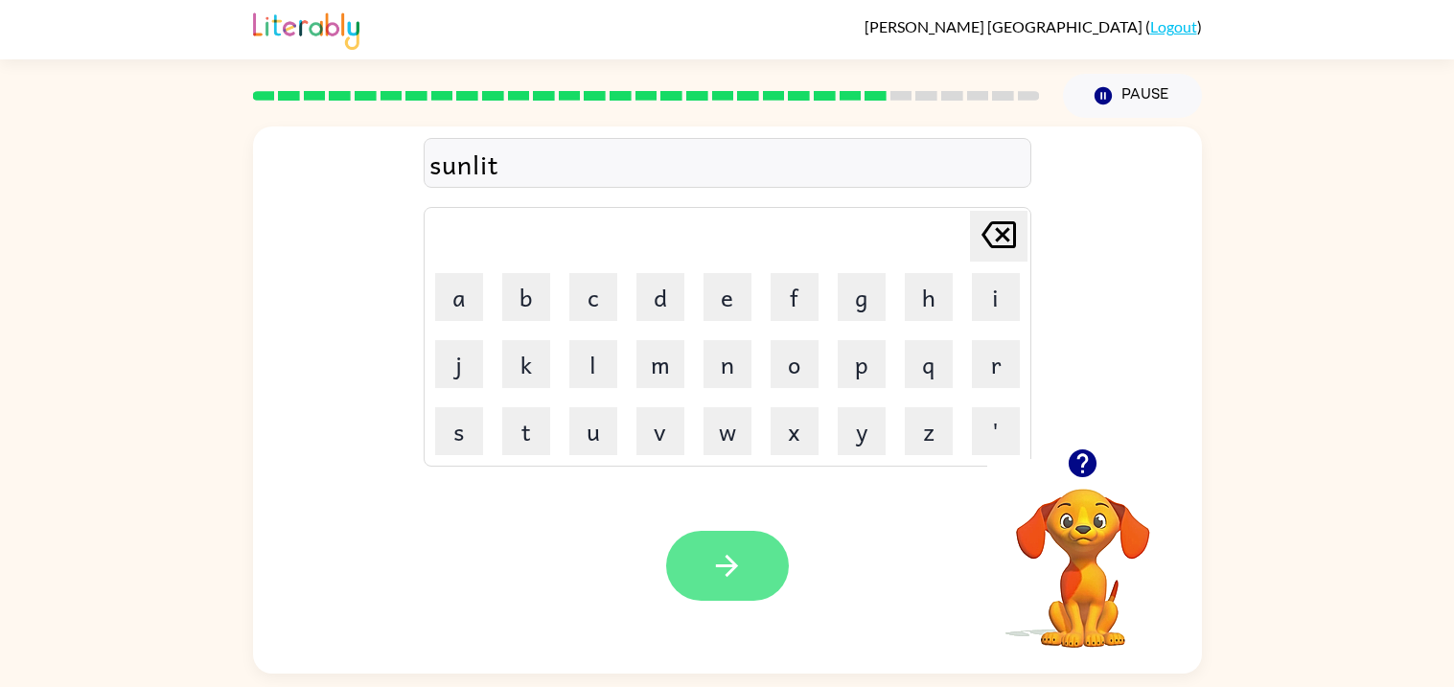
click at [706, 570] on button "button" at bounding box center [727, 566] width 123 height 70
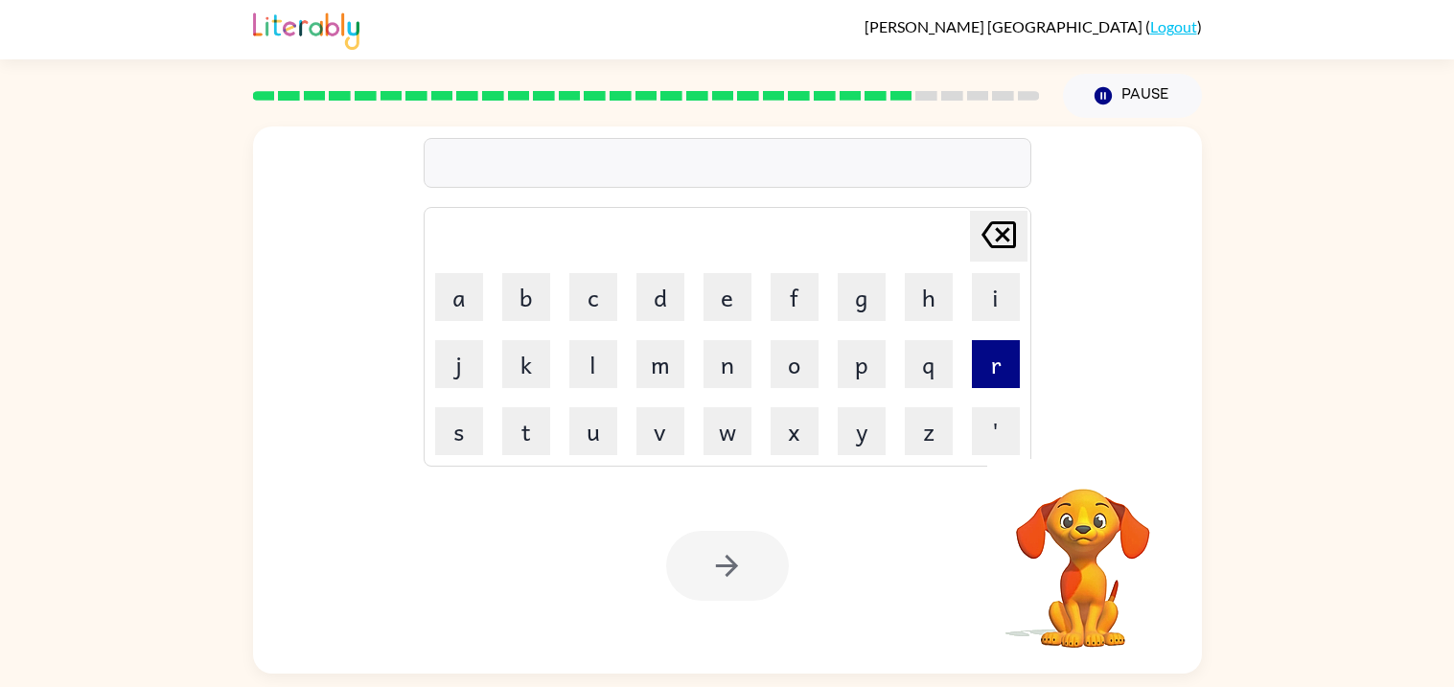
click at [993, 380] on button "r" at bounding box center [996, 364] width 48 height 48
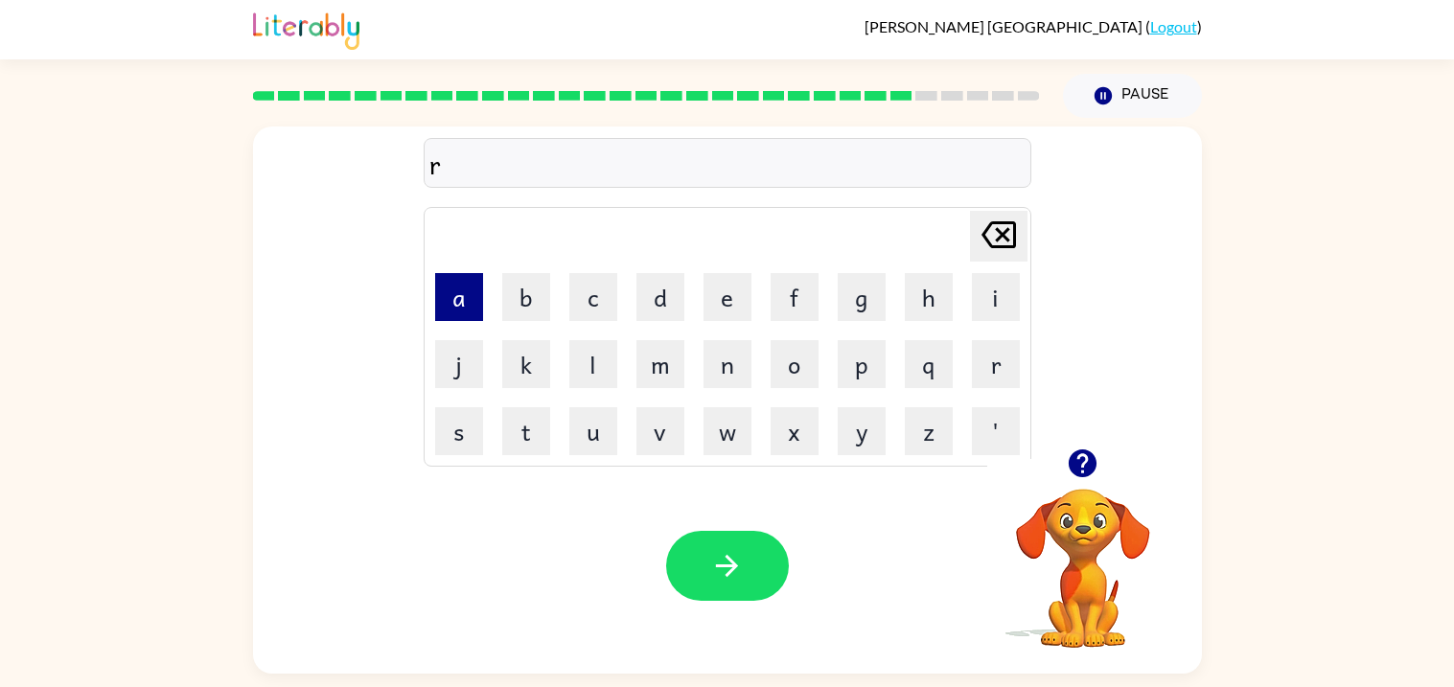
click at [472, 298] on button "a" at bounding box center [459, 297] width 48 height 48
click at [590, 320] on button "c" at bounding box center [594, 297] width 48 height 48
click at [523, 361] on button "k" at bounding box center [526, 364] width 48 height 48
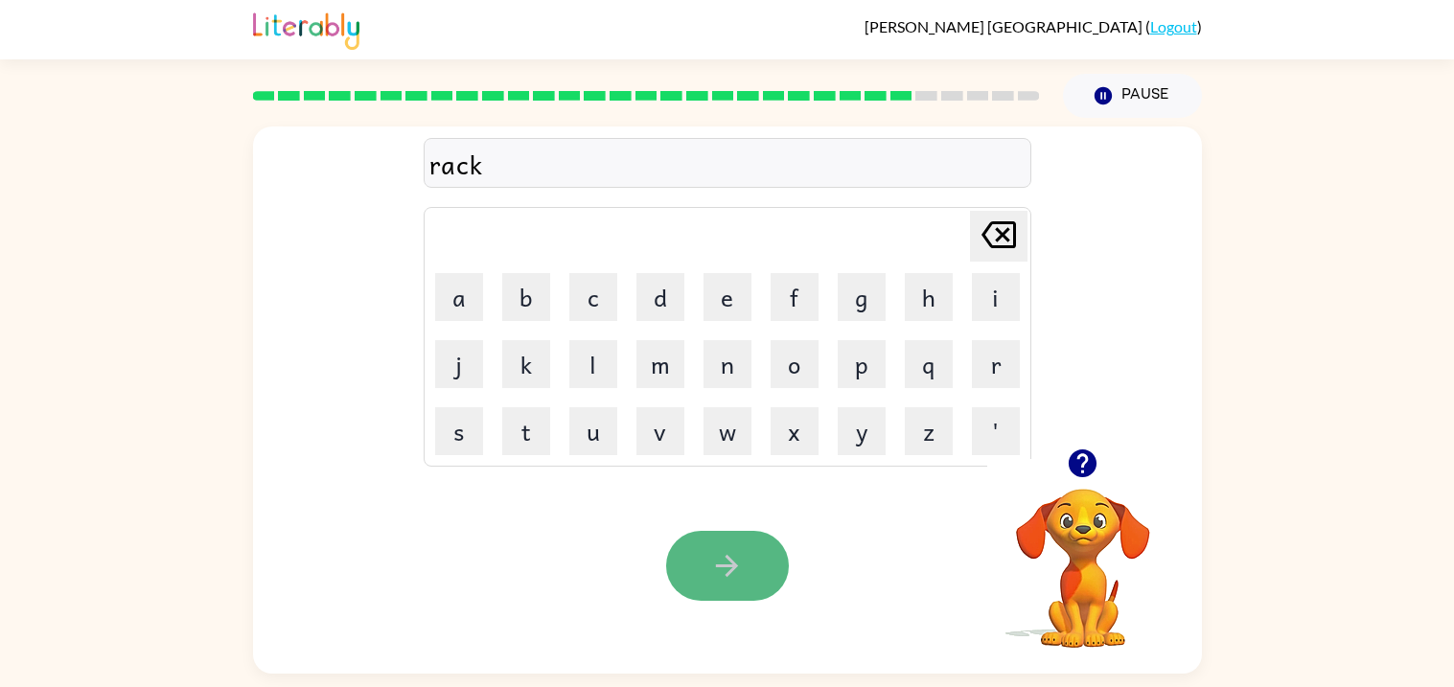
click at [707, 578] on button "button" at bounding box center [727, 566] width 123 height 70
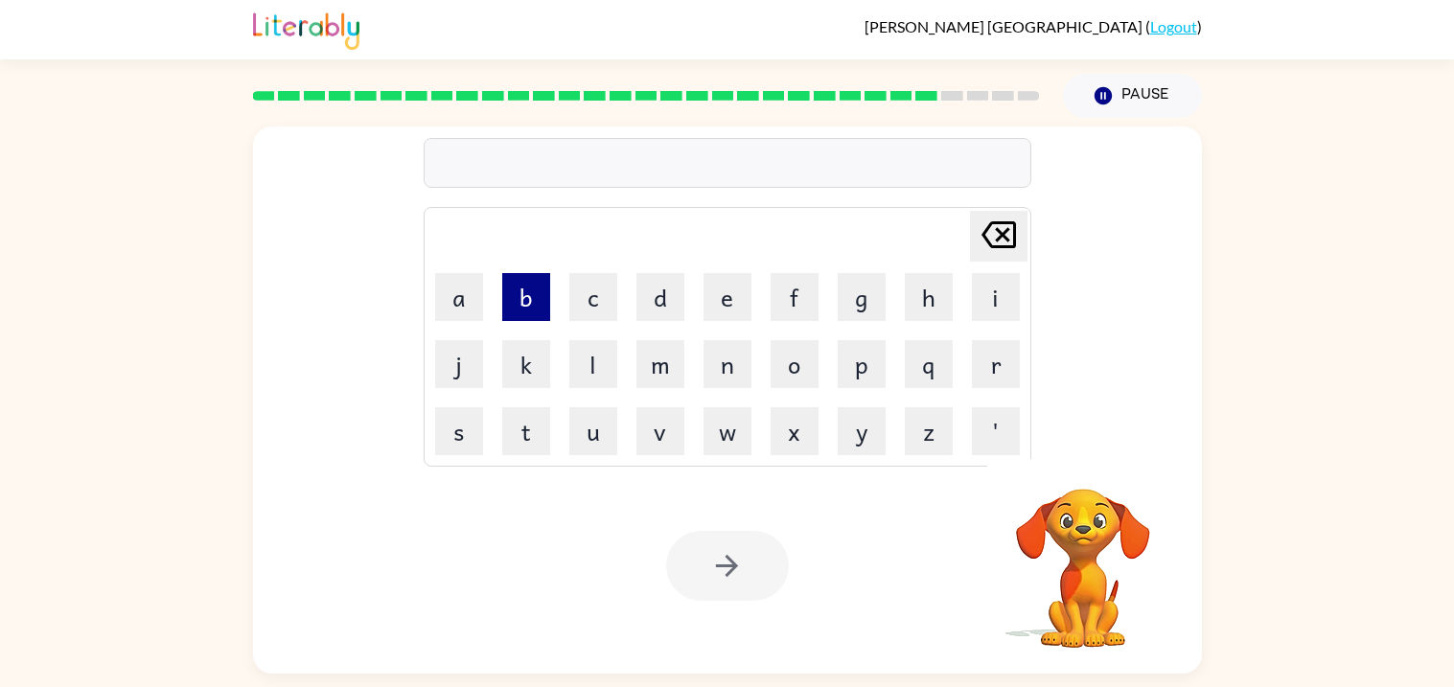
click at [524, 298] on button "b" at bounding box center [526, 297] width 48 height 48
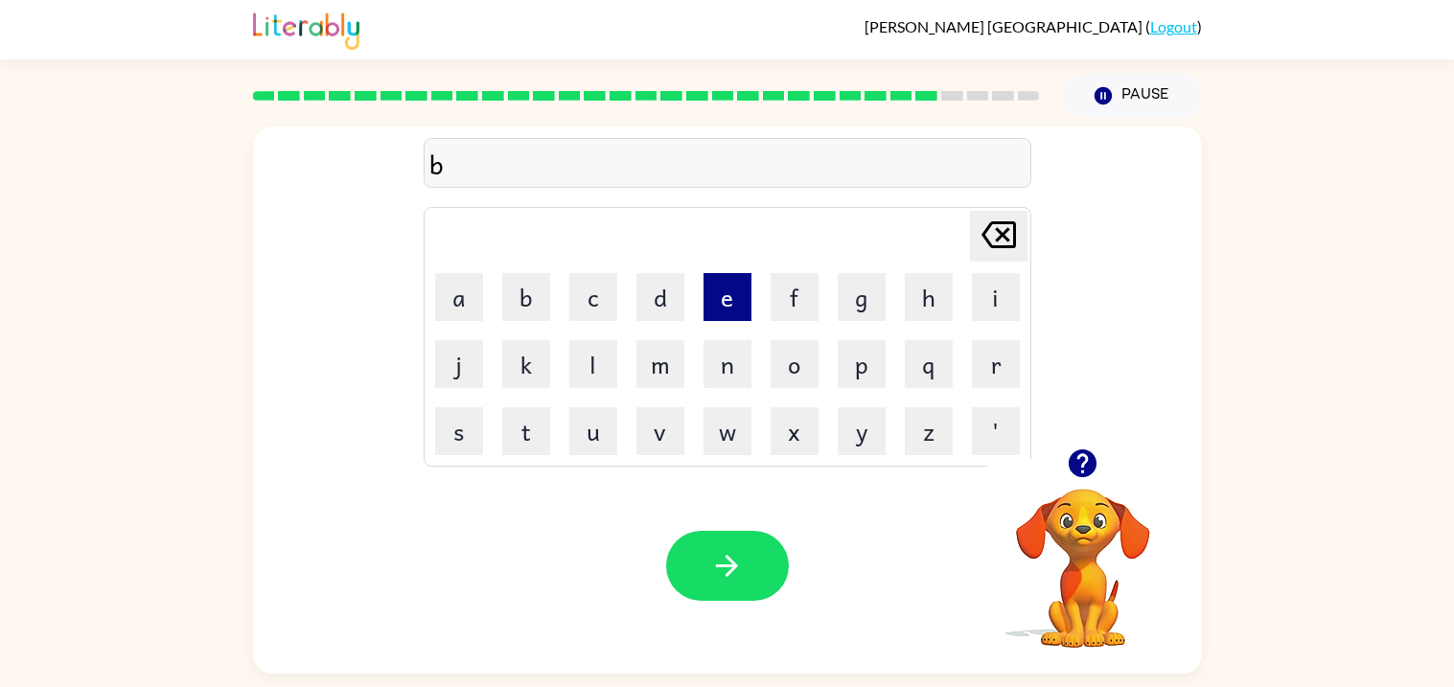
click at [734, 303] on button "e" at bounding box center [728, 297] width 48 height 48
click at [639, 305] on button "d" at bounding box center [661, 297] width 48 height 48
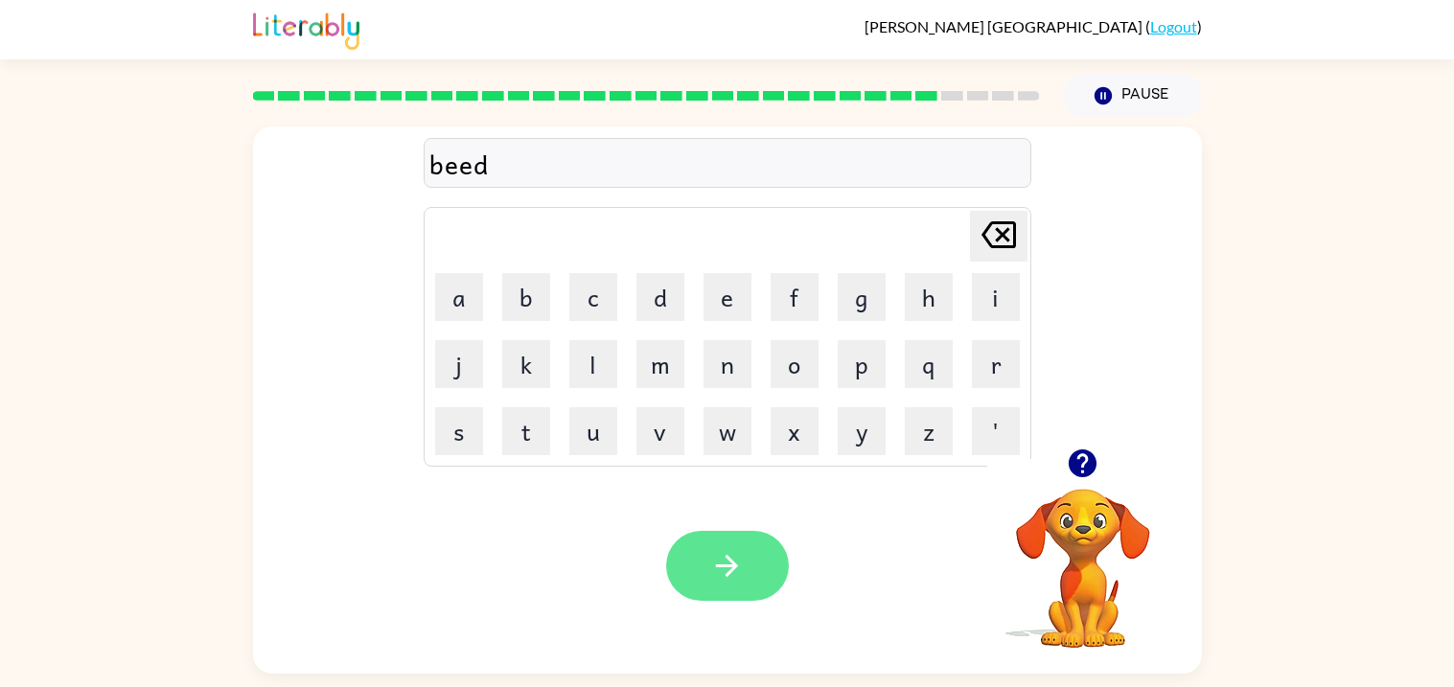
click at [730, 588] on button "button" at bounding box center [727, 566] width 123 height 70
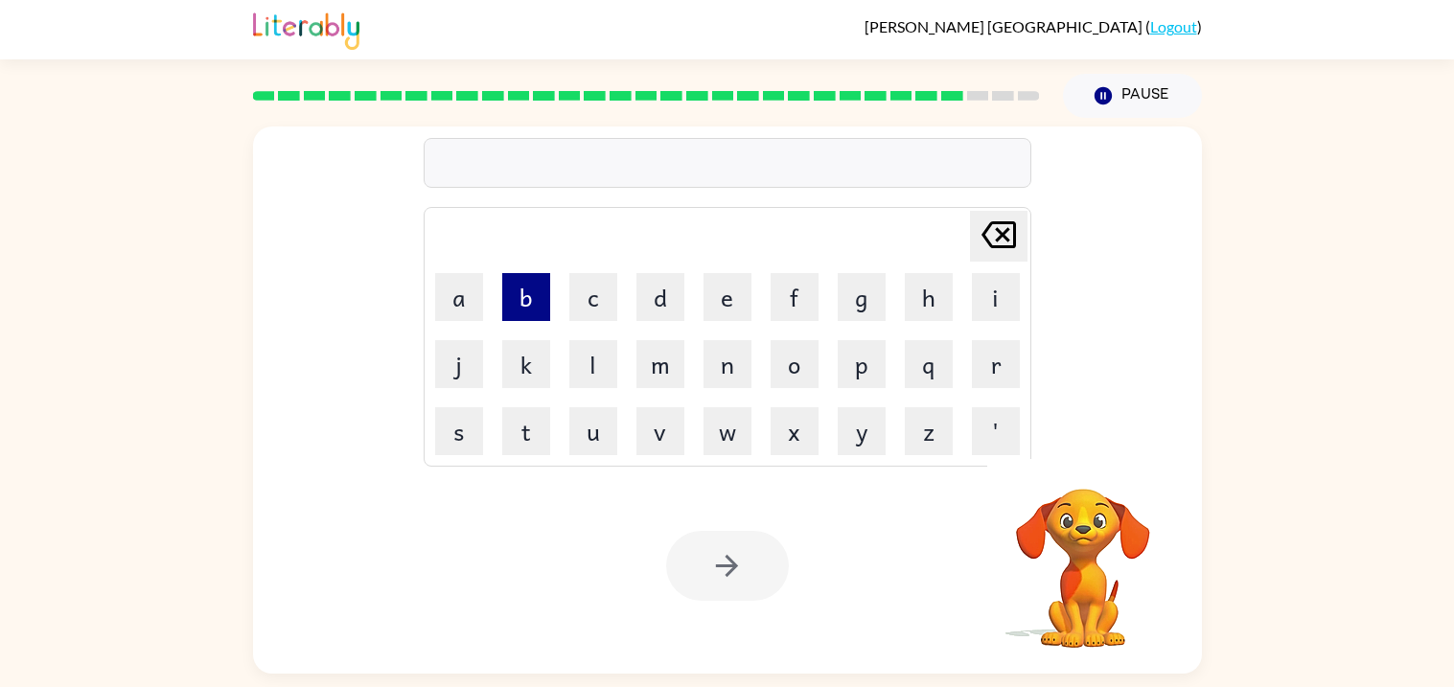
click at [528, 287] on button "b" at bounding box center [526, 297] width 48 height 48
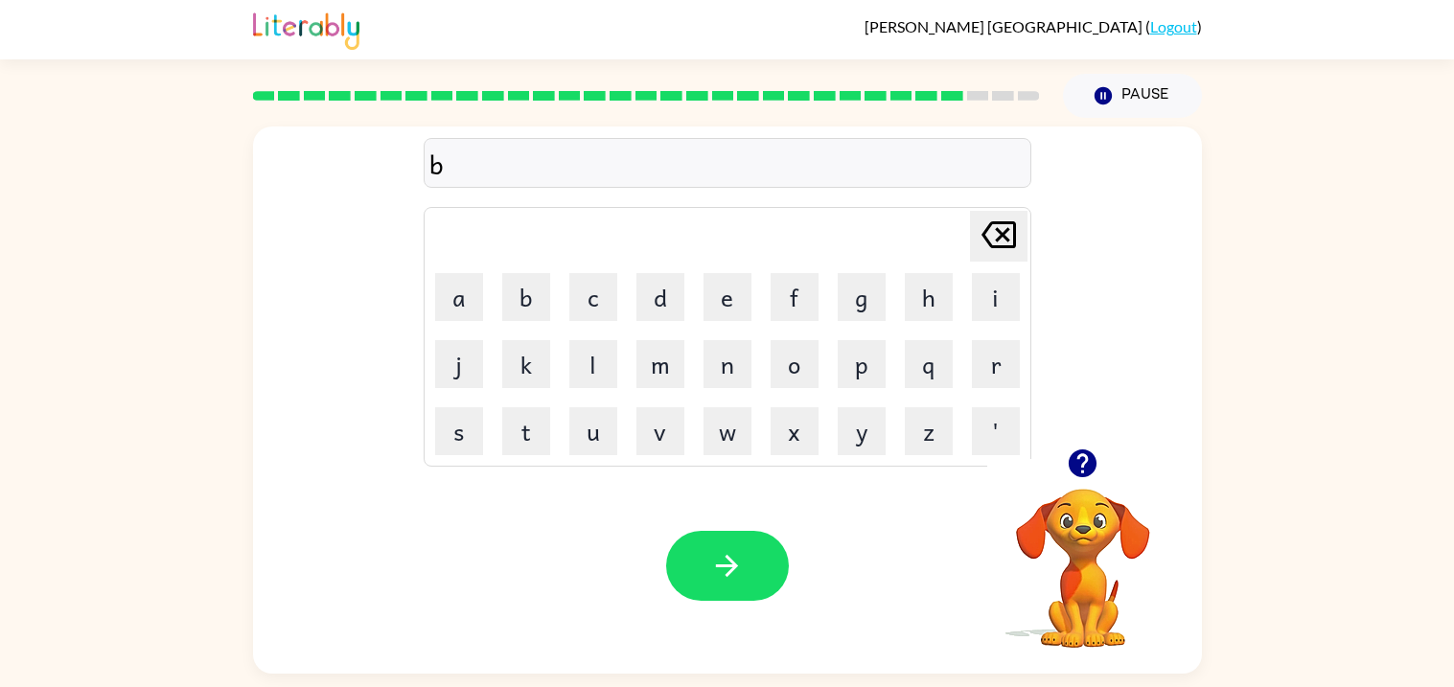
click at [1008, 240] on icon "[PERSON_NAME] last character input" at bounding box center [999, 235] width 46 height 46
click at [538, 422] on button "t" at bounding box center [526, 431] width 48 height 48
click at [907, 303] on button "h" at bounding box center [929, 297] width 48 height 48
click at [449, 290] on button "a" at bounding box center [459, 297] width 48 height 48
click at [512, 432] on button "t" at bounding box center [526, 431] width 48 height 48
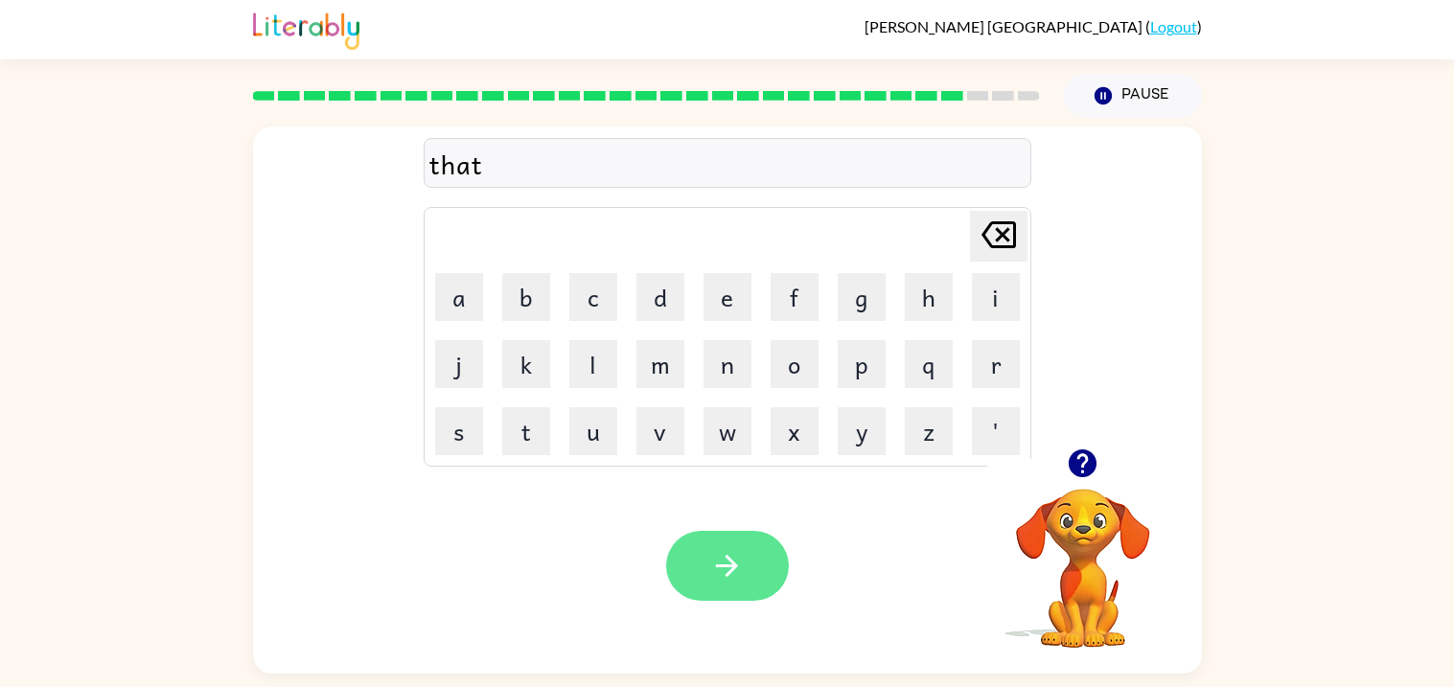
click at [742, 565] on icon "button" at bounding box center [727, 566] width 34 height 34
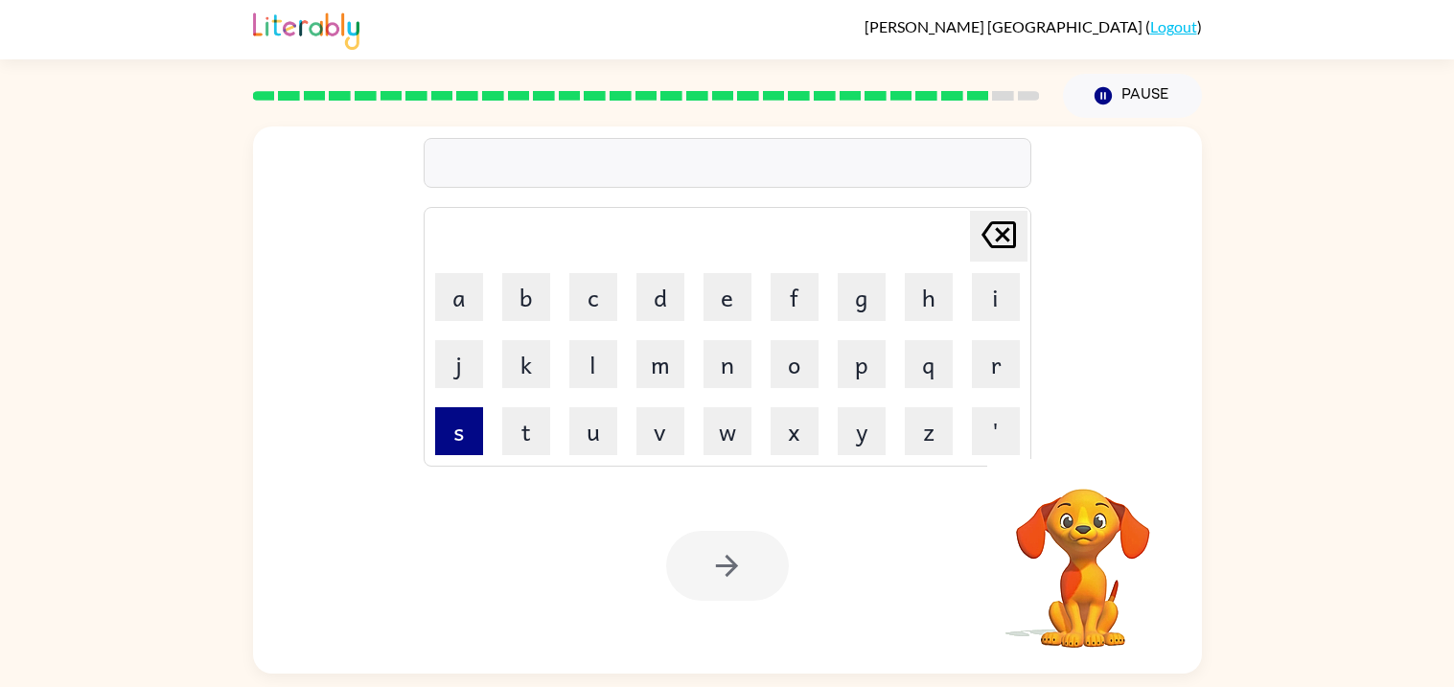
click at [473, 423] on button "s" at bounding box center [459, 431] width 48 height 48
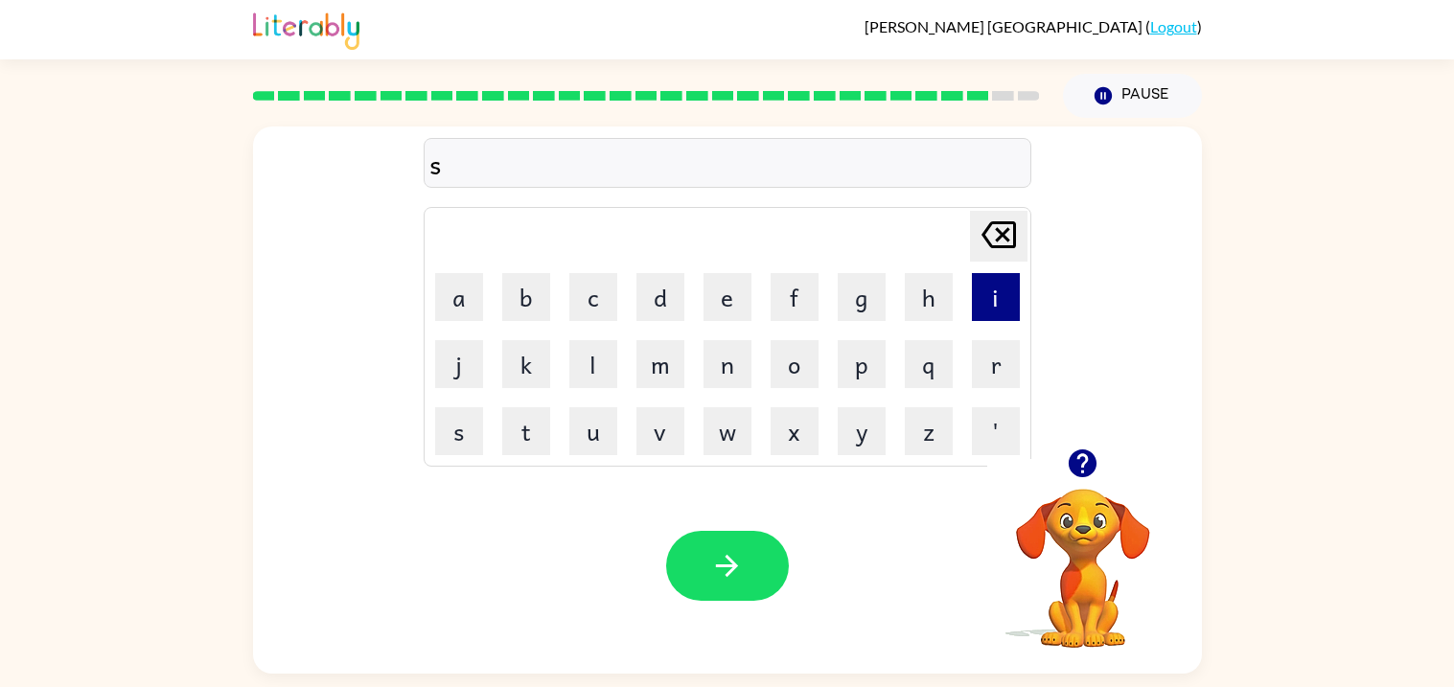
click at [1004, 313] on button "i" at bounding box center [996, 297] width 48 height 48
click at [589, 363] on button "l" at bounding box center [594, 364] width 48 height 48
click at [584, 311] on button "c" at bounding box center [594, 297] width 48 height 48
click at [525, 369] on button "k" at bounding box center [526, 364] width 48 height 48
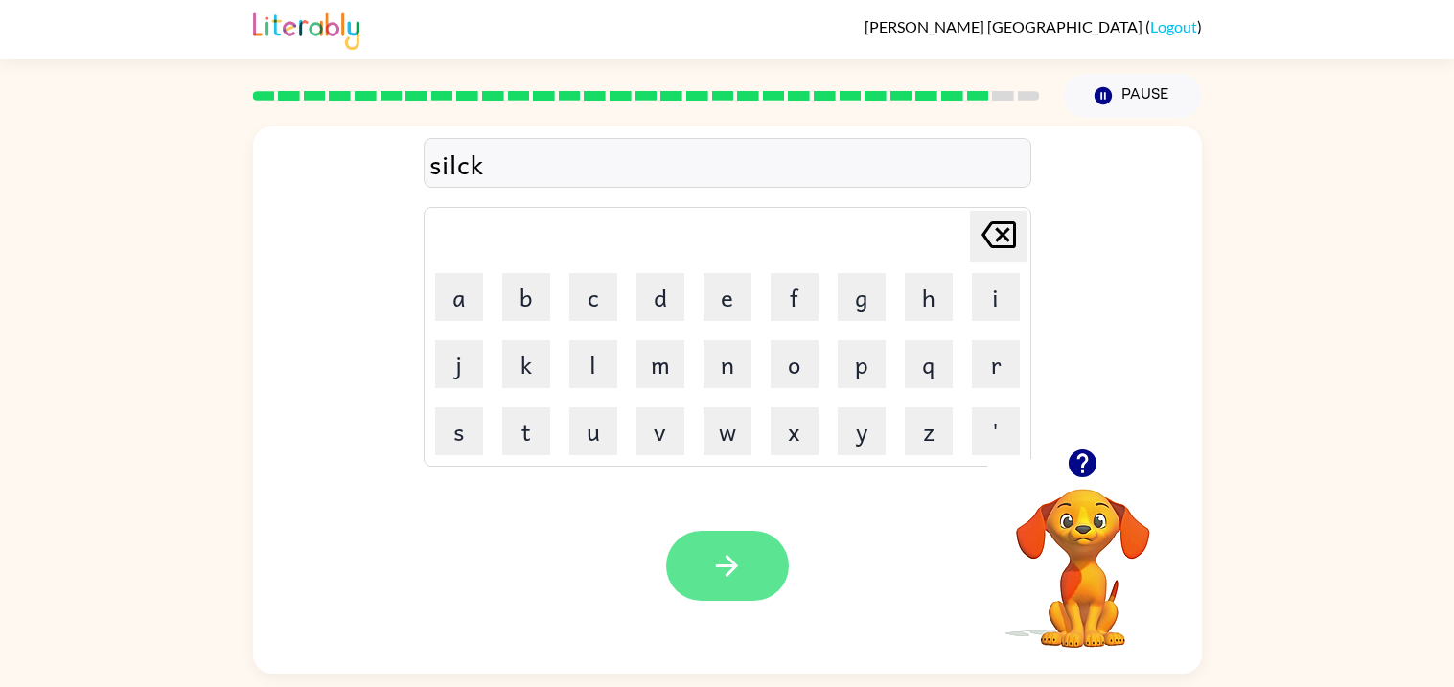
click at [719, 554] on icon "button" at bounding box center [727, 566] width 34 height 34
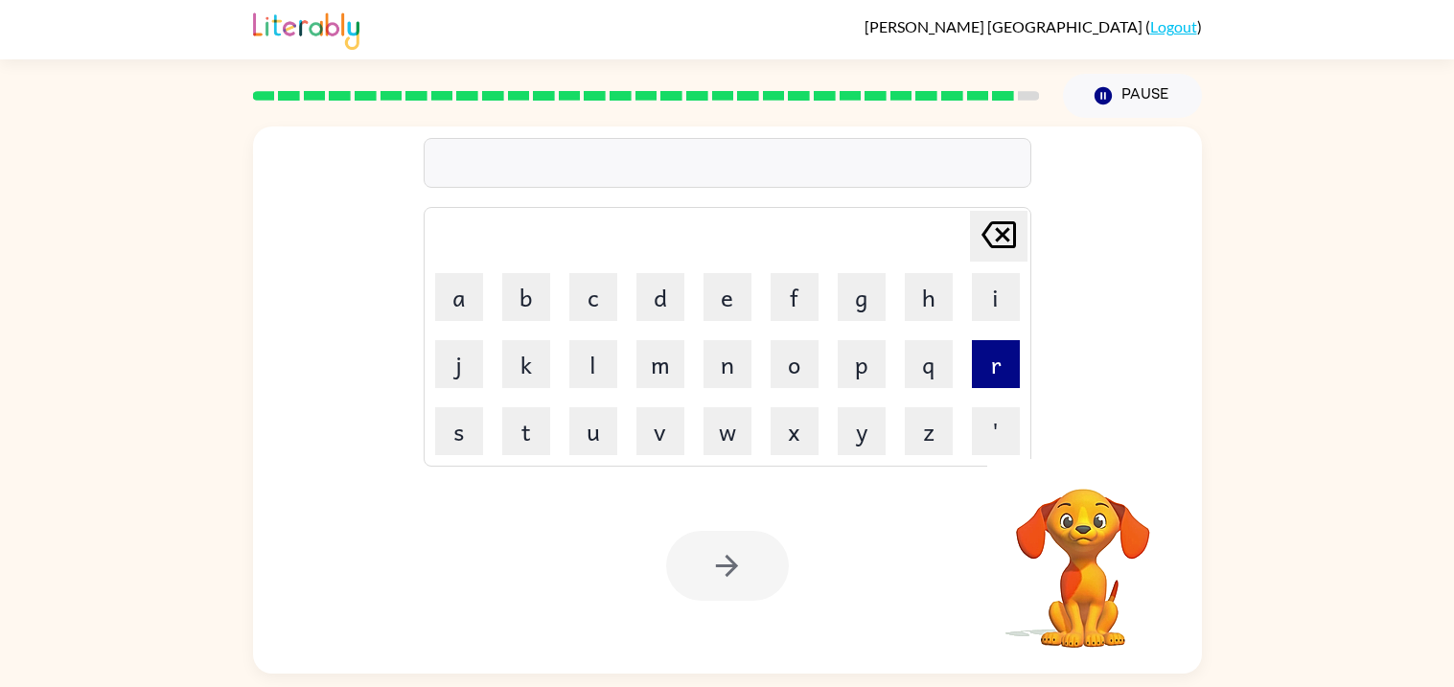
click at [989, 370] on button "r" at bounding box center [996, 364] width 48 height 48
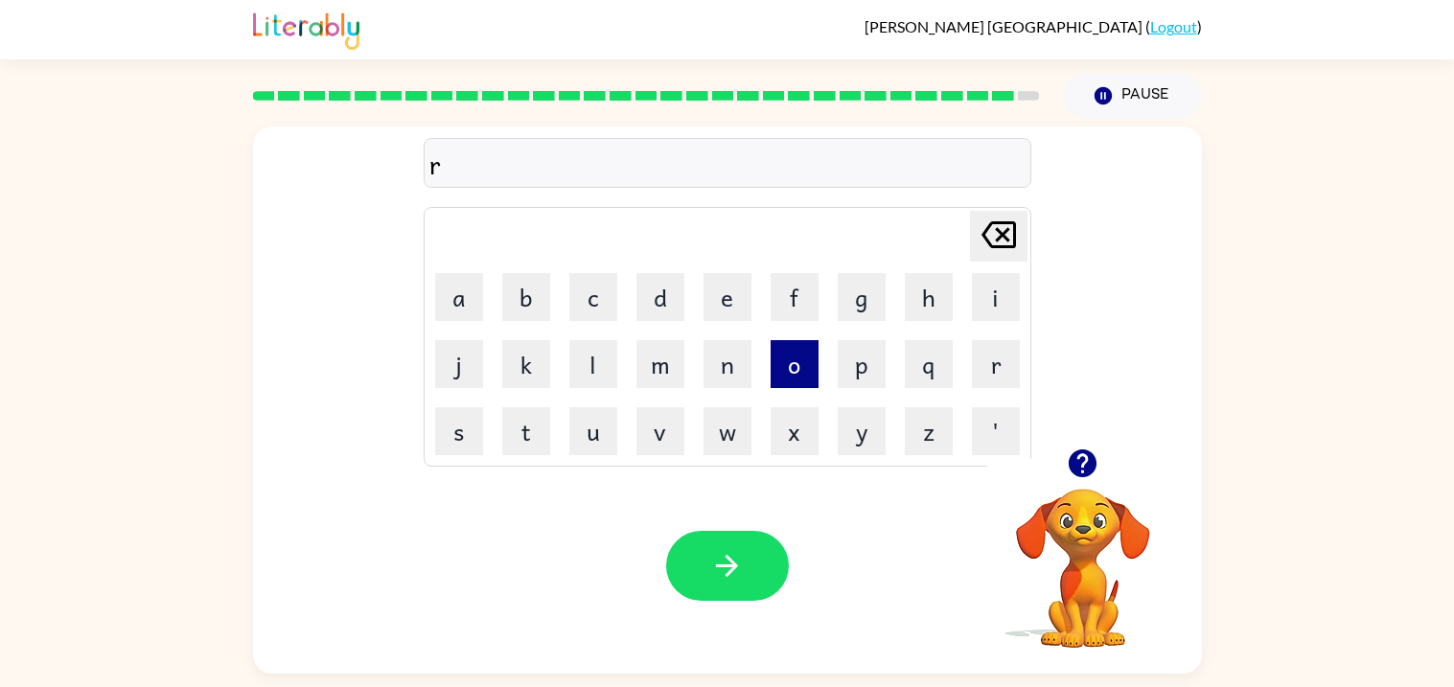
click at [790, 352] on button "o" at bounding box center [795, 364] width 48 height 48
click at [582, 373] on button "l" at bounding box center [594, 364] width 48 height 48
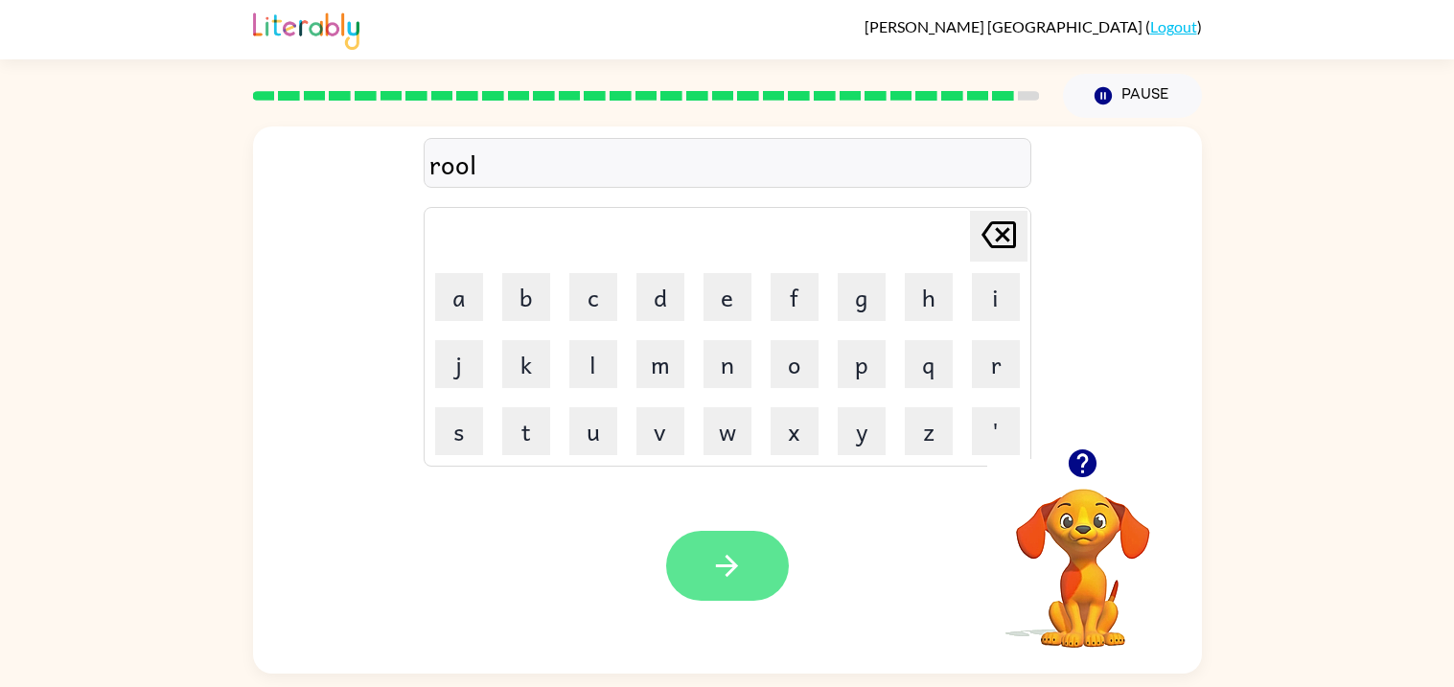
click at [680, 543] on button "button" at bounding box center [727, 566] width 123 height 70
